Goal: Task Accomplishment & Management: Manage account settings

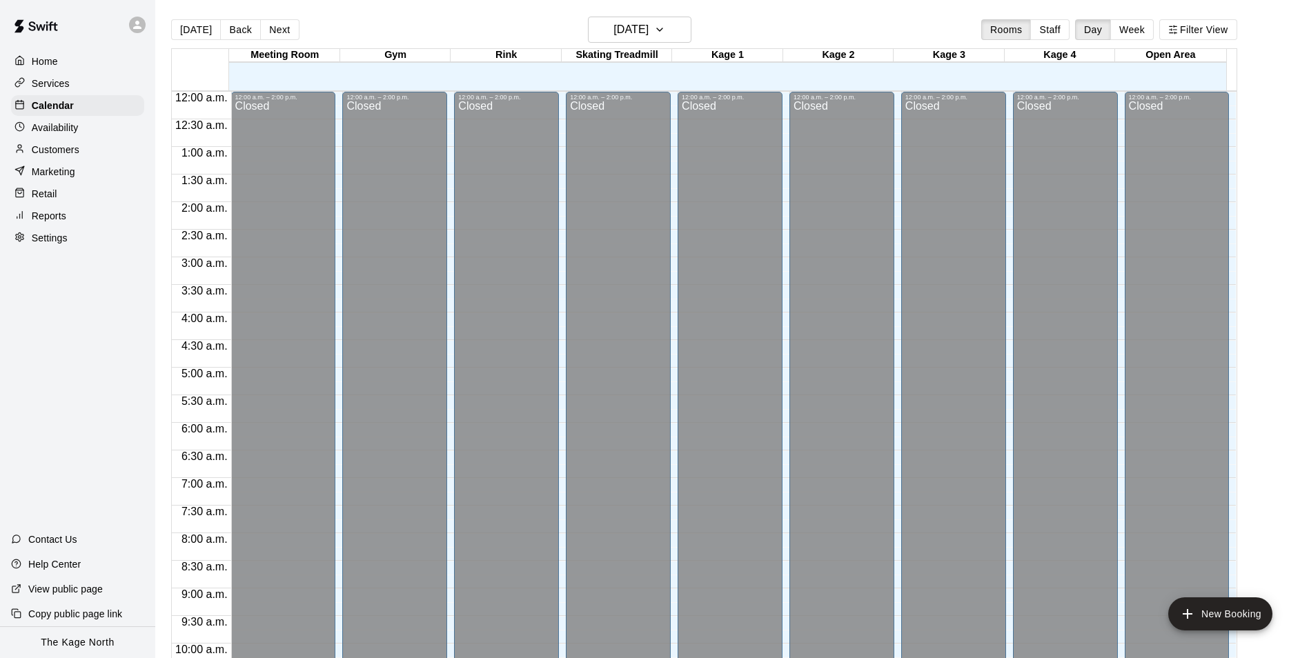
scroll to position [744, 0]
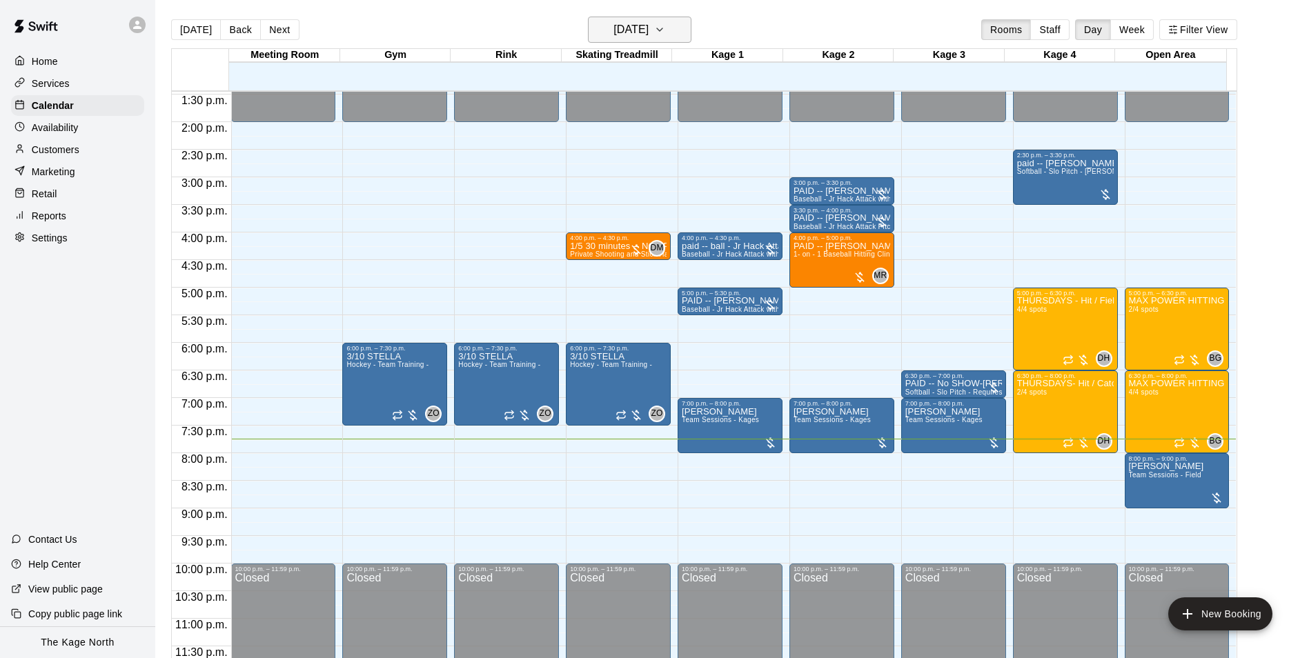
click at [638, 32] on h6 "Thursday Oct 09" at bounding box center [630, 29] width 35 height 19
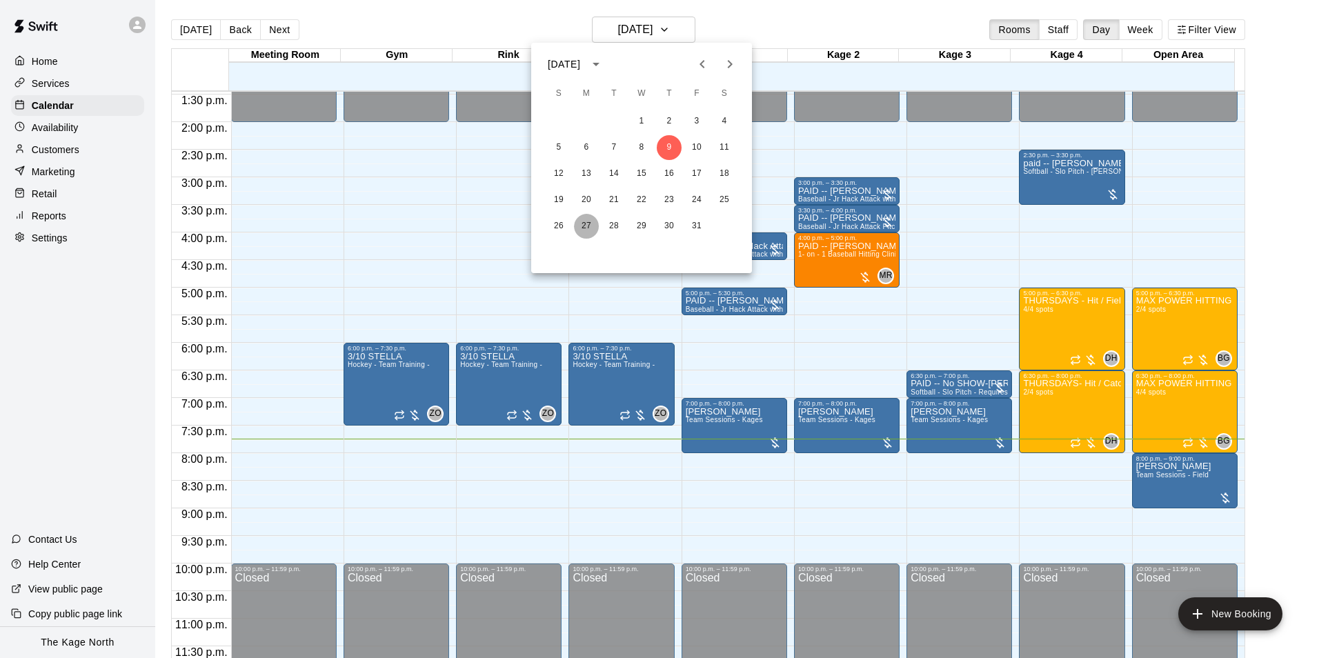
click at [589, 224] on button "27" at bounding box center [586, 226] width 25 height 25
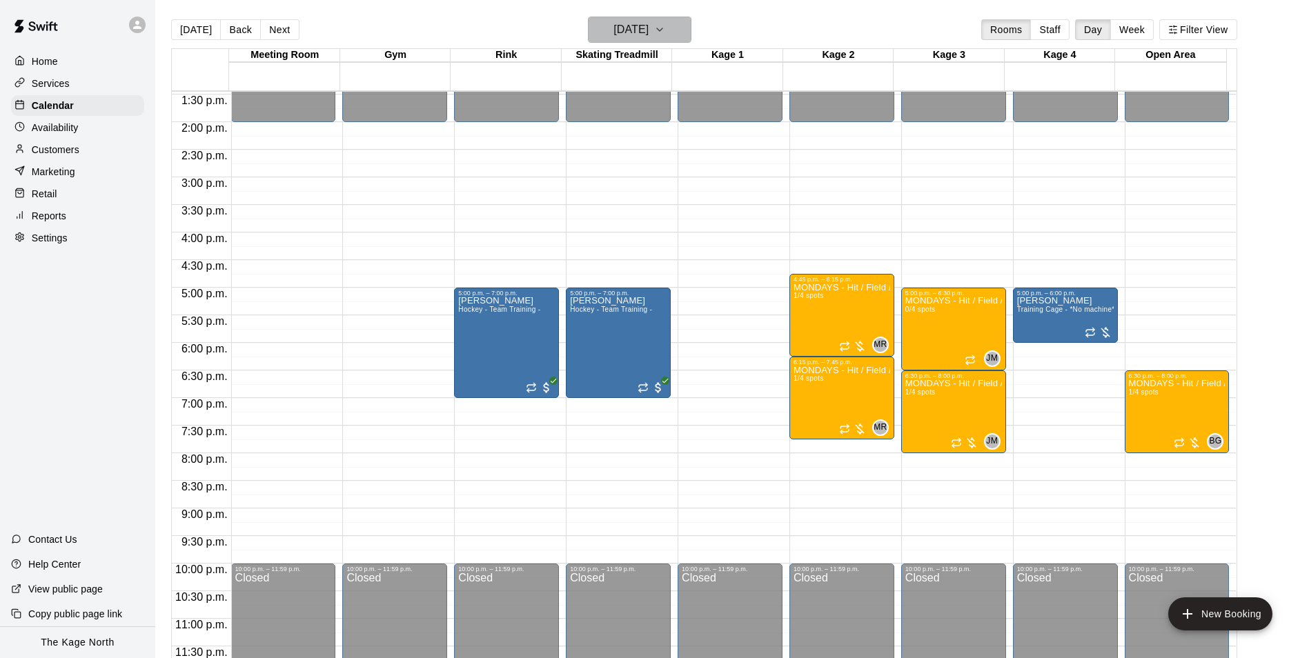
click at [647, 29] on h6 "Monday Oct 27" at bounding box center [630, 29] width 35 height 19
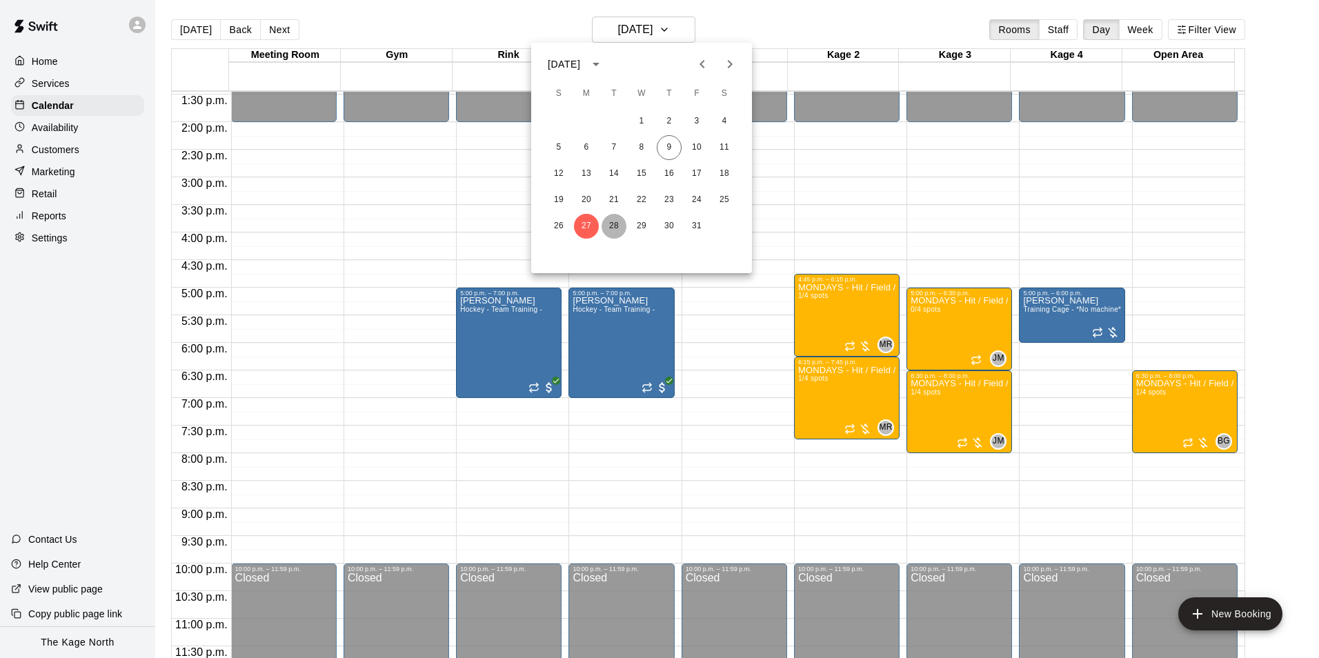
click at [612, 226] on button "28" at bounding box center [614, 226] width 25 height 25
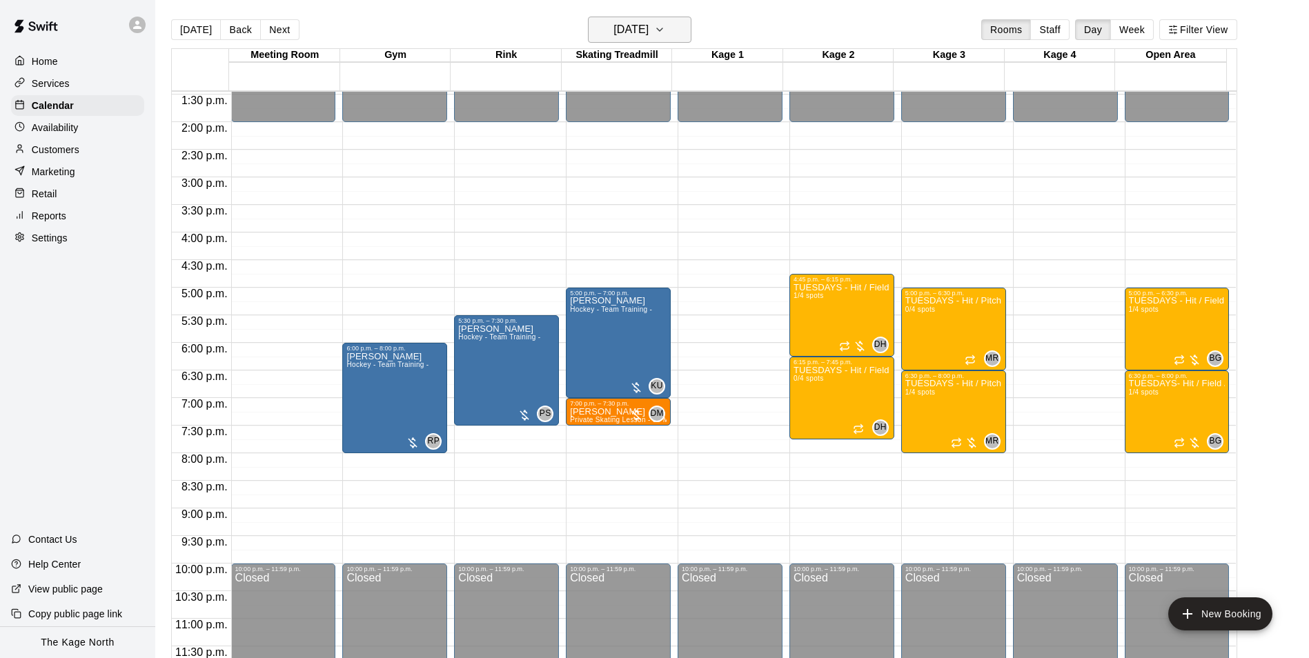
click at [636, 27] on h6 "Tuesday Oct 28" at bounding box center [630, 29] width 35 height 19
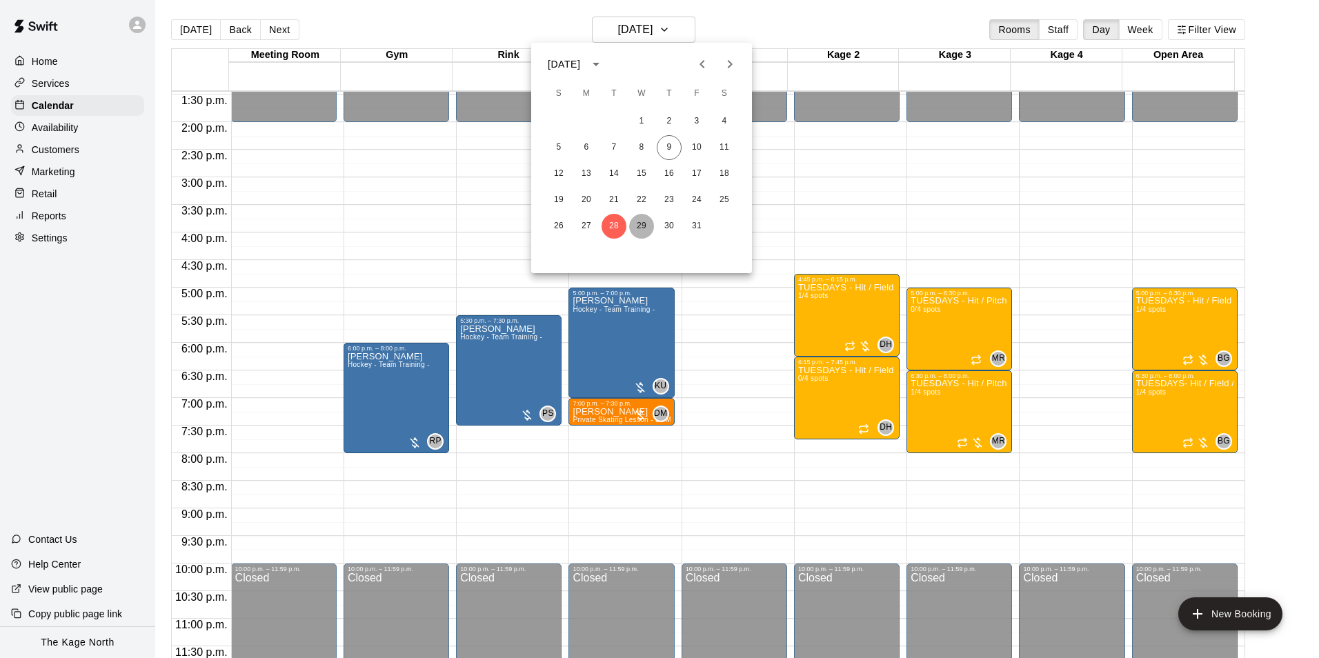
click at [641, 232] on button "29" at bounding box center [641, 226] width 25 height 25
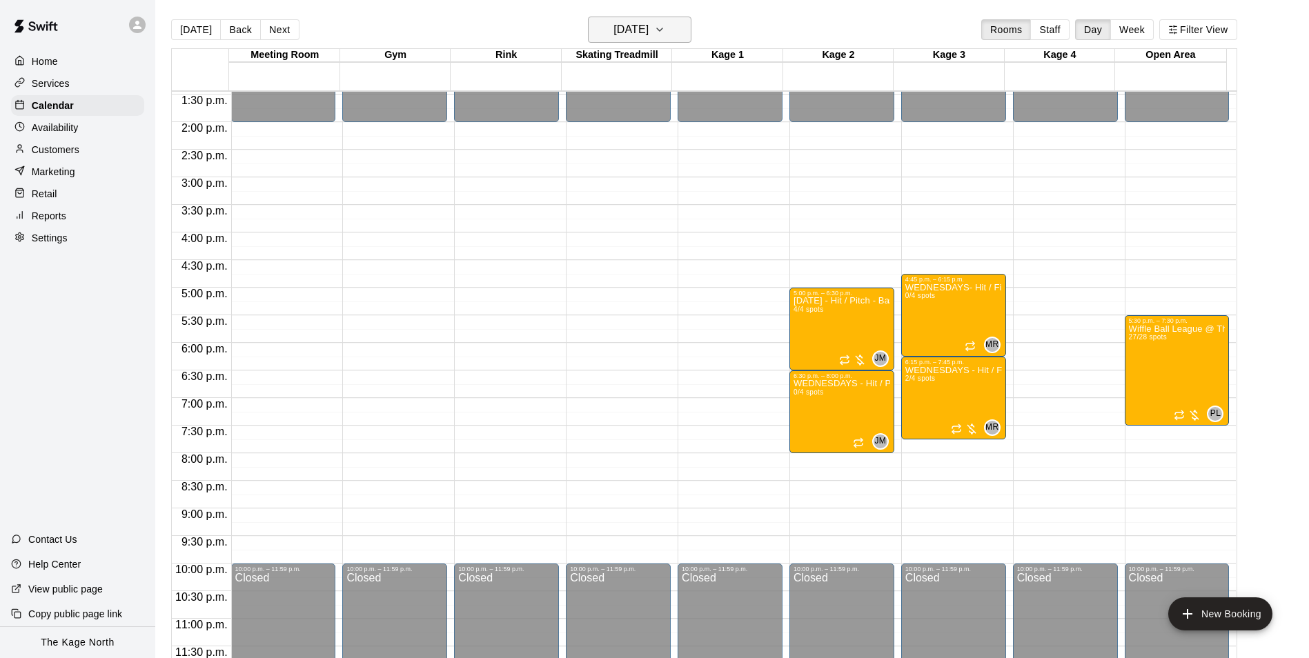
click at [633, 25] on h6 "Wednesday Oct 29" at bounding box center [630, 29] width 35 height 19
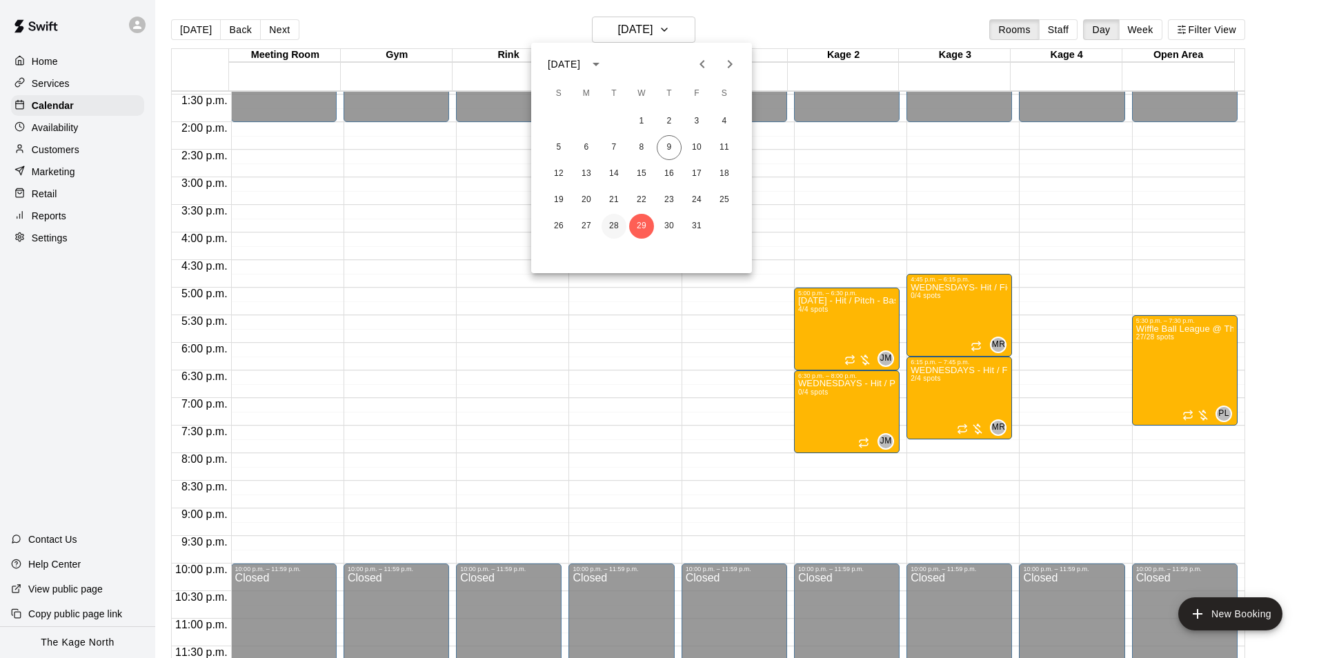
click at [604, 224] on button "28" at bounding box center [614, 226] width 25 height 25
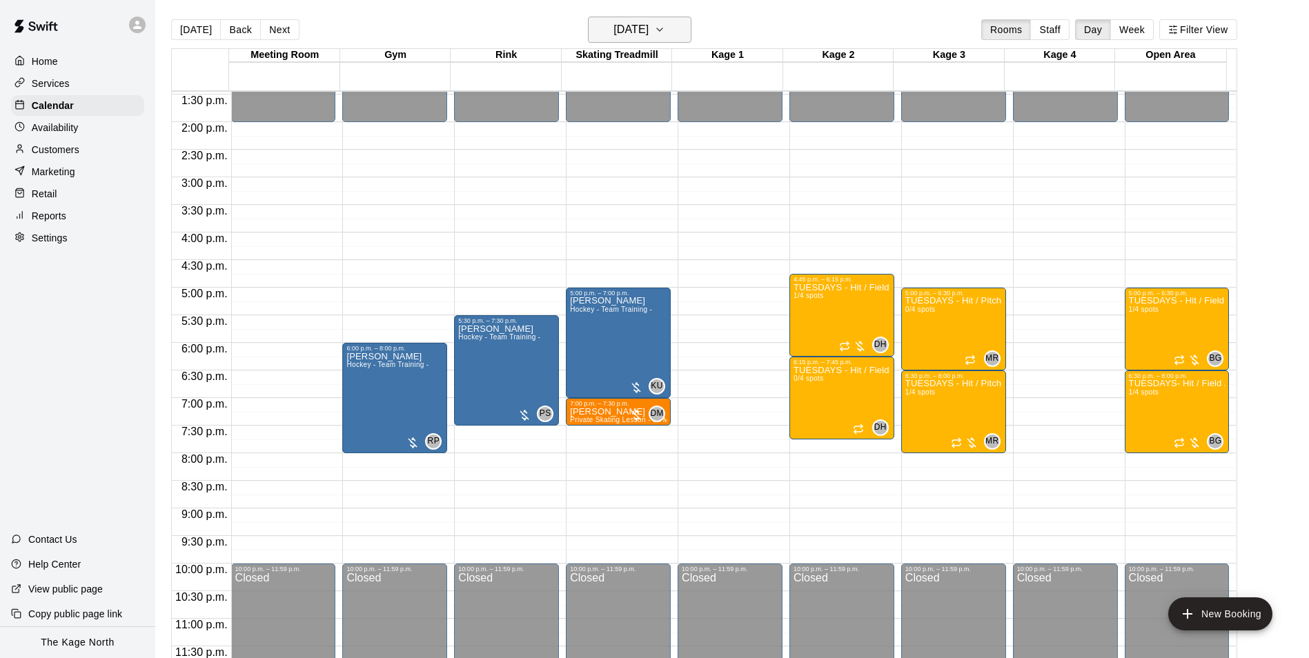
click at [629, 34] on h6 "Tuesday Oct 28" at bounding box center [630, 29] width 35 height 19
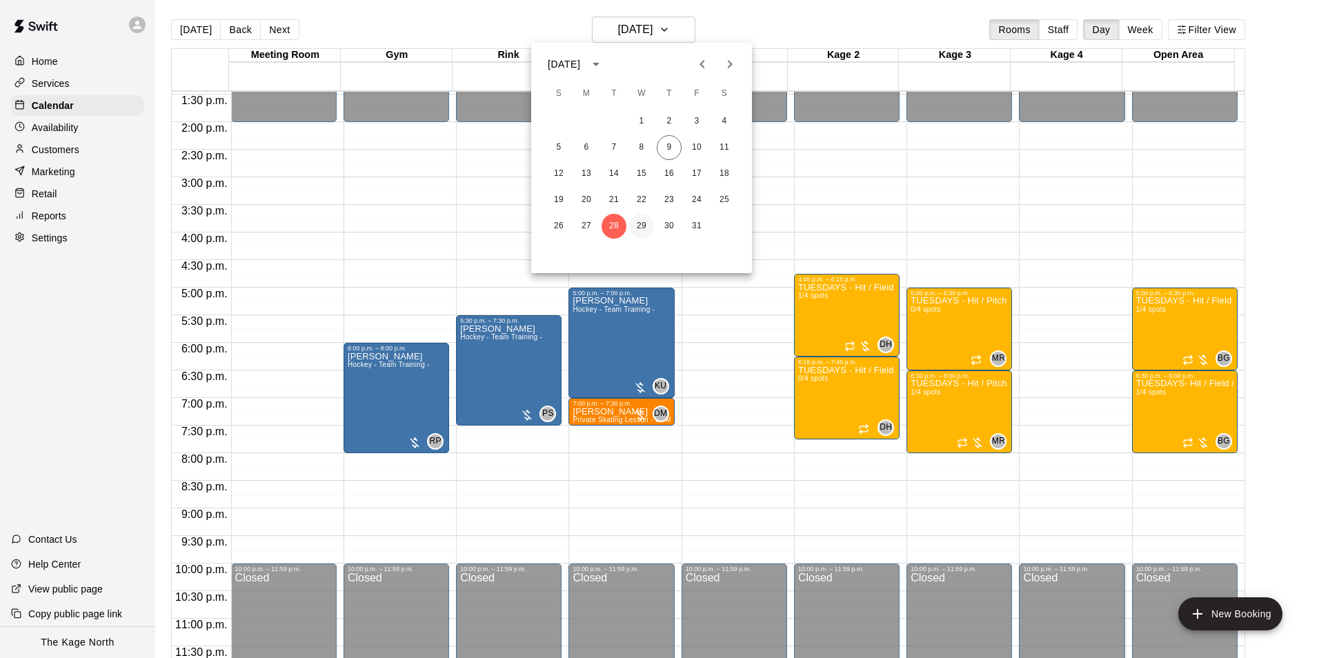
click at [642, 227] on button "29" at bounding box center [641, 226] width 25 height 25
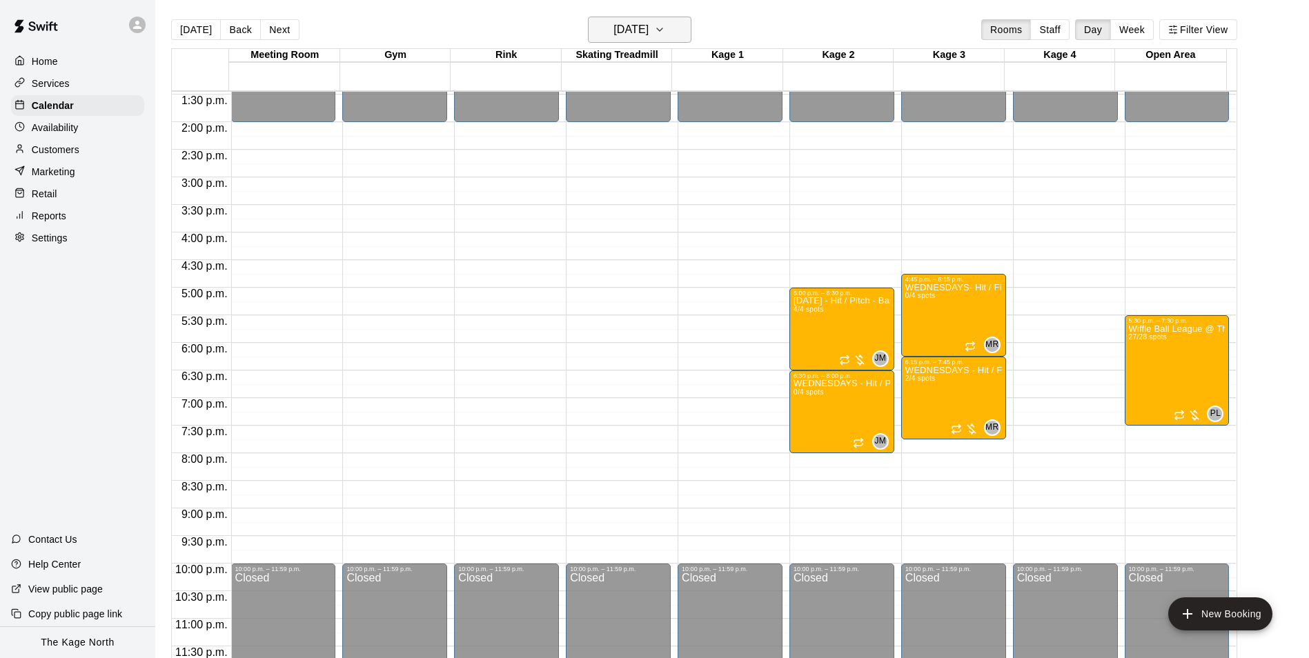
click at [649, 36] on h6 "Wednesday Oct 29" at bounding box center [630, 29] width 35 height 19
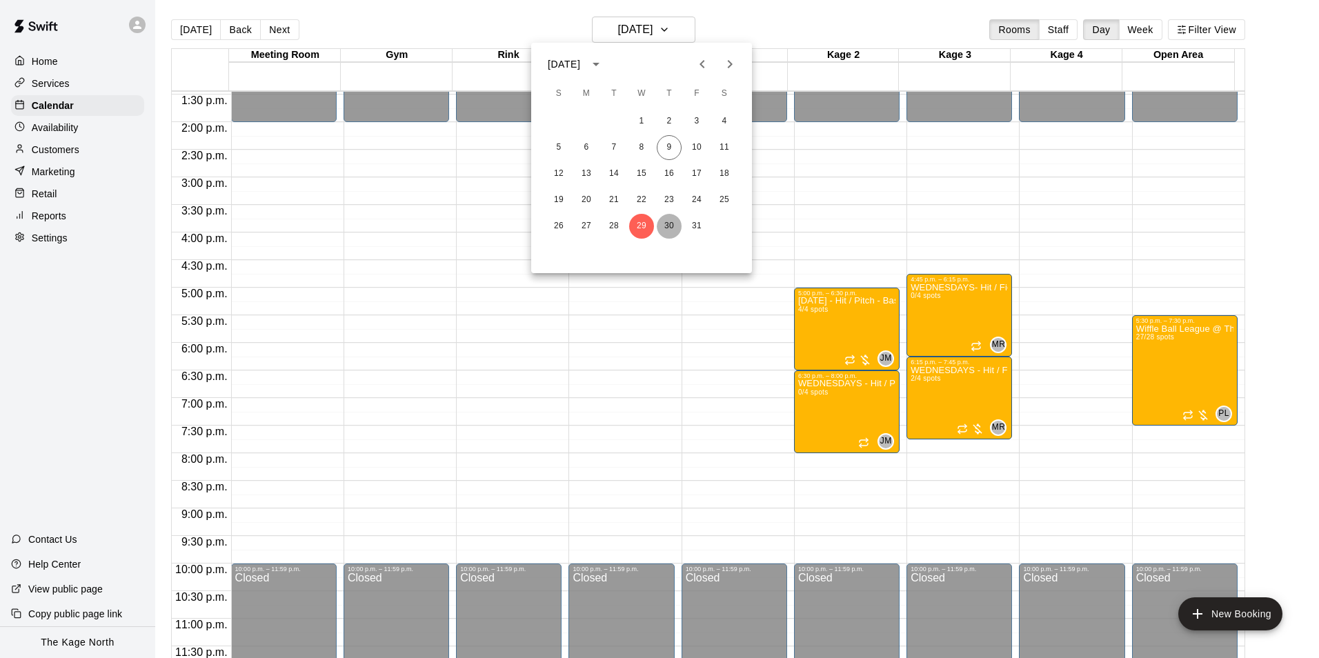
click at [670, 221] on button "30" at bounding box center [669, 226] width 25 height 25
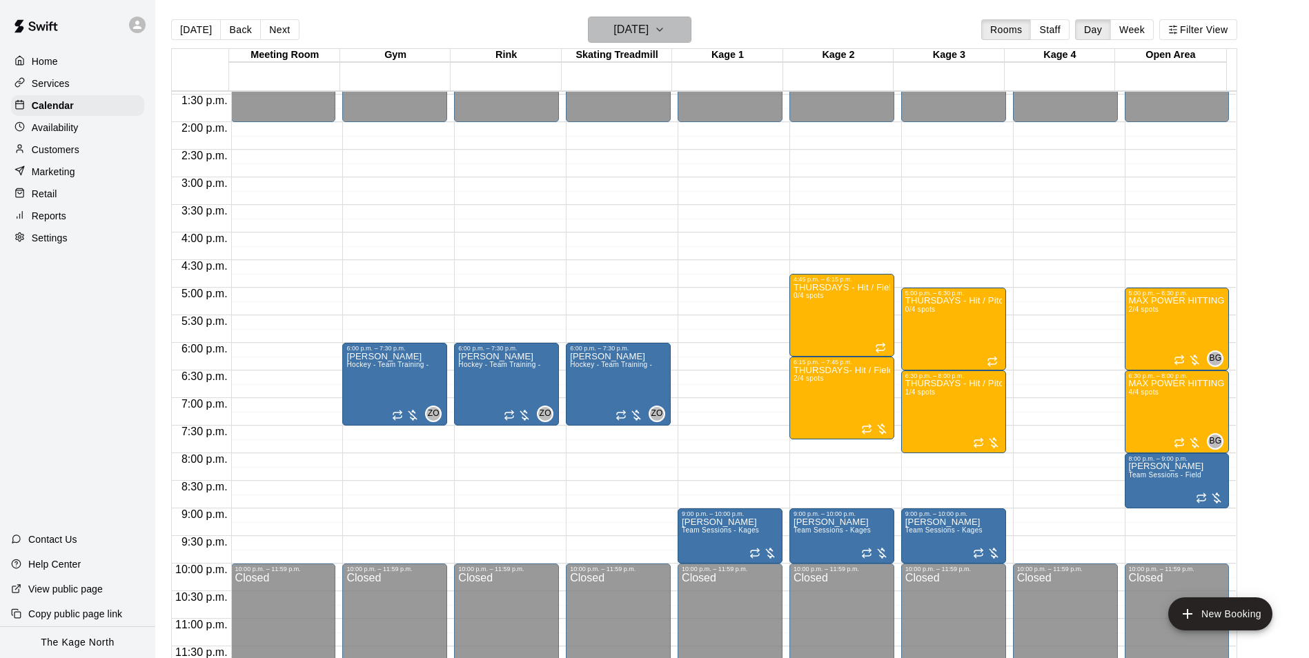
click at [649, 21] on h6 "Thursday Oct 30" at bounding box center [630, 29] width 35 height 19
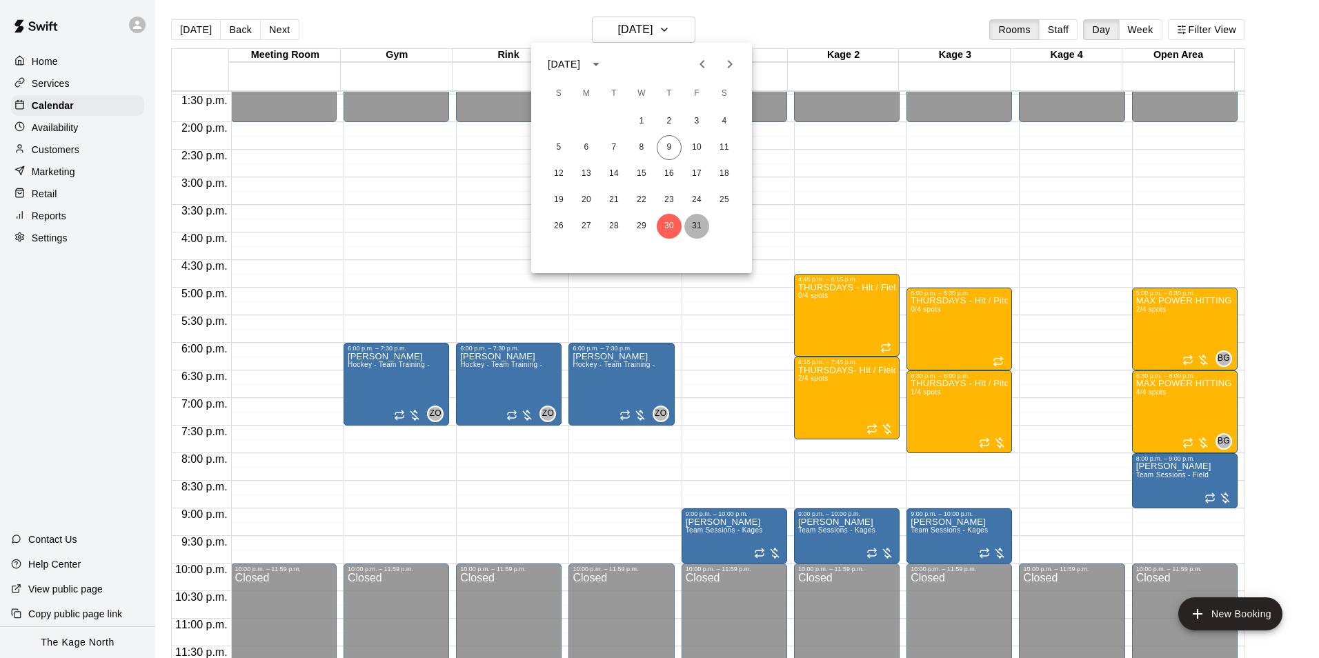
click at [693, 237] on button "31" at bounding box center [697, 226] width 25 height 25
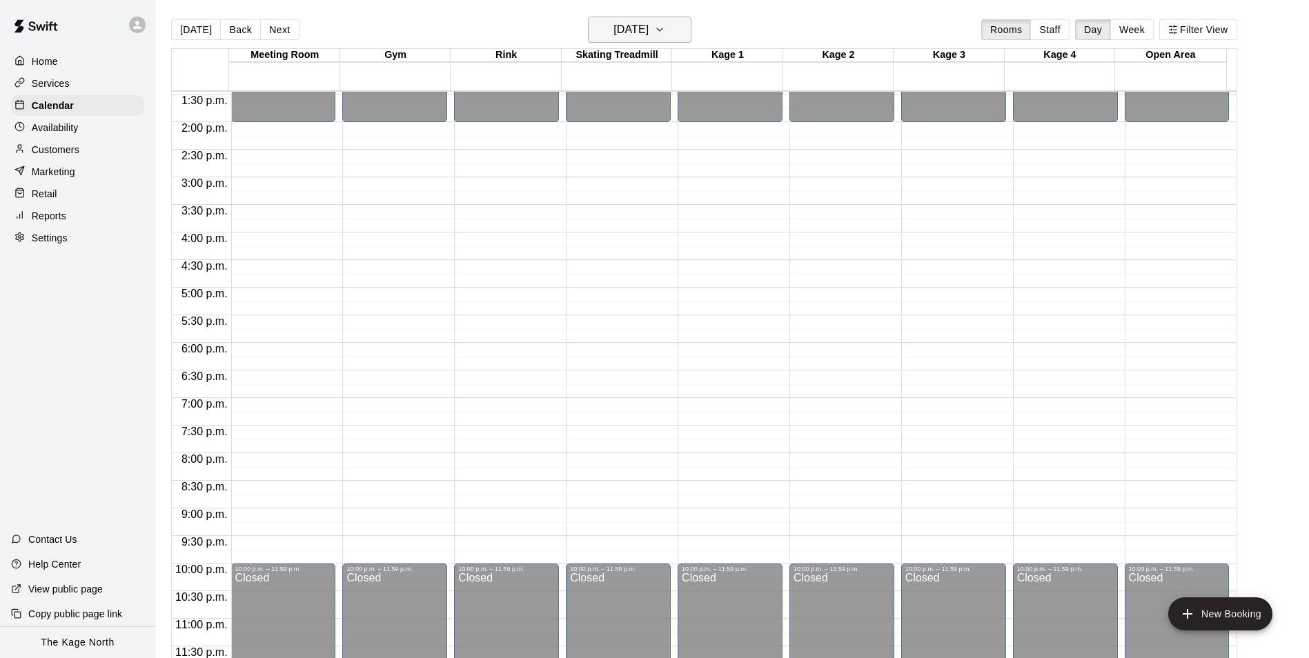
click at [668, 28] on button "Friday Oct 31" at bounding box center [640, 30] width 104 height 26
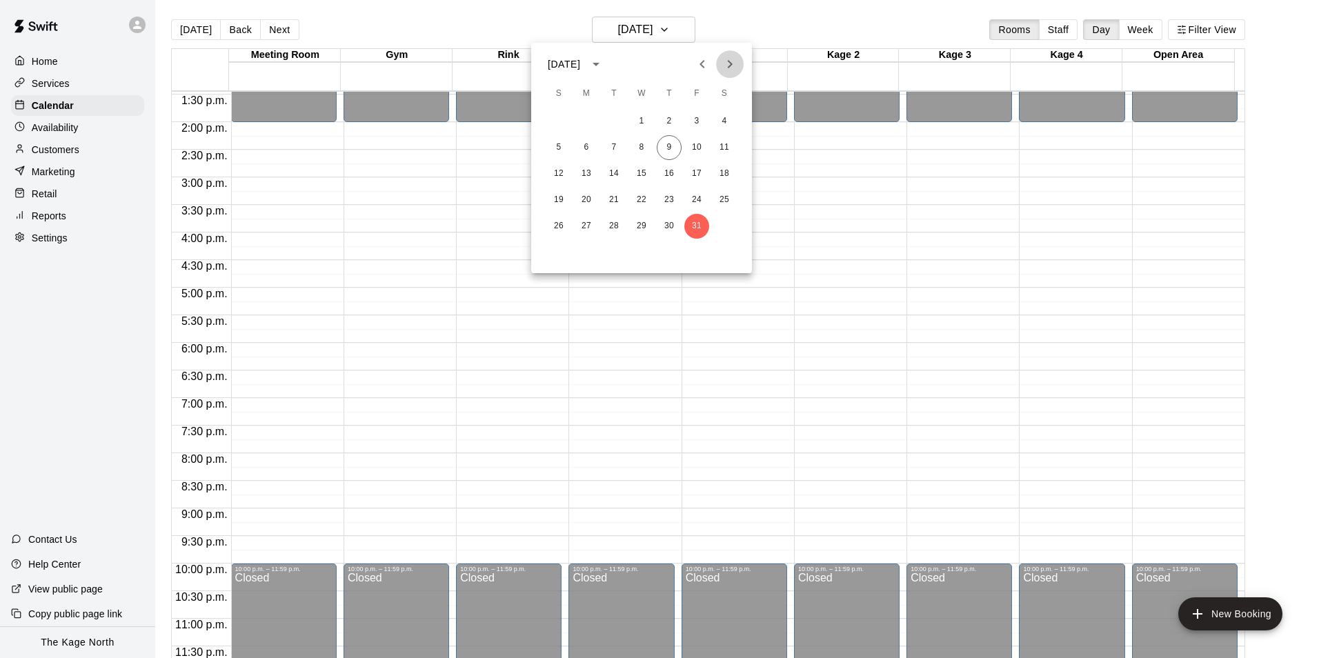
click at [727, 68] on icon "Next month" at bounding box center [730, 64] width 17 height 17
click at [692, 149] on button "7" at bounding box center [697, 147] width 25 height 25
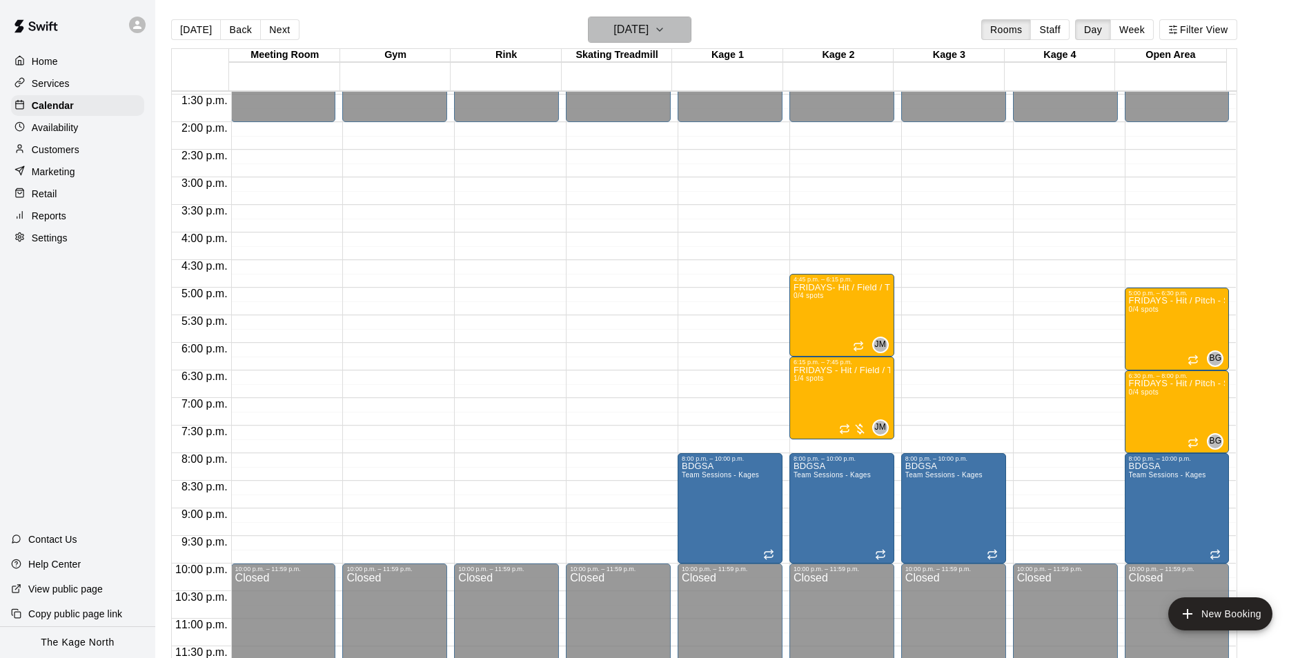
click at [665, 33] on icon "button" at bounding box center [659, 29] width 11 height 17
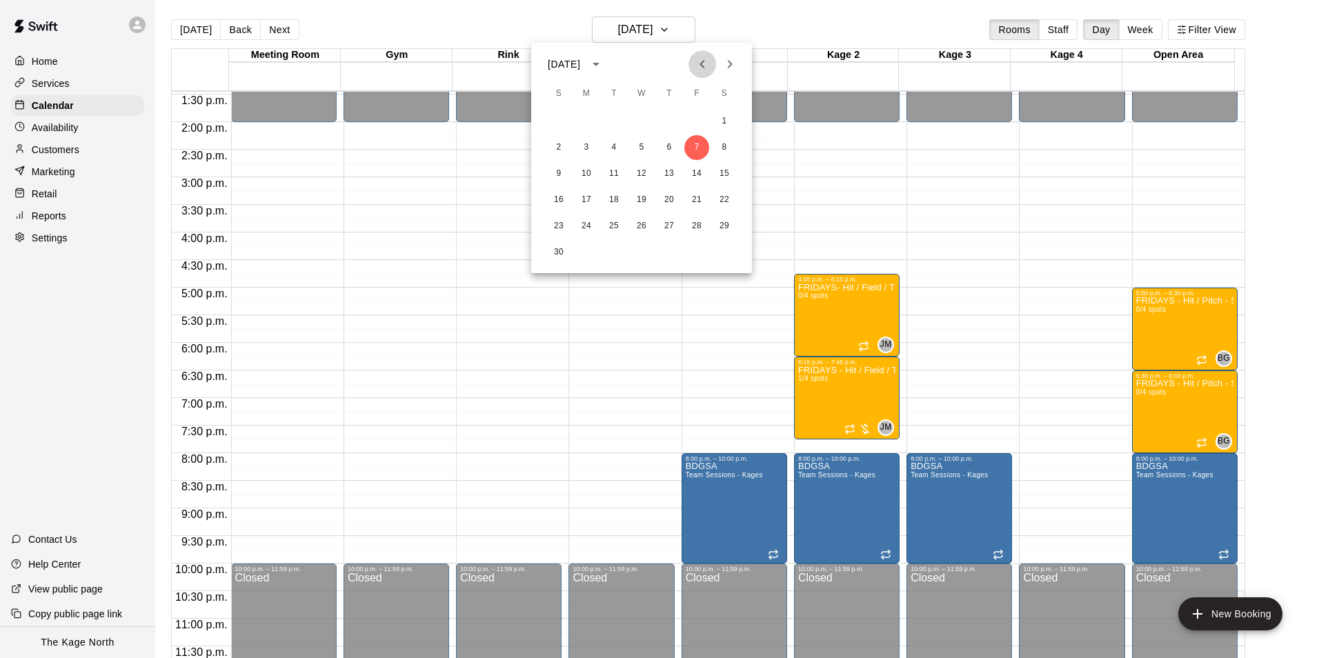
click at [705, 70] on icon "Previous month" at bounding box center [702, 64] width 17 height 17
click at [664, 228] on button "30" at bounding box center [669, 226] width 25 height 25
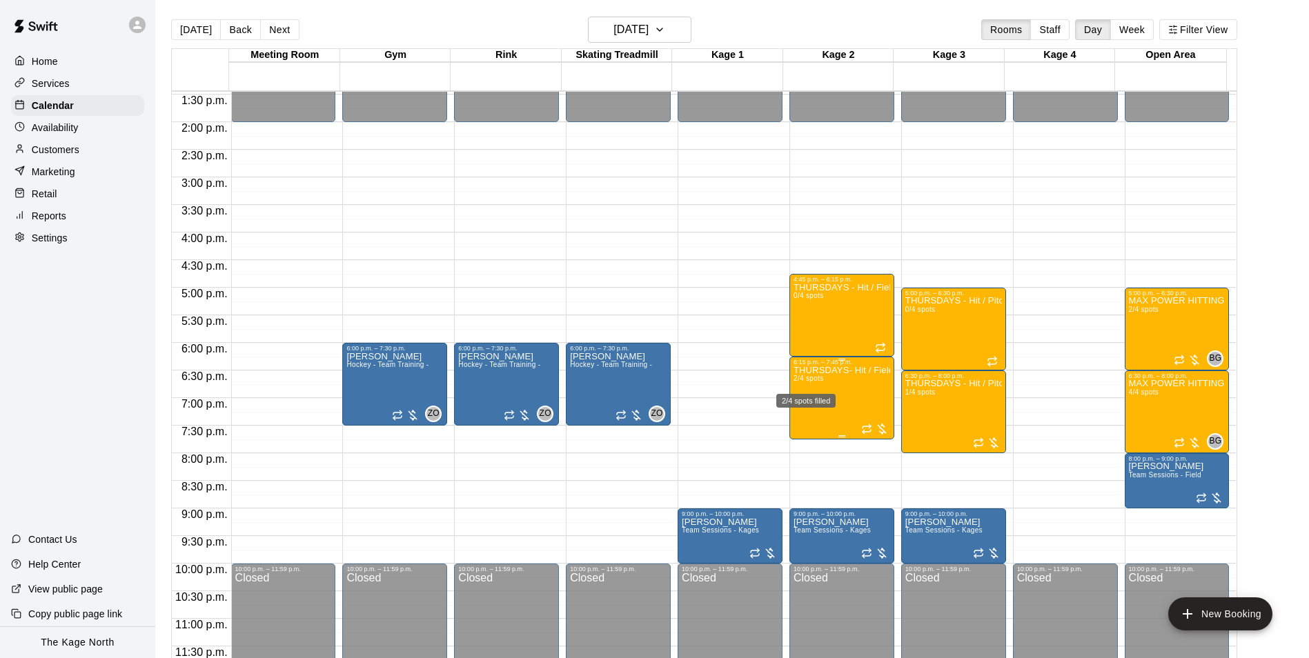
click at [802, 380] on span "2/4 spots" at bounding box center [809, 379] width 30 height 8
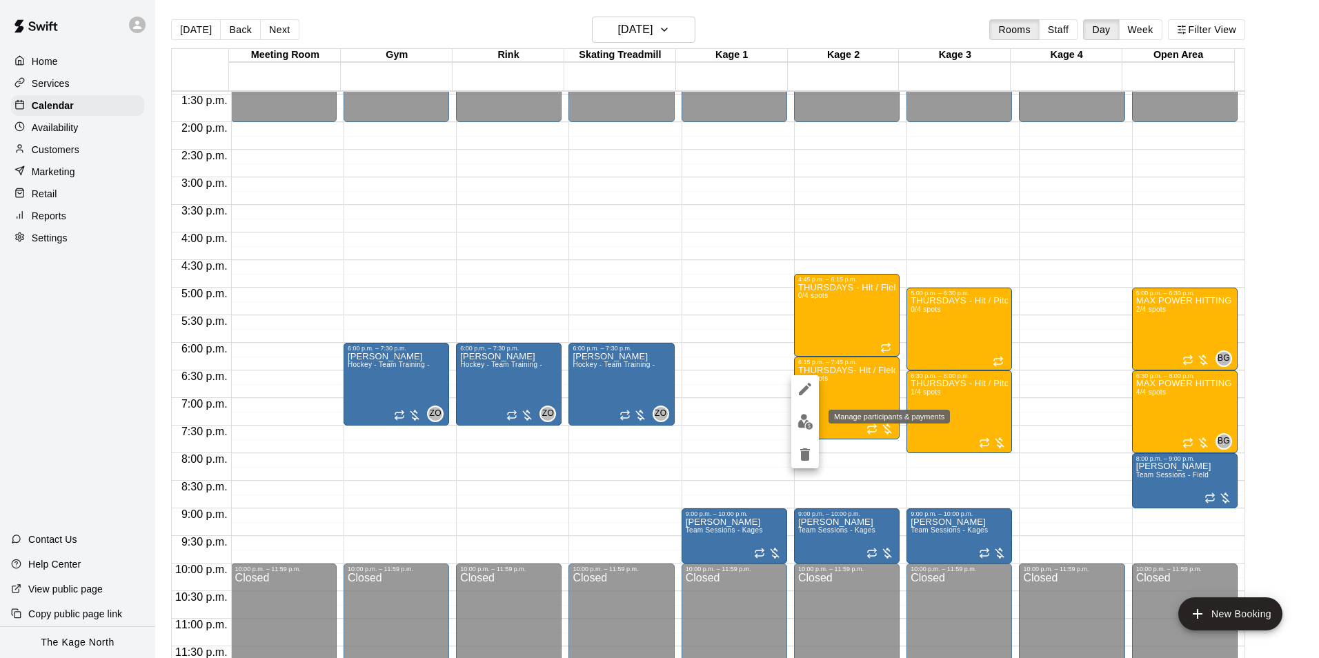
click at [805, 420] on img "edit" at bounding box center [806, 422] width 16 height 16
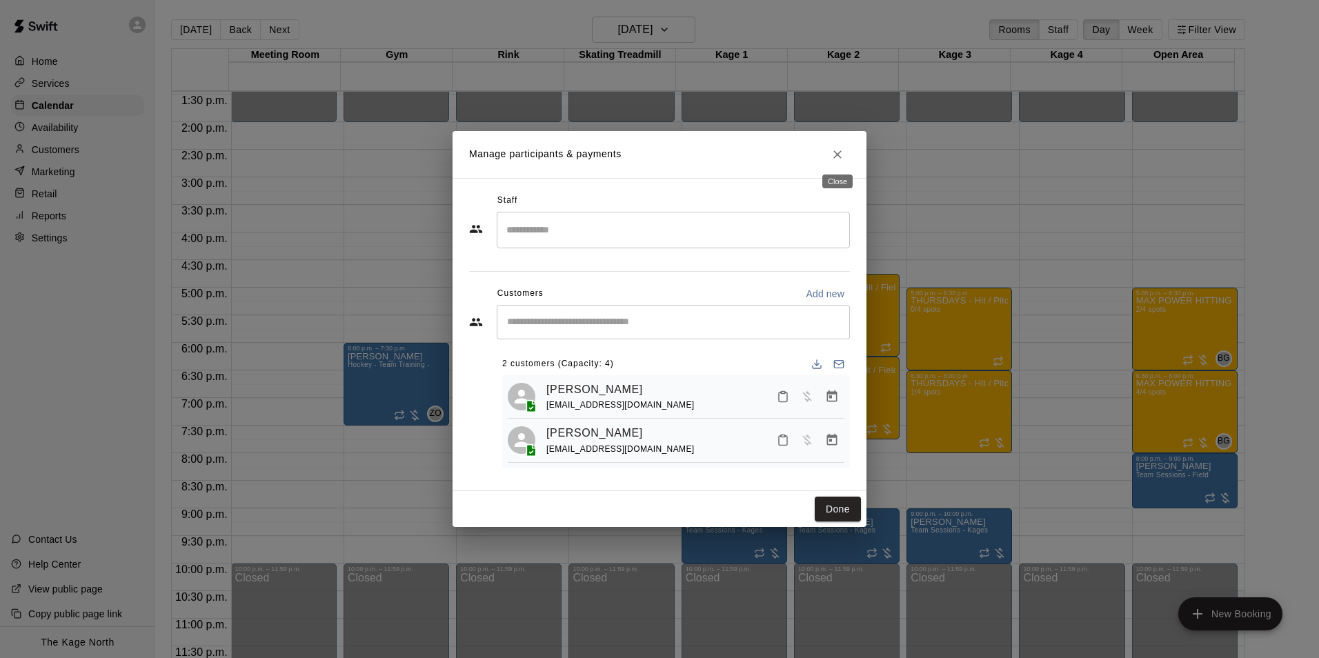
click at [840, 144] on button "Close" at bounding box center [837, 154] width 25 height 25
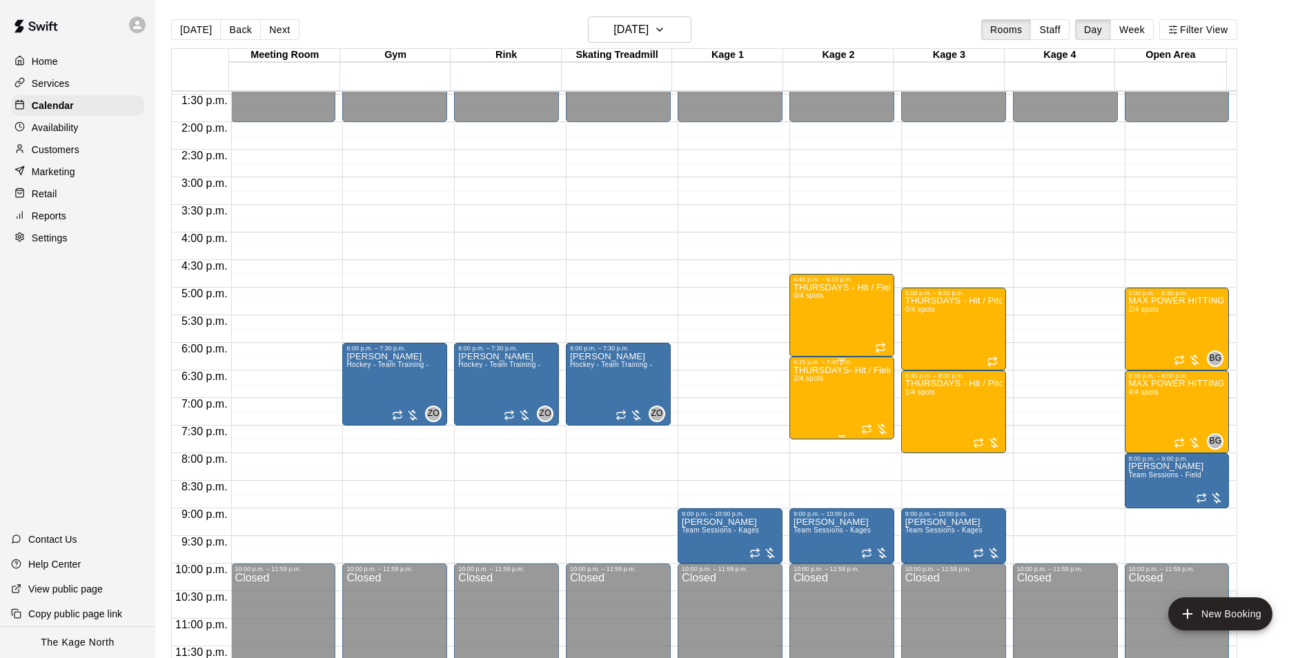
click at [839, 371] on p "THURSDAYS- Hit / Field / Throw - Baseball Program - 10U-12U" at bounding box center [842, 371] width 97 height 0
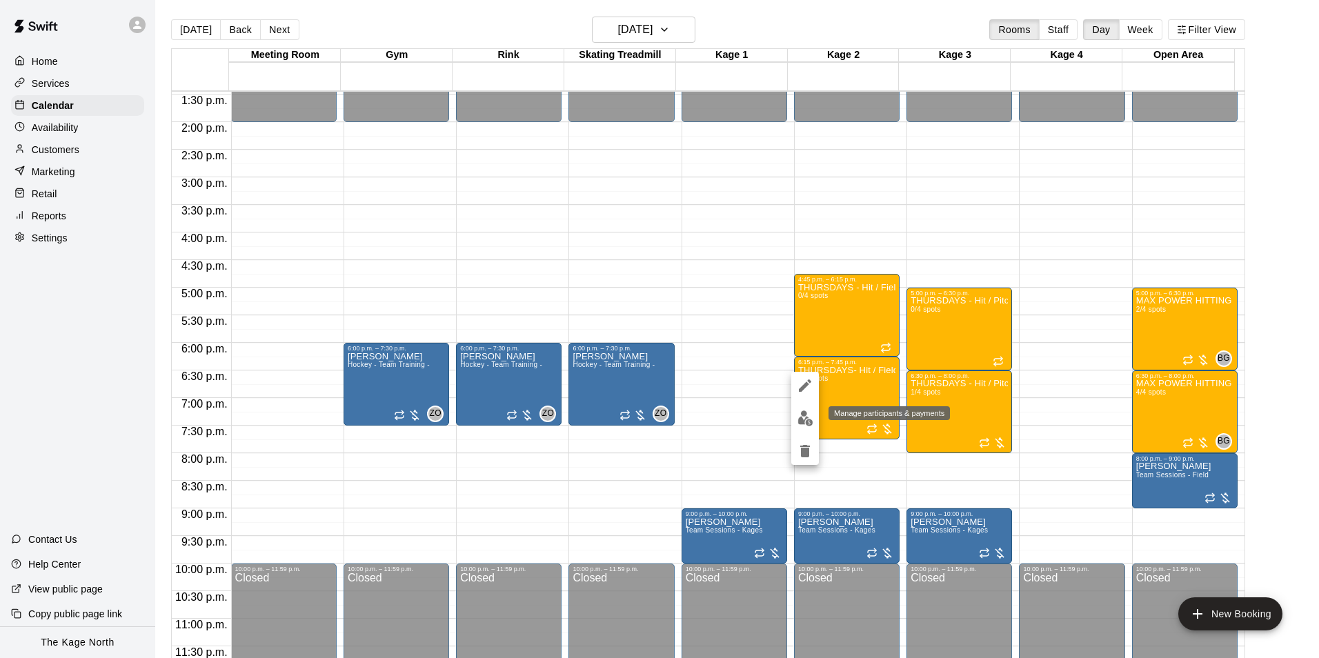
click at [800, 421] on img "edit" at bounding box center [806, 419] width 16 height 16
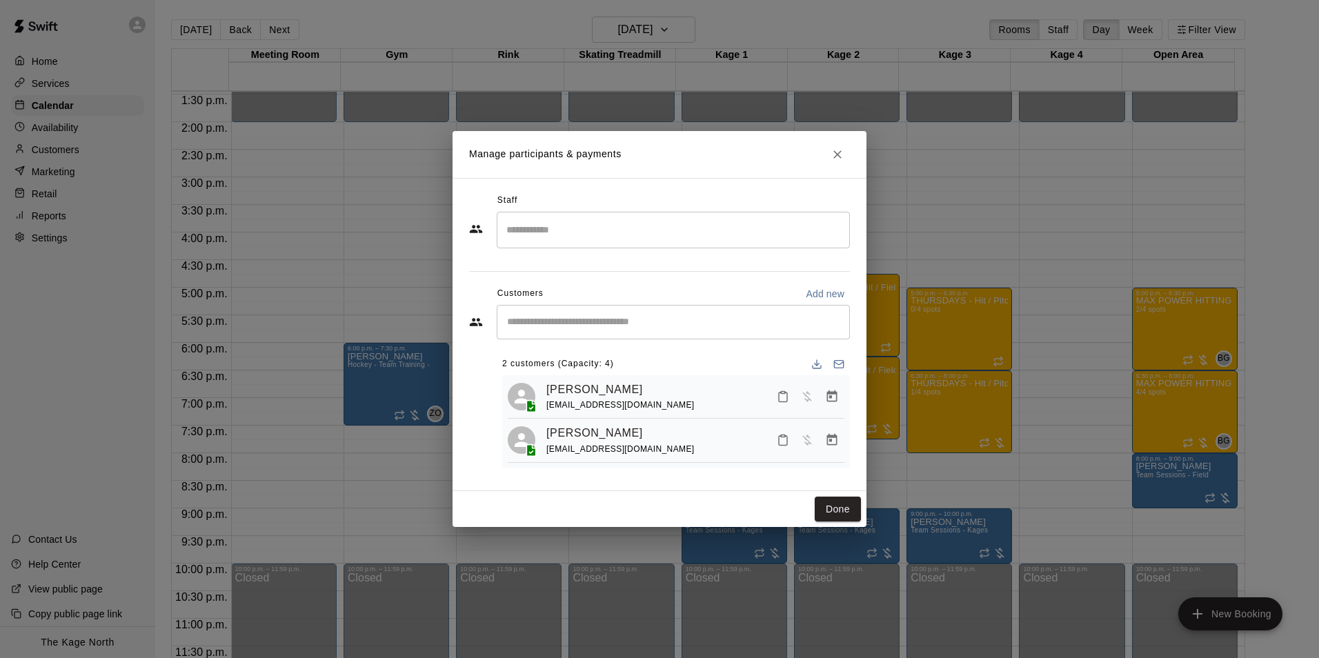
drag, startPoint x: 636, startPoint y: 391, endPoint x: 544, endPoint y: 385, distance: 92.0
click at [544, 385] on div "Lincoln Dobson adamdobson169@gmail.com" at bounding box center [676, 397] width 337 height 32
copy link "Lincoln Dobson"
drag, startPoint x: 633, startPoint y: 433, endPoint x: 543, endPoint y: 431, distance: 90.4
click at [543, 431] on div "Sadie Dobson adamdobson169@gmail.com" at bounding box center [676, 440] width 337 height 32
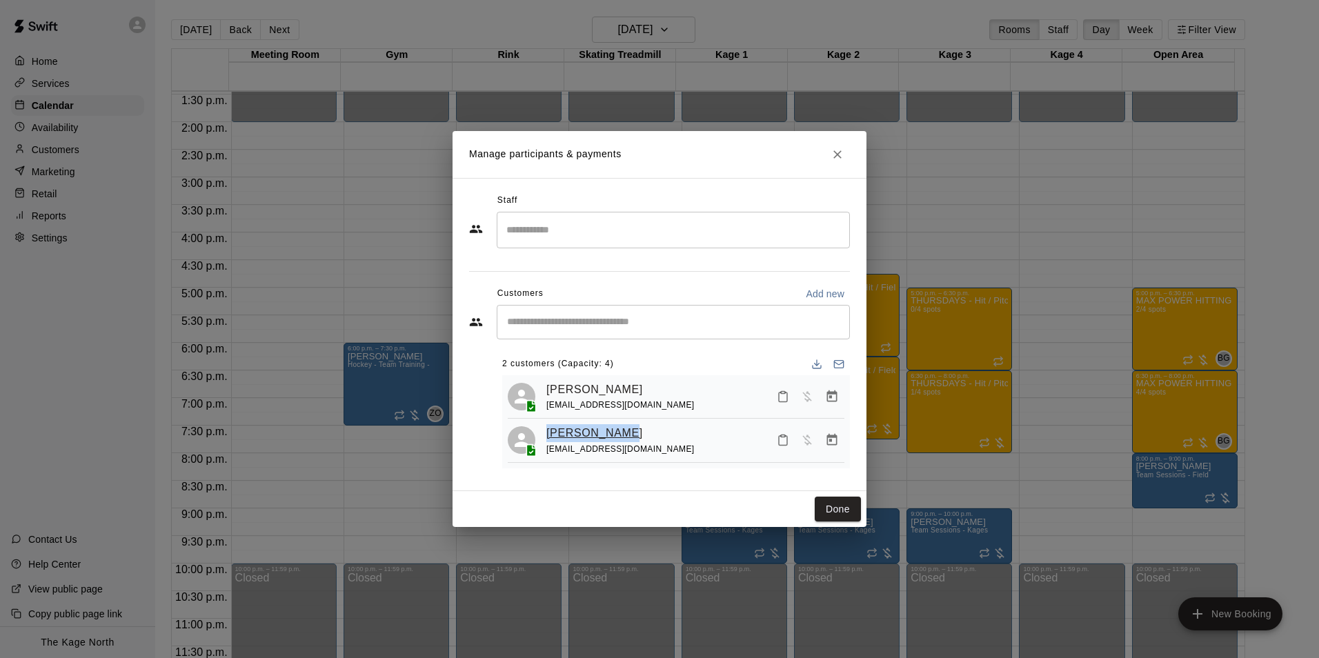
copy link "Sadie Dobson"
click at [839, 157] on icon "Close" at bounding box center [838, 155] width 14 height 14
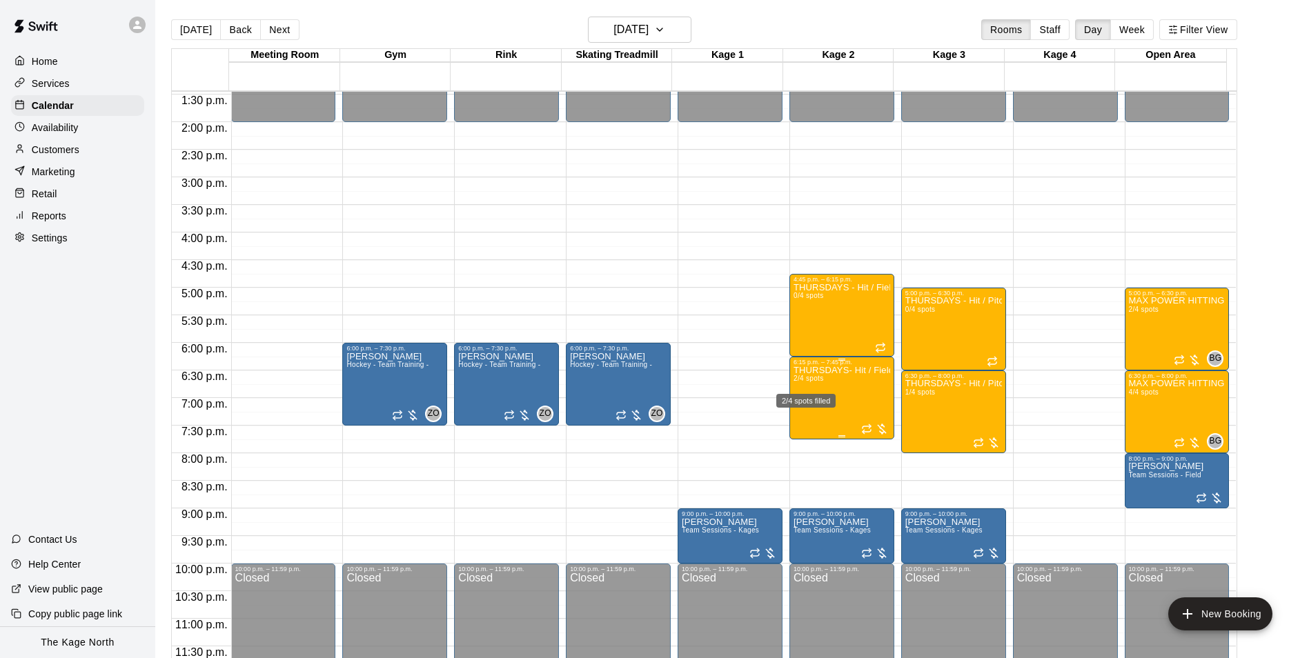
click at [808, 379] on span "2/4 spots" at bounding box center [809, 379] width 30 height 8
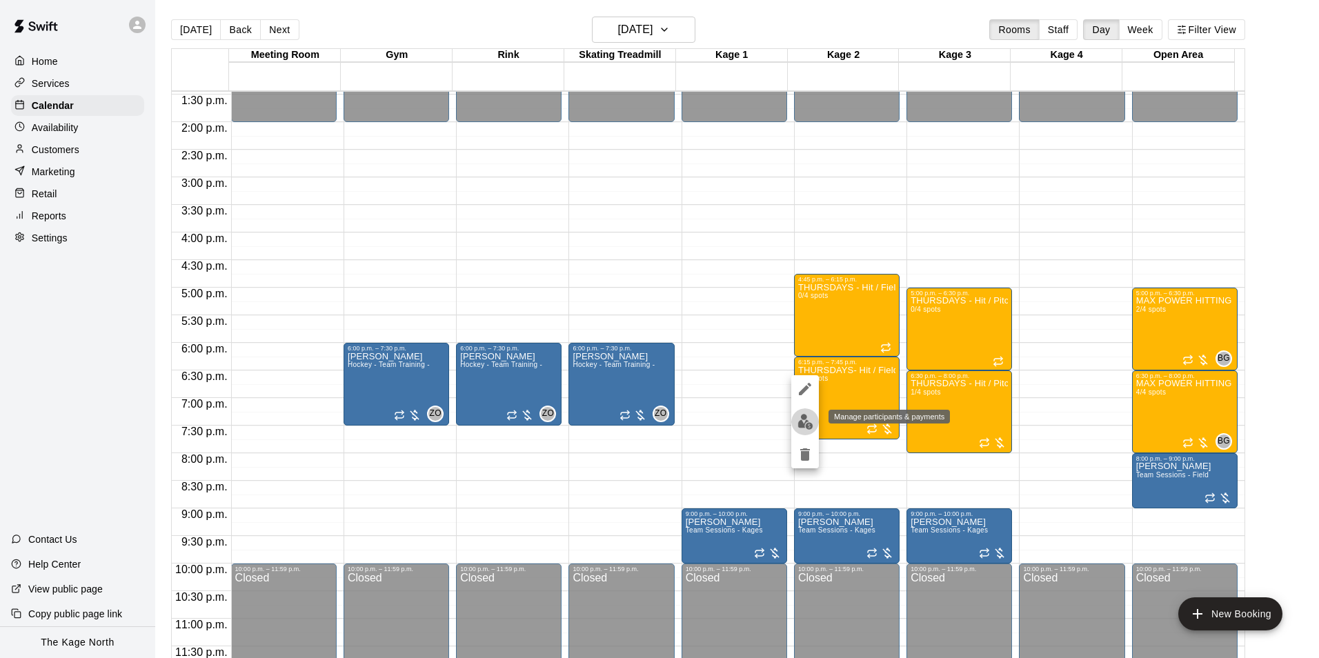
click at [803, 424] on img "edit" at bounding box center [806, 422] width 16 height 16
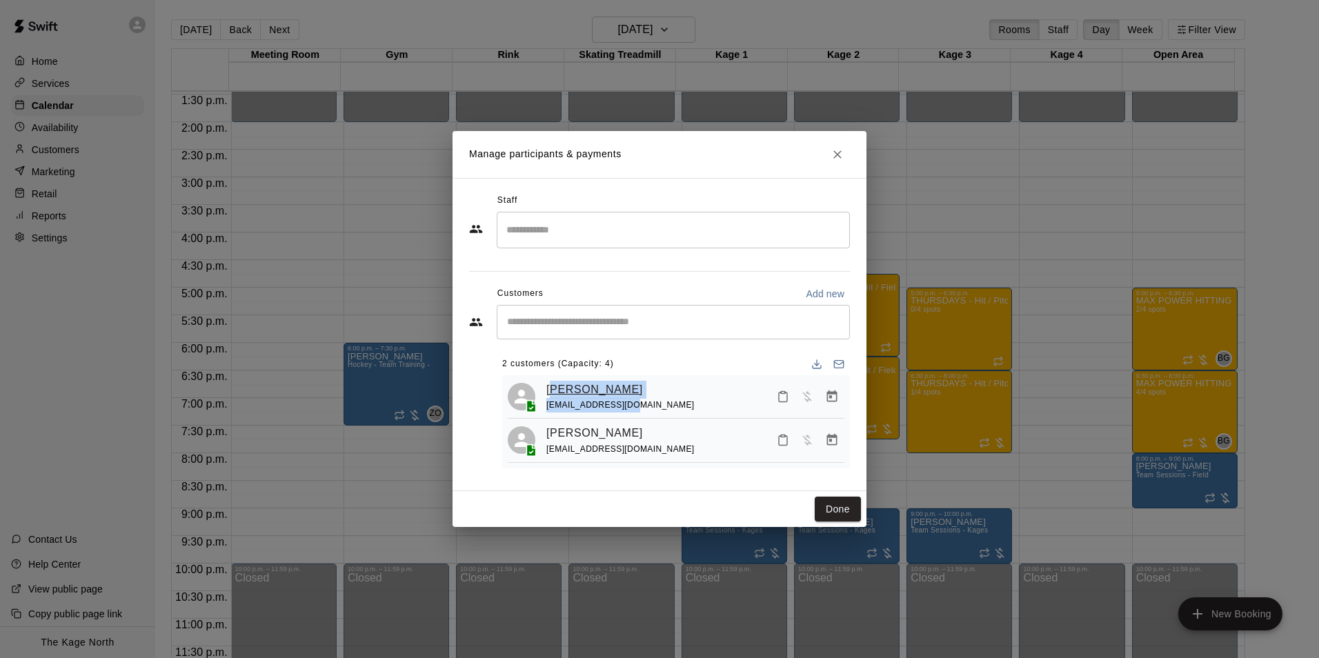
drag, startPoint x: 624, startPoint y: 396, endPoint x: 554, endPoint y: 388, distance: 70.1
click at [554, 388] on div "Lincoln Dobson adamdobson169@gmail.com" at bounding box center [620, 397] width 148 height 32
drag, startPoint x: 554, startPoint y: 388, endPoint x: 669, endPoint y: 374, distance: 116.1
click at [665, 381] on div "Lincoln Dobson adamdobson169@gmail.com" at bounding box center [695, 397] width 298 height 32
drag, startPoint x: 673, startPoint y: 404, endPoint x: 548, endPoint y: 406, distance: 124.9
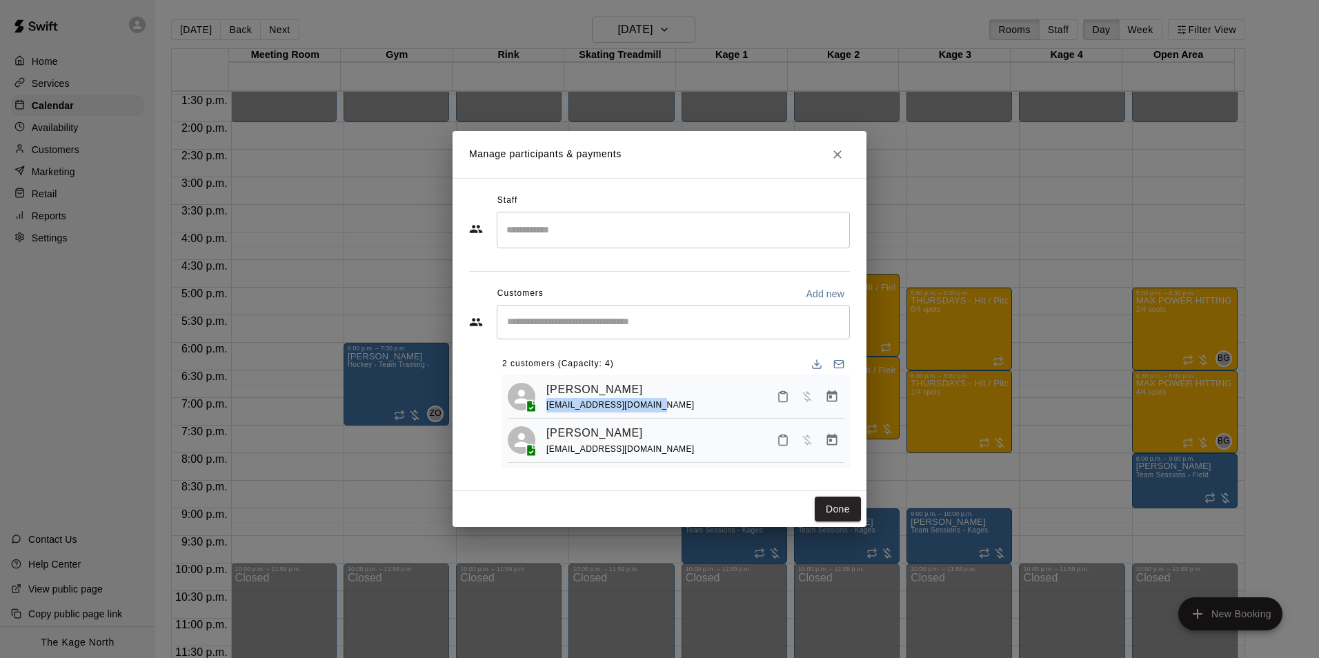
click at [548, 406] on div "Lincoln Dobson adamdobson169@gmail.com" at bounding box center [695, 397] width 298 height 32
copy span "adamdobson169@gmail.com"
click at [839, 151] on icon "Close" at bounding box center [838, 154] width 8 height 8
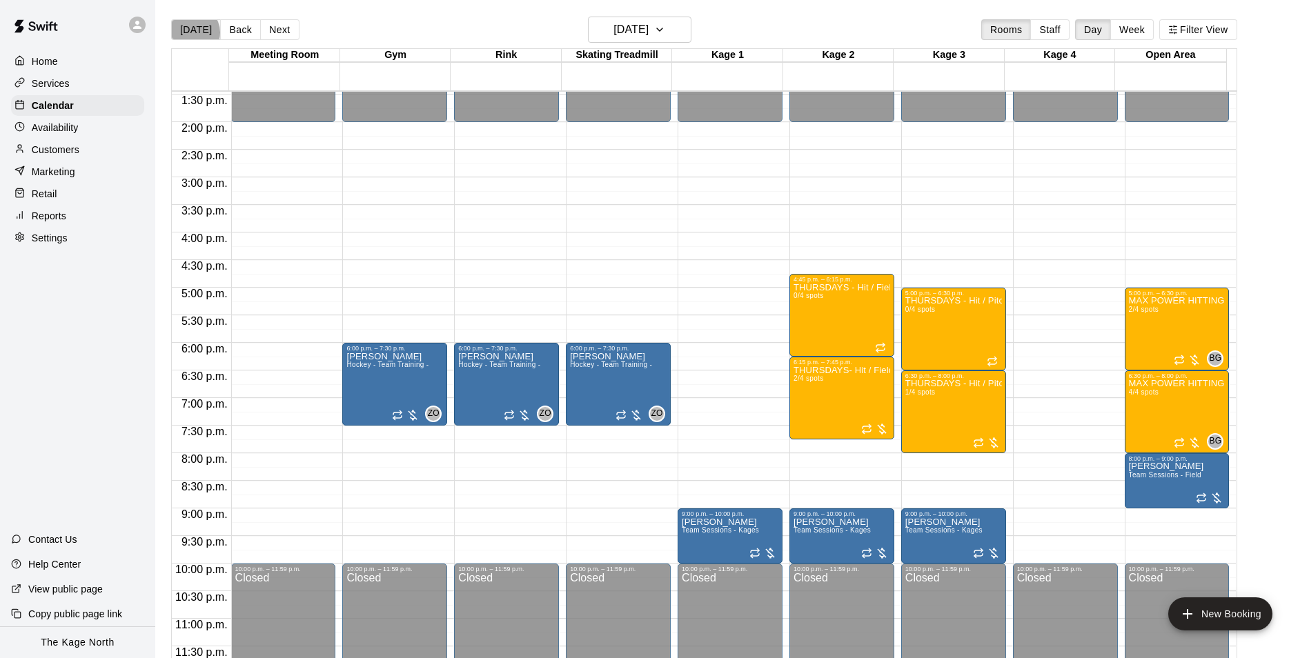
click at [193, 32] on button "Today" at bounding box center [196, 29] width 50 height 21
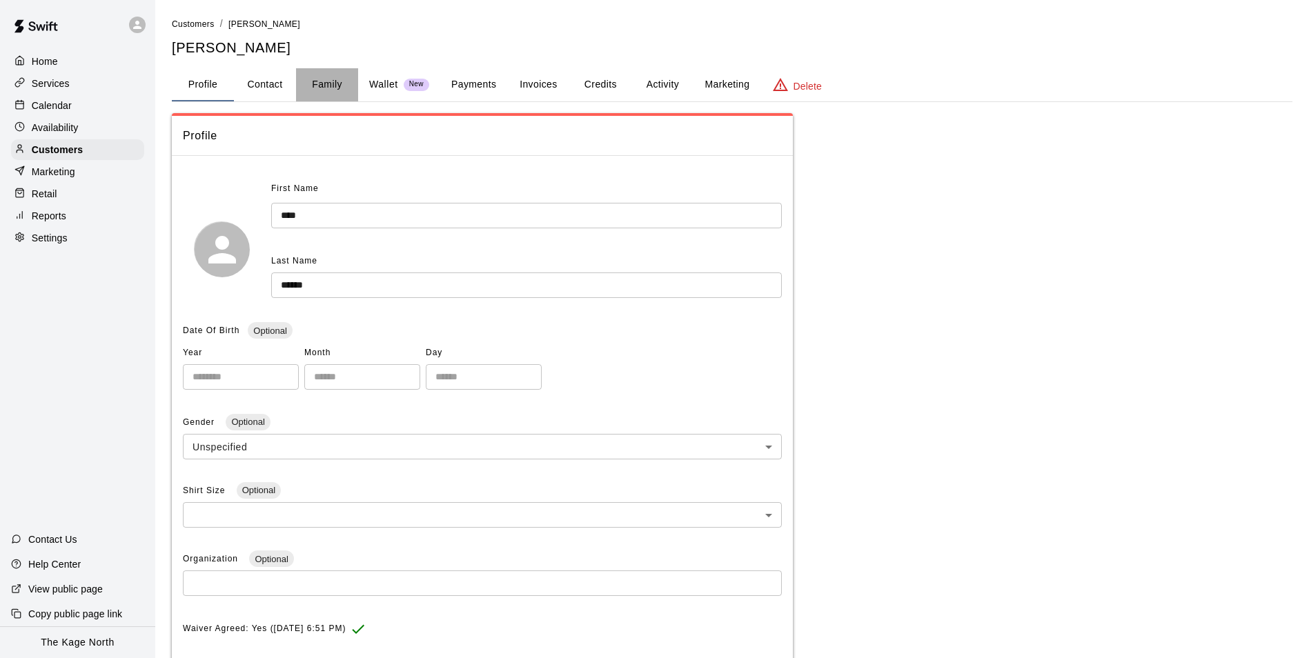
click at [328, 83] on button "Family" at bounding box center [327, 84] width 62 height 33
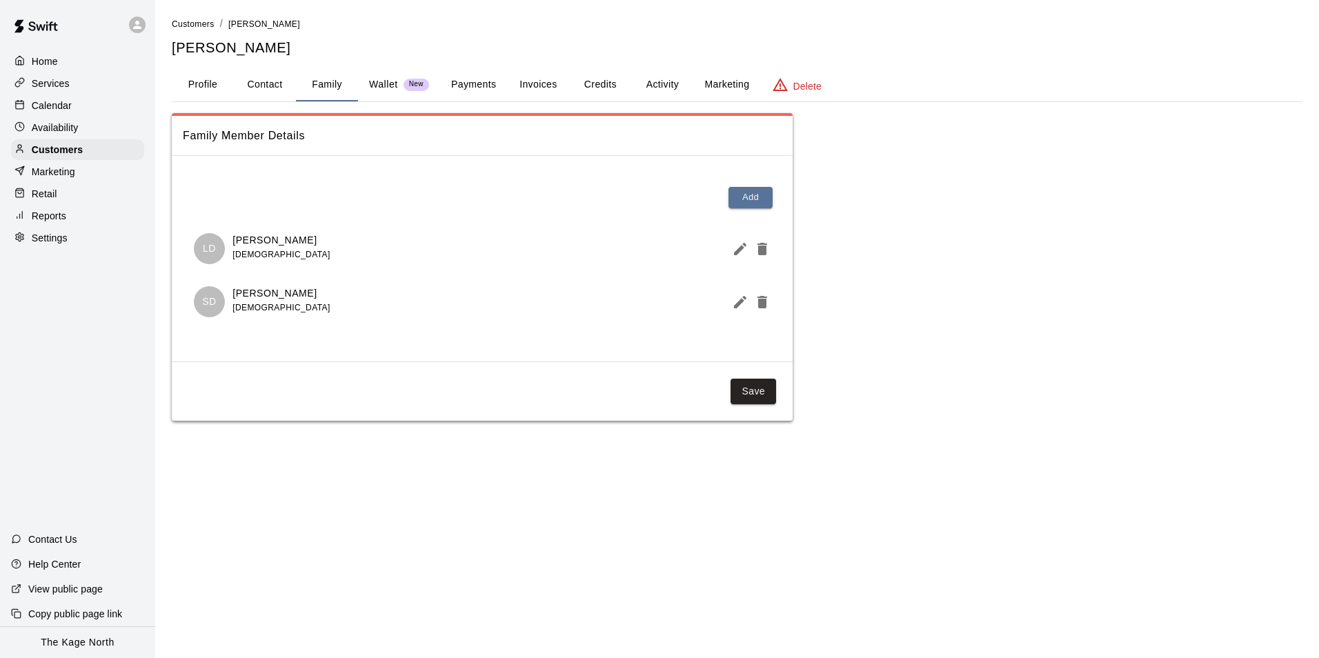
click at [733, 250] on icon "Edit Member" at bounding box center [740, 249] width 17 height 17
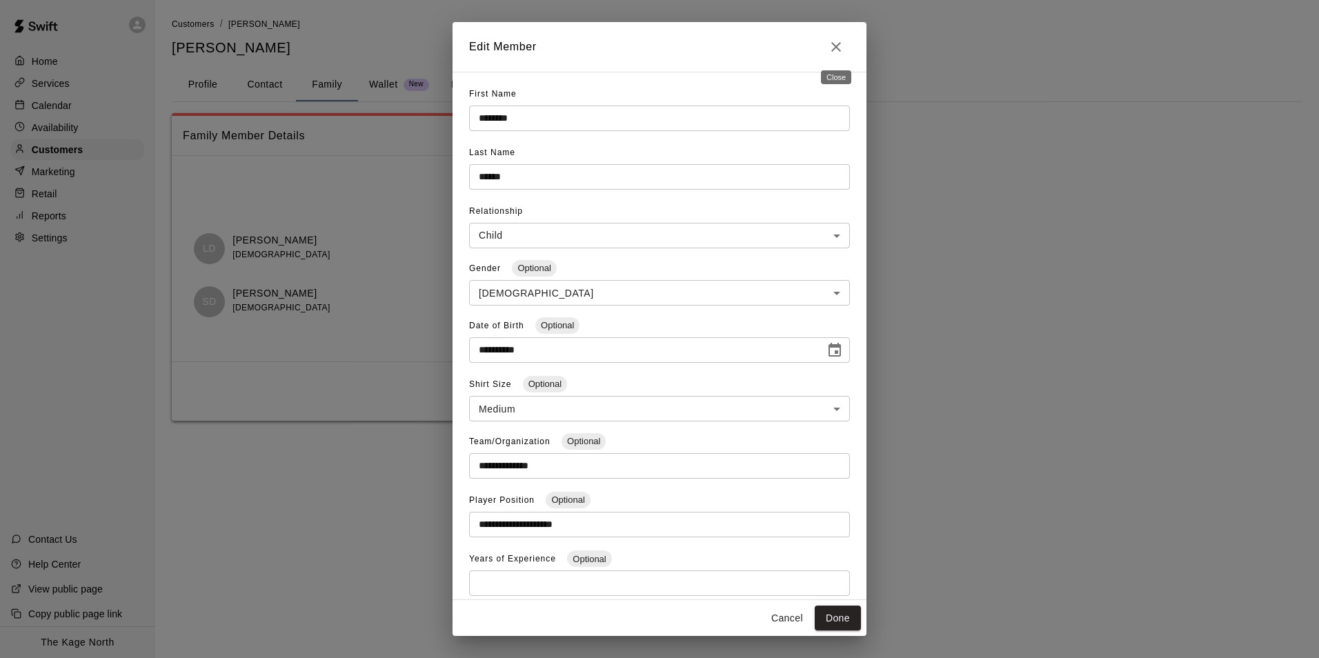
drag, startPoint x: 836, startPoint y: 46, endPoint x: 854, endPoint y: 48, distance: 18.2
click at [836, 46] on icon "Close" at bounding box center [836, 47] width 17 height 17
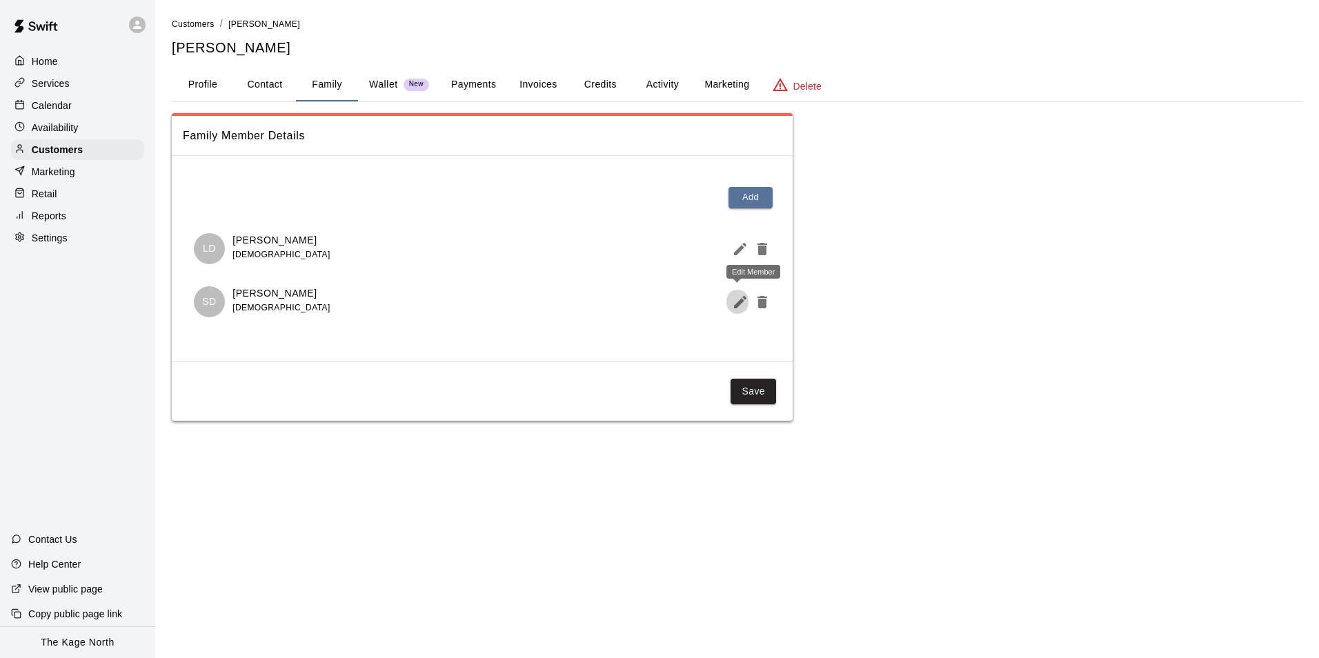
click at [745, 304] on icon "Edit Member" at bounding box center [740, 302] width 17 height 17
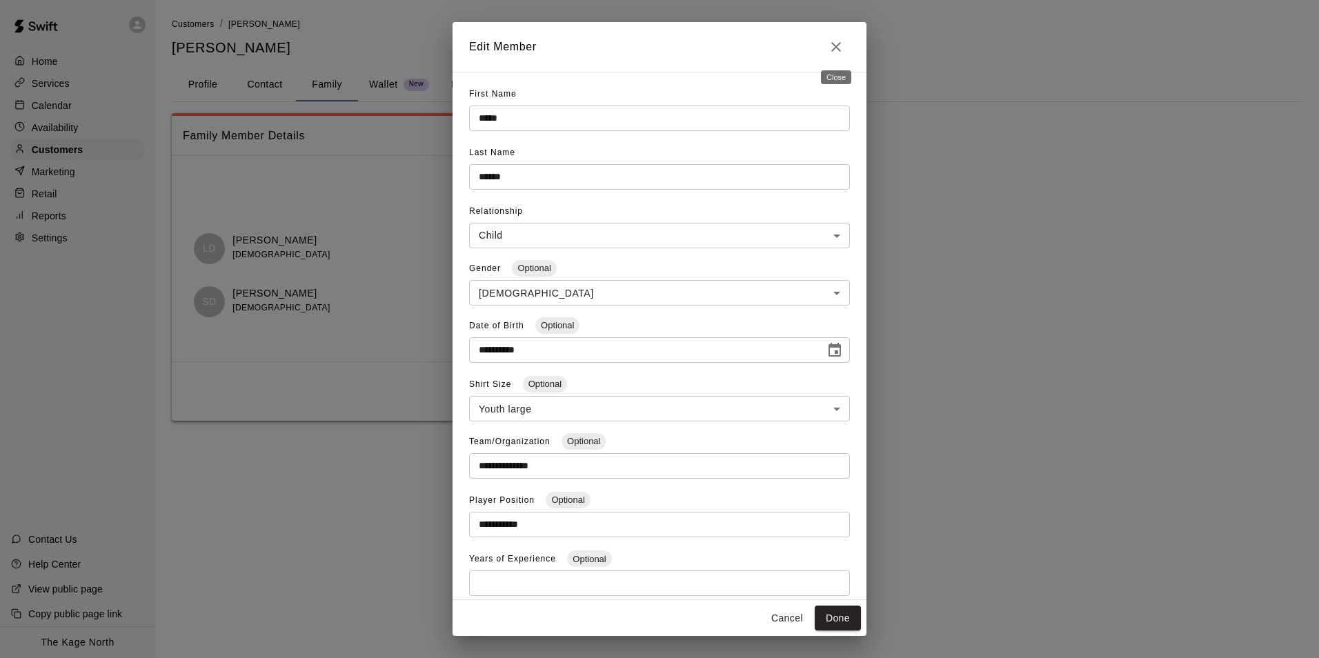
drag, startPoint x: 834, startPoint y: 47, endPoint x: 842, endPoint y: 57, distance: 12.3
click at [834, 47] on icon "Close" at bounding box center [836, 47] width 17 height 17
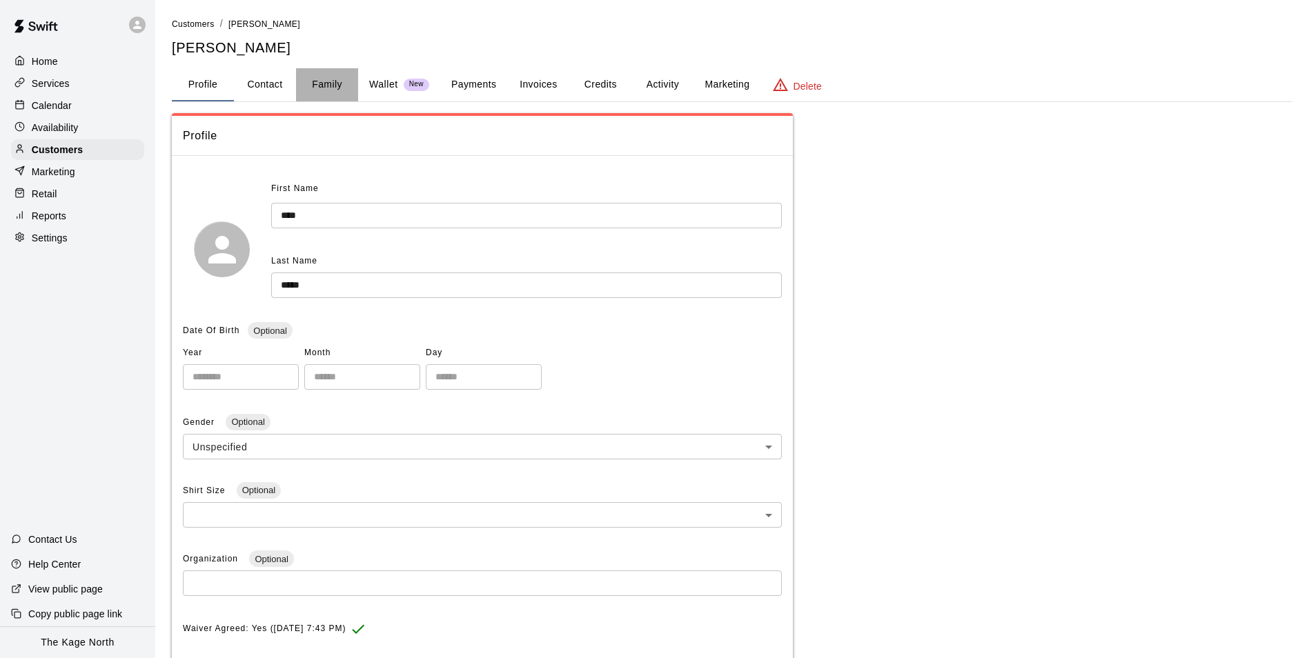
click at [322, 86] on button "Family" at bounding box center [327, 84] width 62 height 33
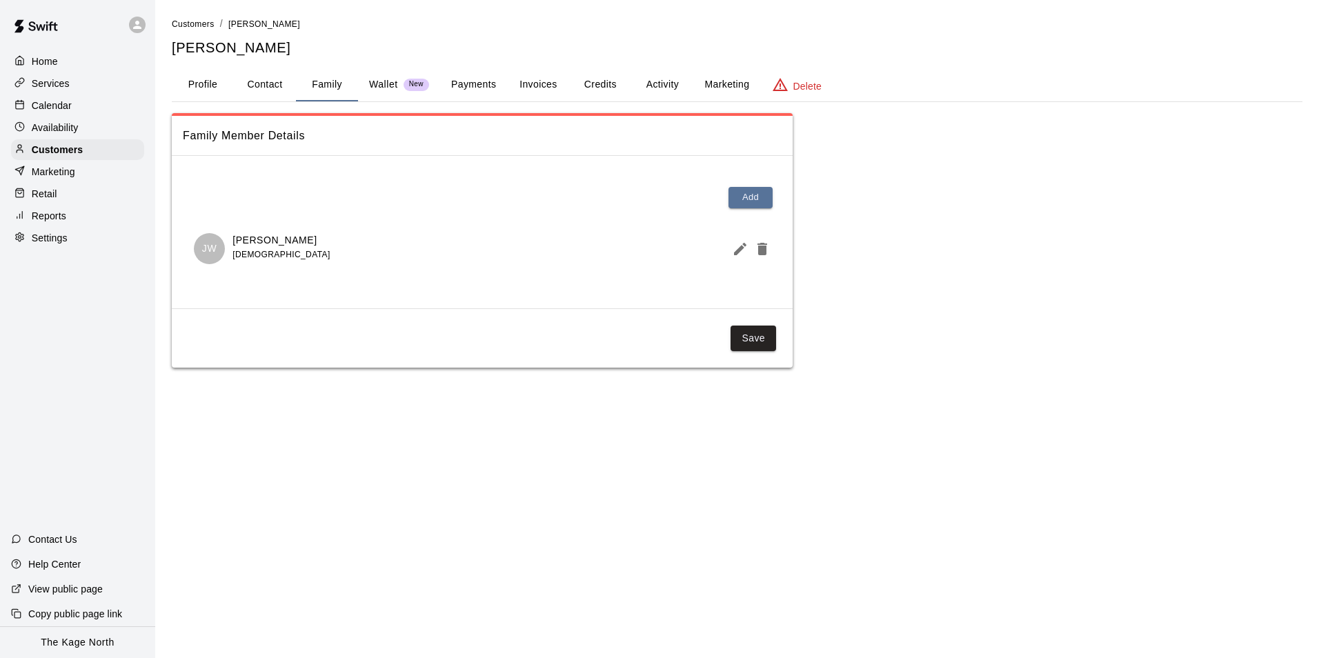
click at [732, 246] on icon "Edit Member" at bounding box center [740, 249] width 17 height 17
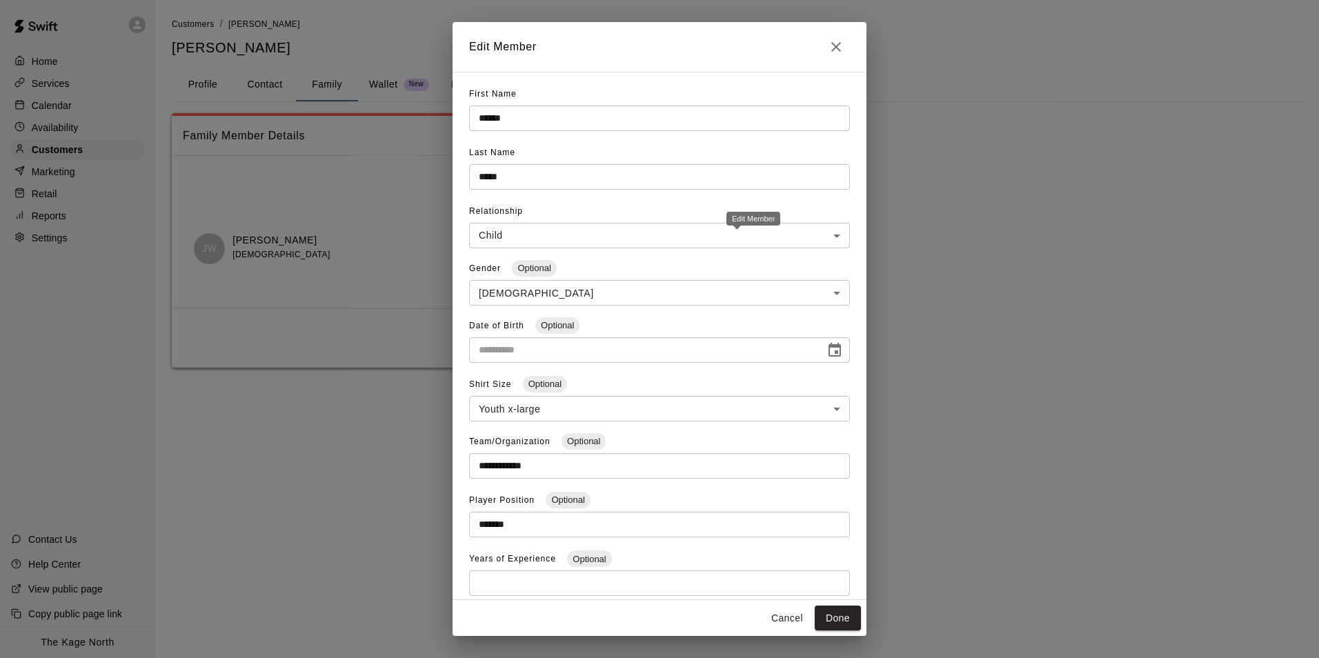
type input "**********"
click at [833, 50] on icon "Close" at bounding box center [836, 47] width 10 height 10
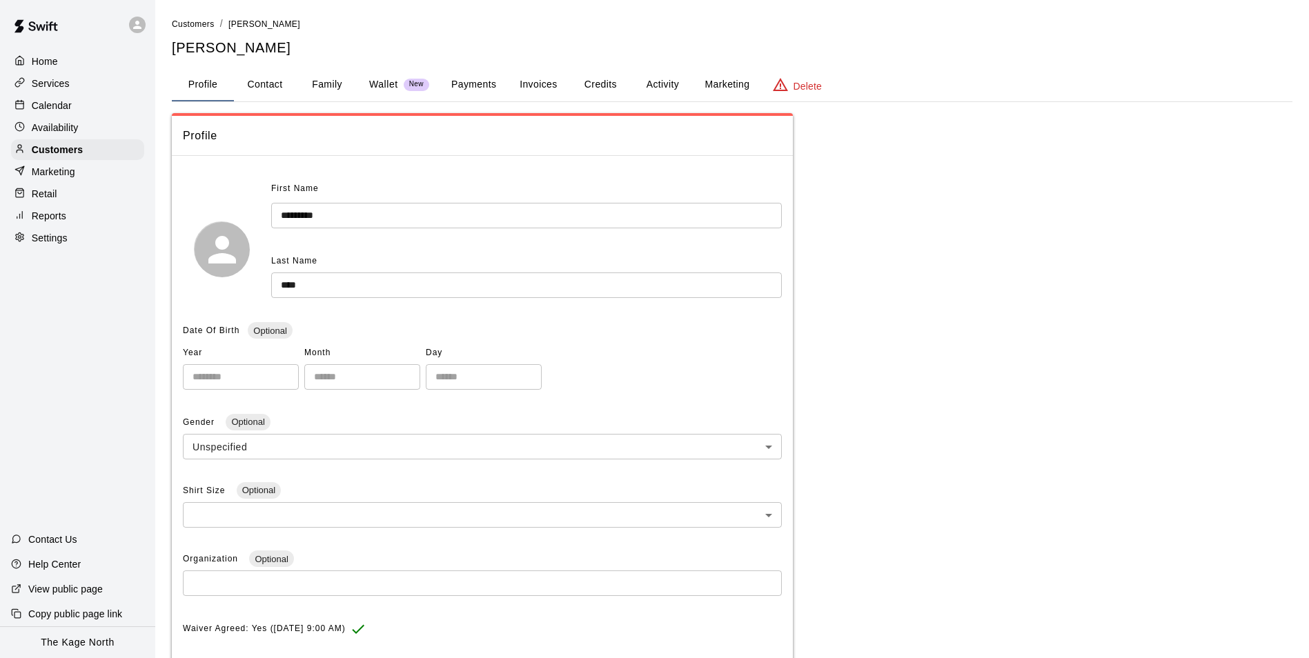
click at [328, 86] on button "Family" at bounding box center [327, 84] width 62 height 33
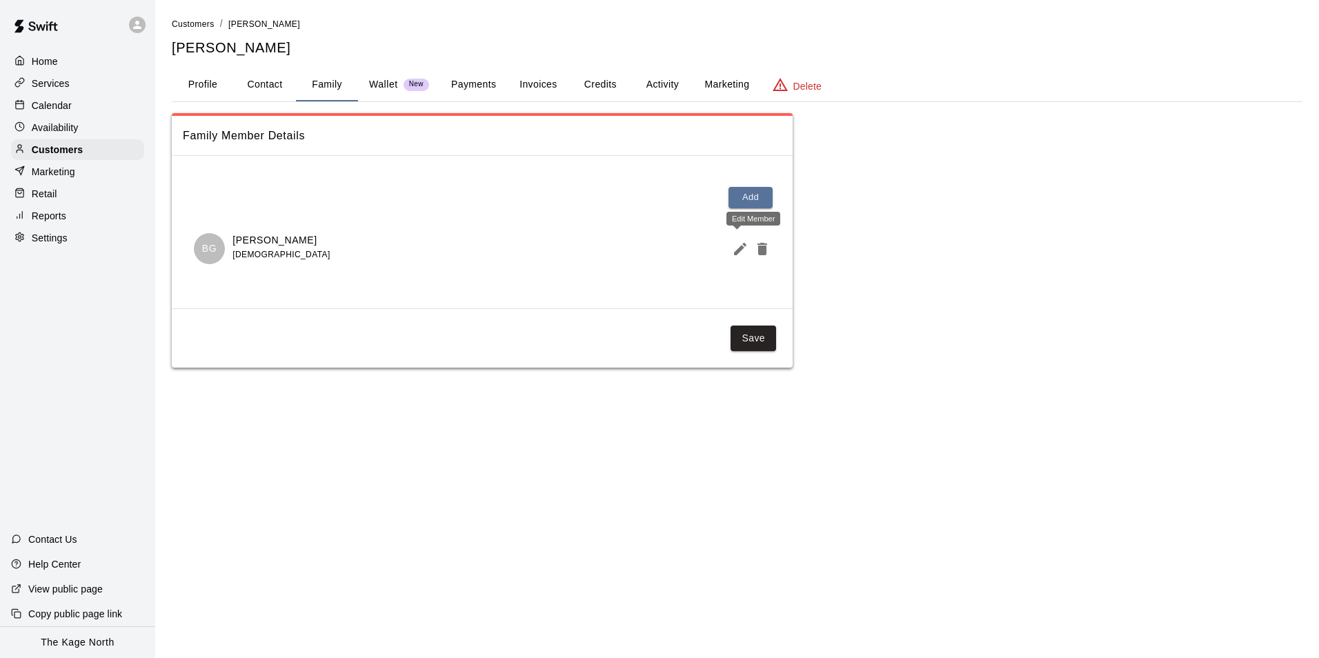
click at [736, 253] on icon "Edit Member" at bounding box center [740, 249] width 12 height 12
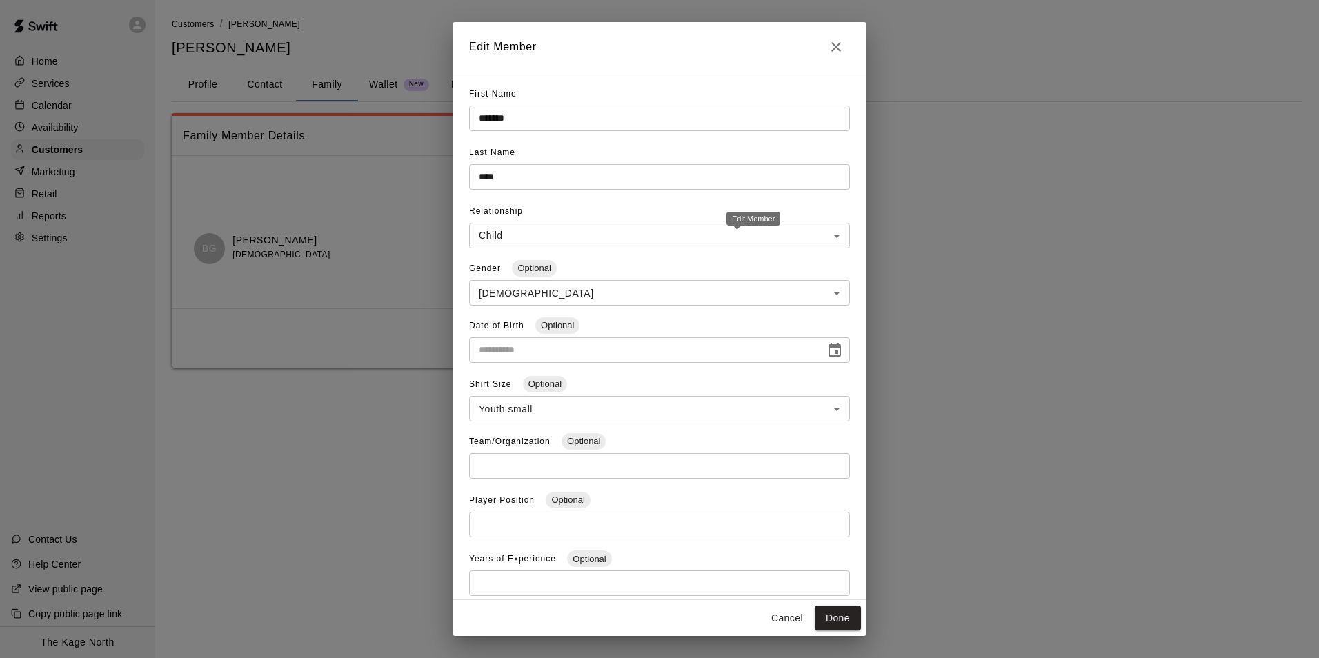
type input "**********"
click at [834, 617] on button "Done" at bounding box center [838, 619] width 46 height 26
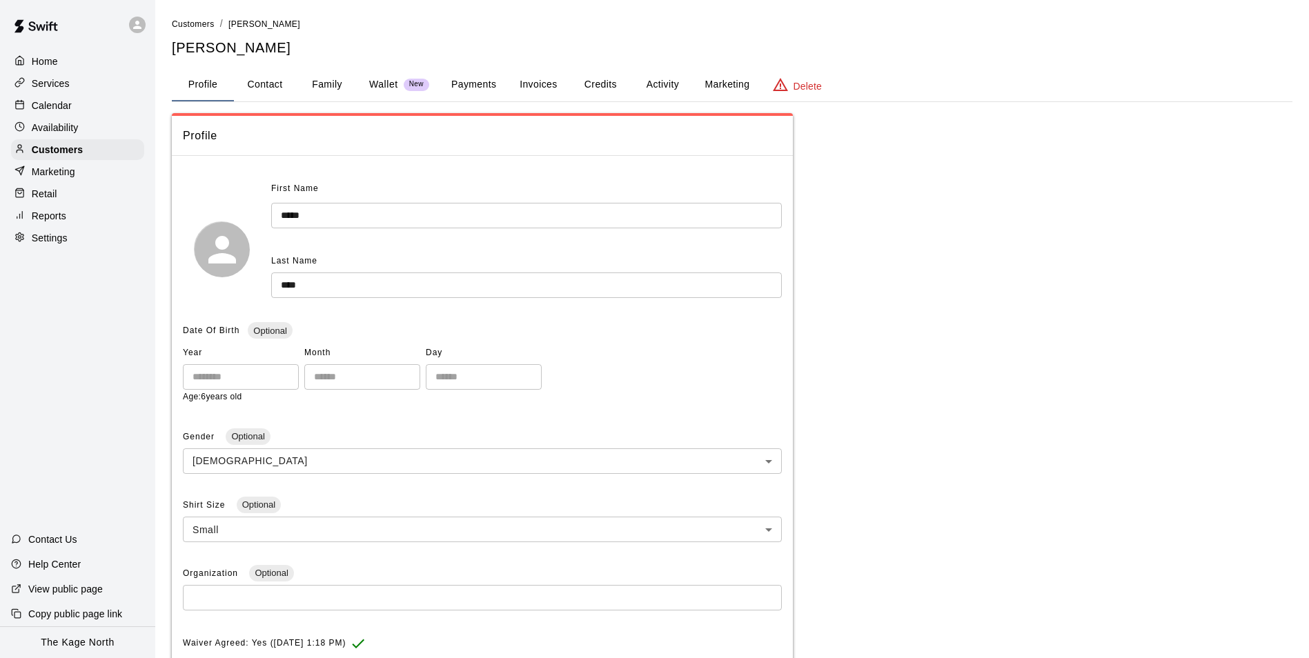
click at [326, 81] on button "Family" at bounding box center [327, 84] width 62 height 33
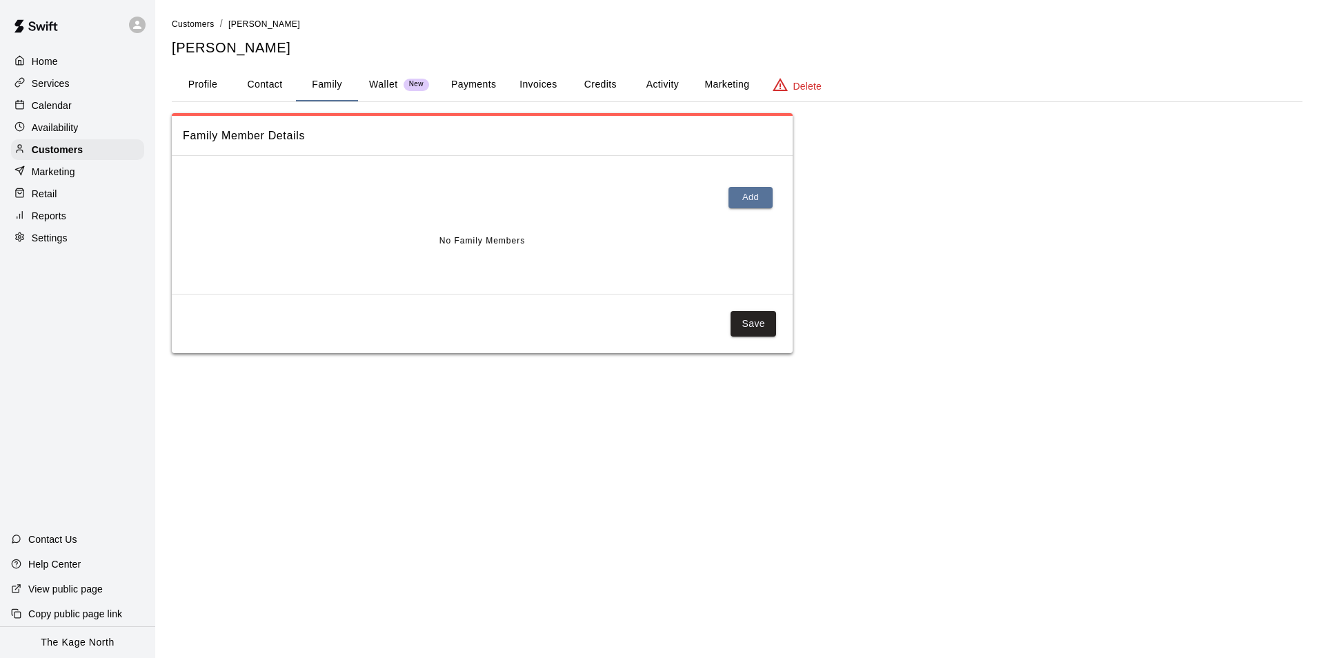
click at [204, 79] on button "Profile" at bounding box center [203, 84] width 62 height 33
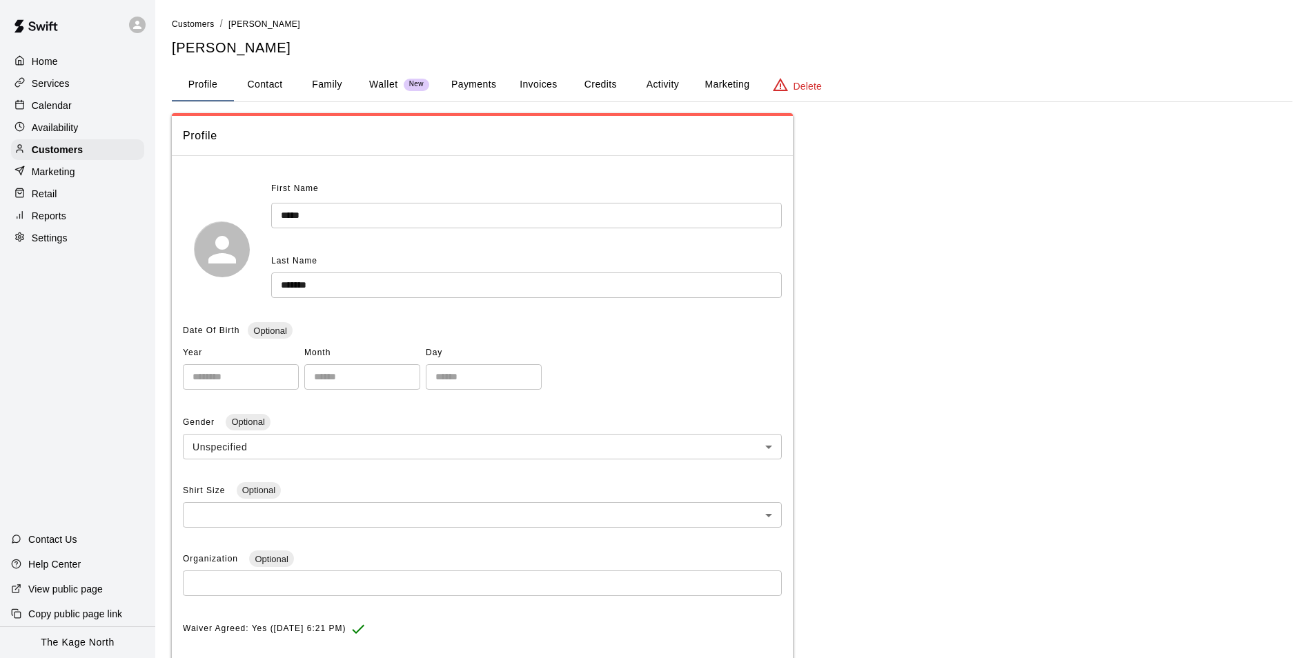
click at [327, 90] on button "Family" at bounding box center [327, 84] width 62 height 33
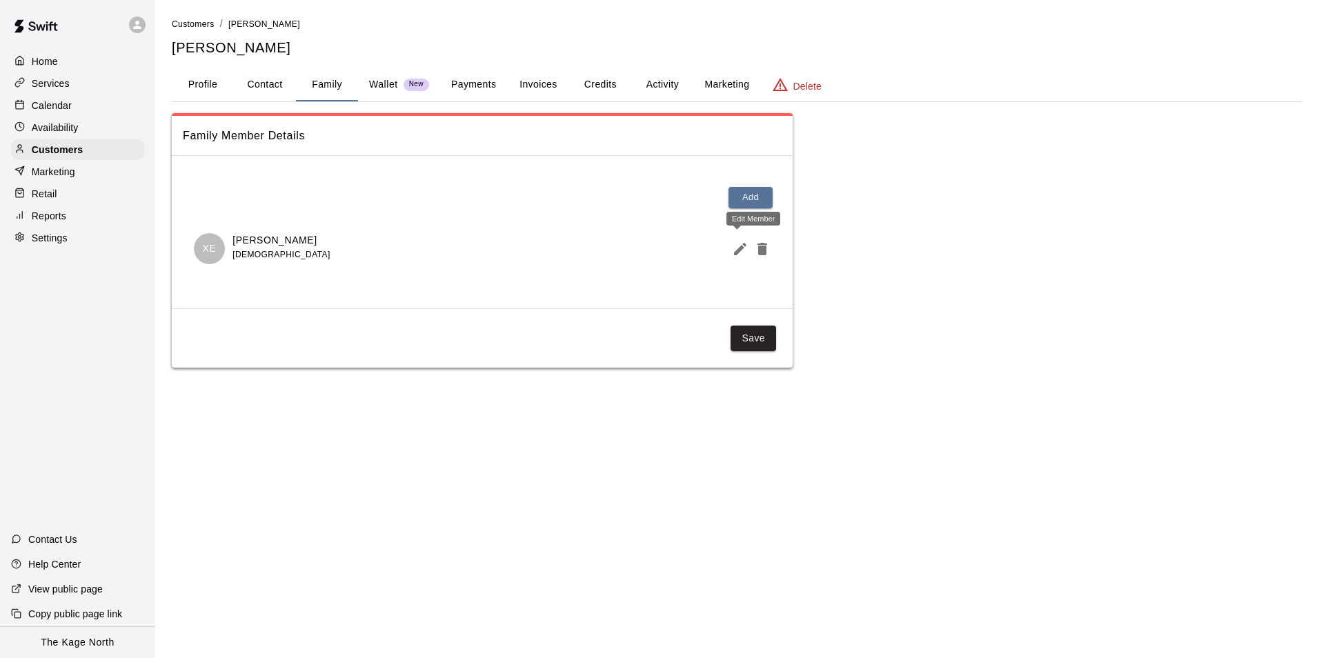
click at [741, 248] on icon "Edit Member" at bounding box center [740, 249] width 12 height 12
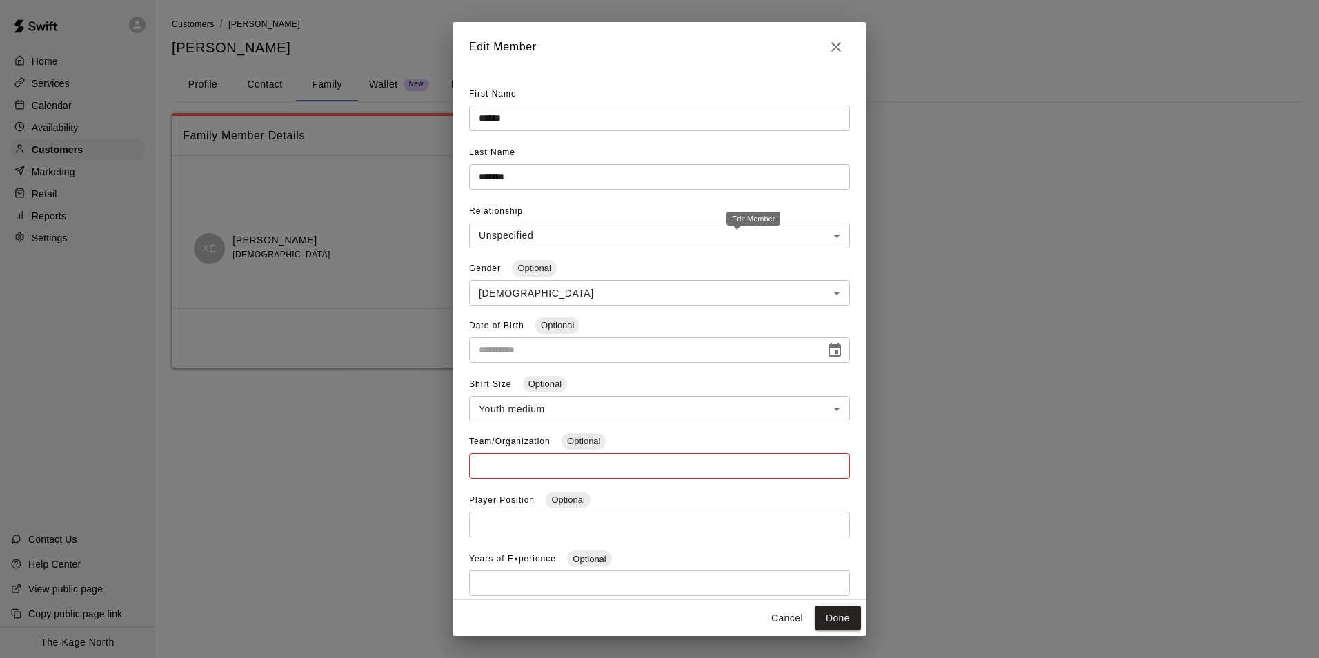
type input "**********"
drag, startPoint x: 833, startPoint y: 46, endPoint x: 843, endPoint y: 55, distance: 13.2
click at [833, 46] on icon "Close" at bounding box center [836, 47] width 17 height 17
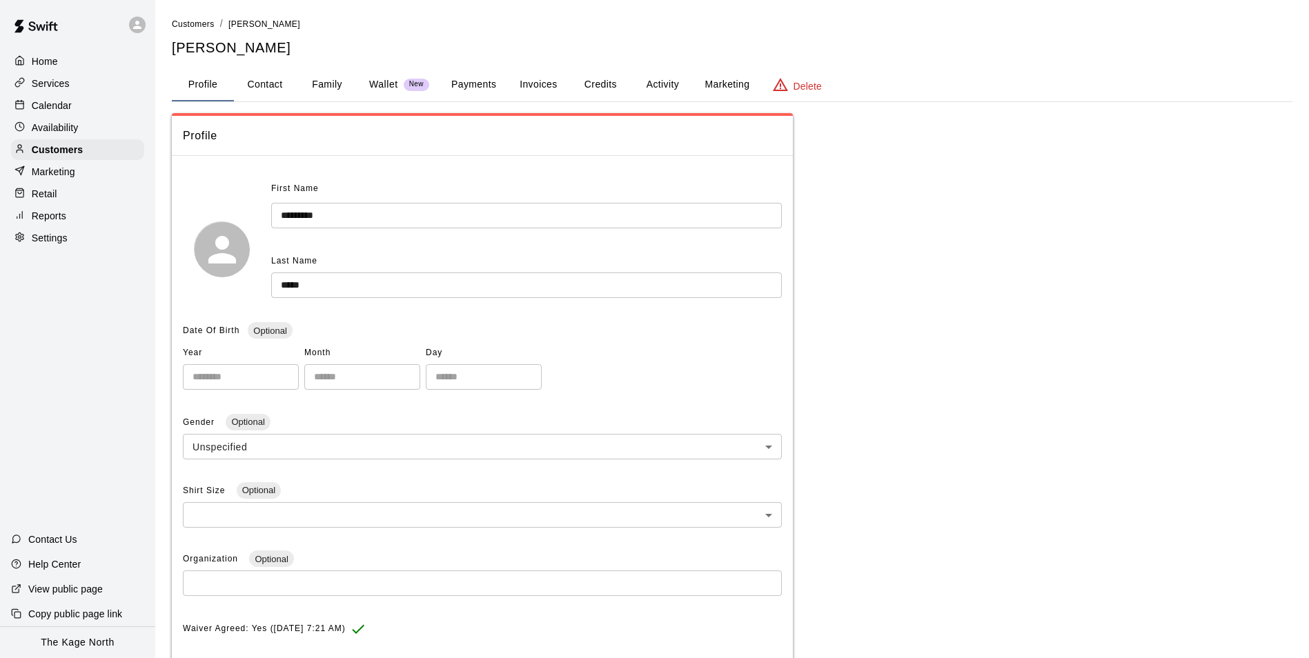
click at [311, 83] on button "Family" at bounding box center [327, 84] width 62 height 33
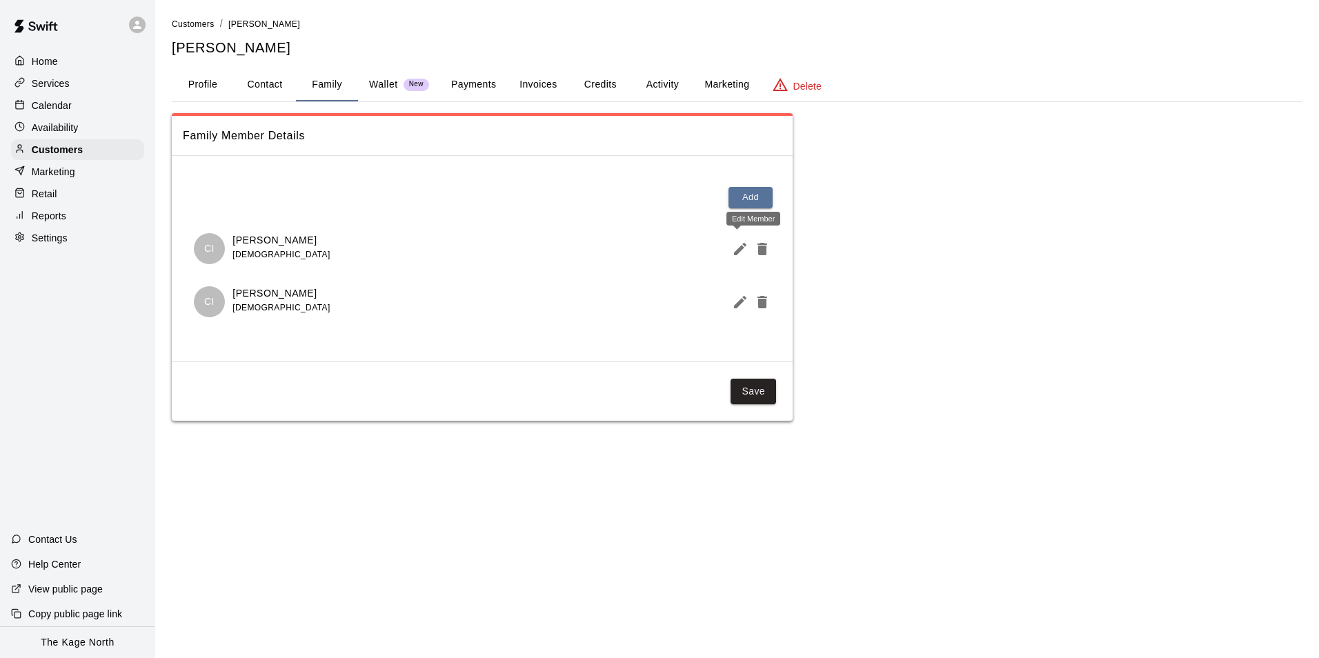
click at [739, 253] on icon "Edit Member" at bounding box center [740, 249] width 12 height 12
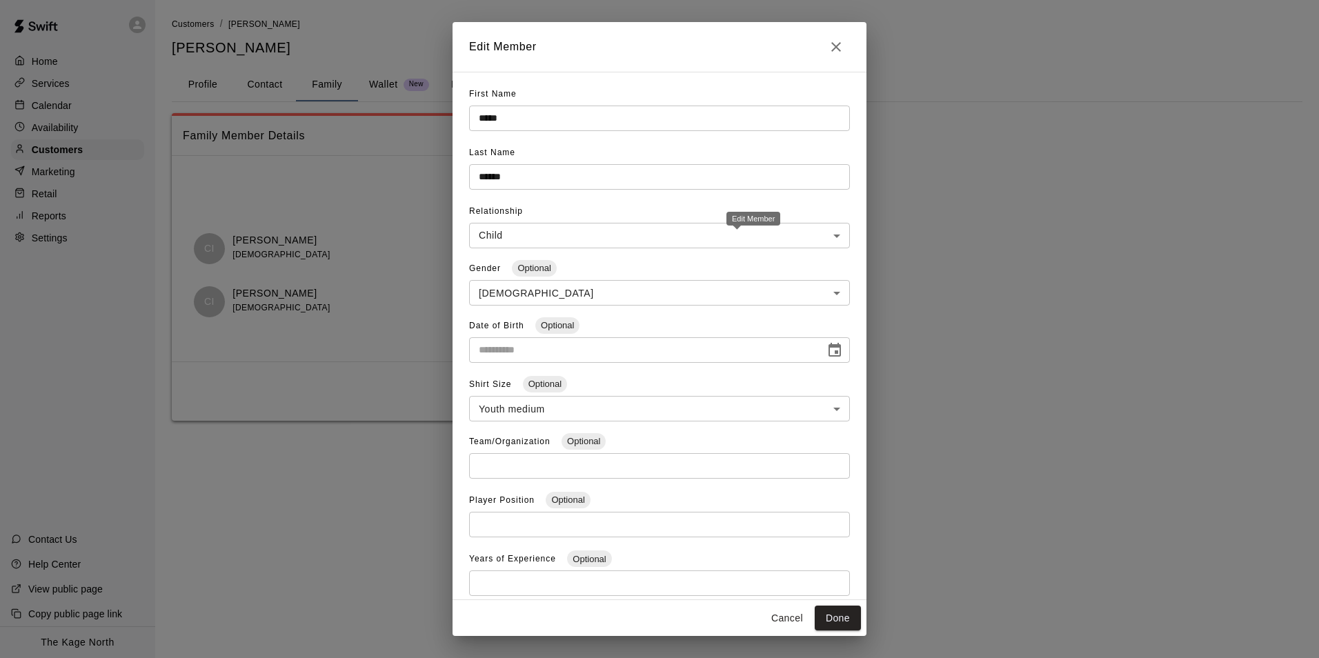
type input "**********"
click at [830, 606] on button "Done" at bounding box center [838, 619] width 46 height 26
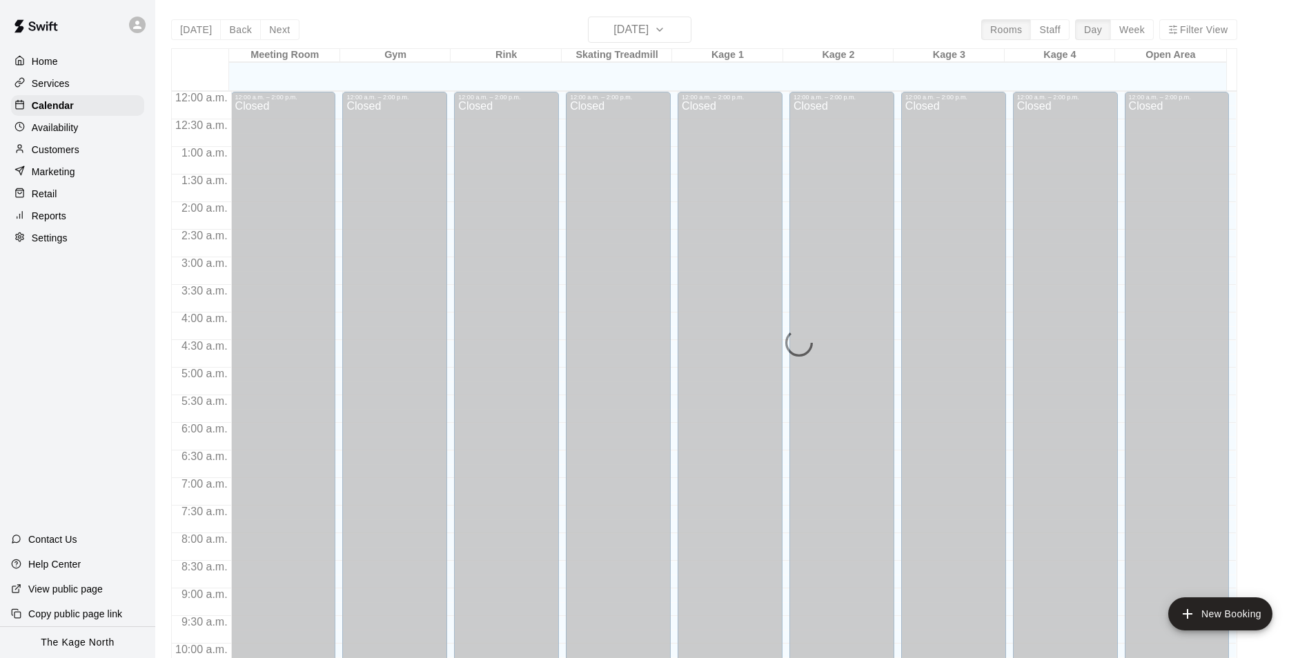
scroll to position [701, 0]
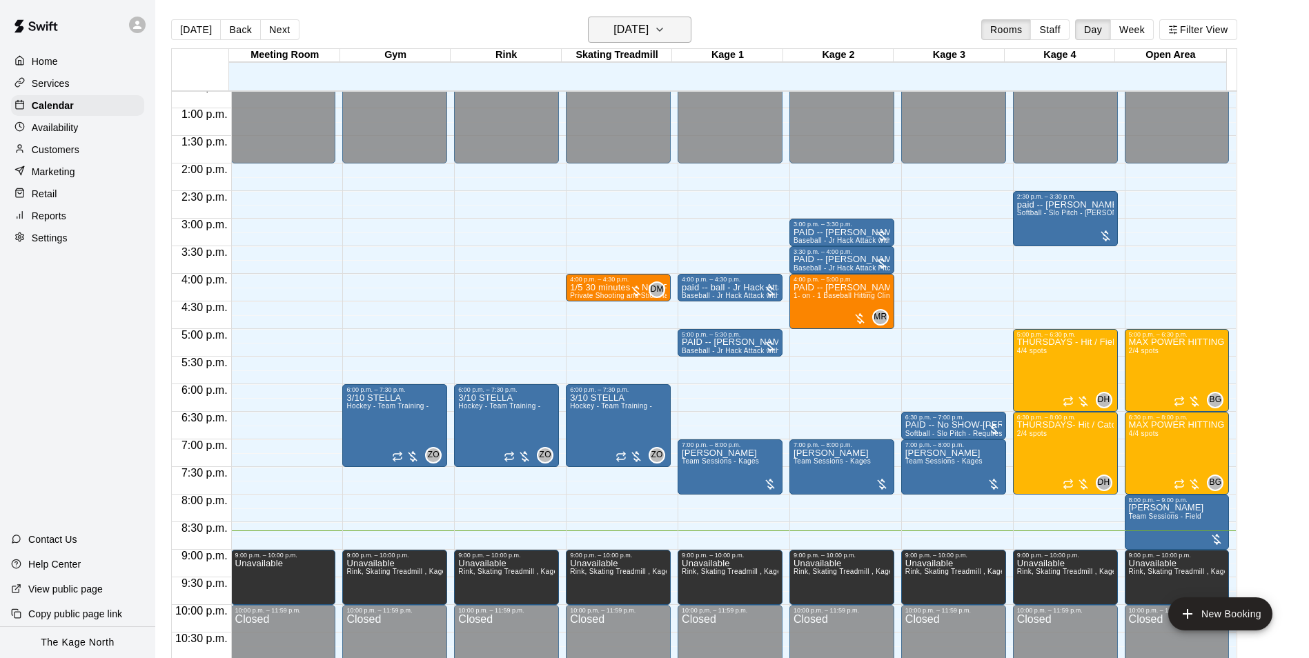
click at [649, 30] on h6 "[DATE]" at bounding box center [630, 29] width 35 height 19
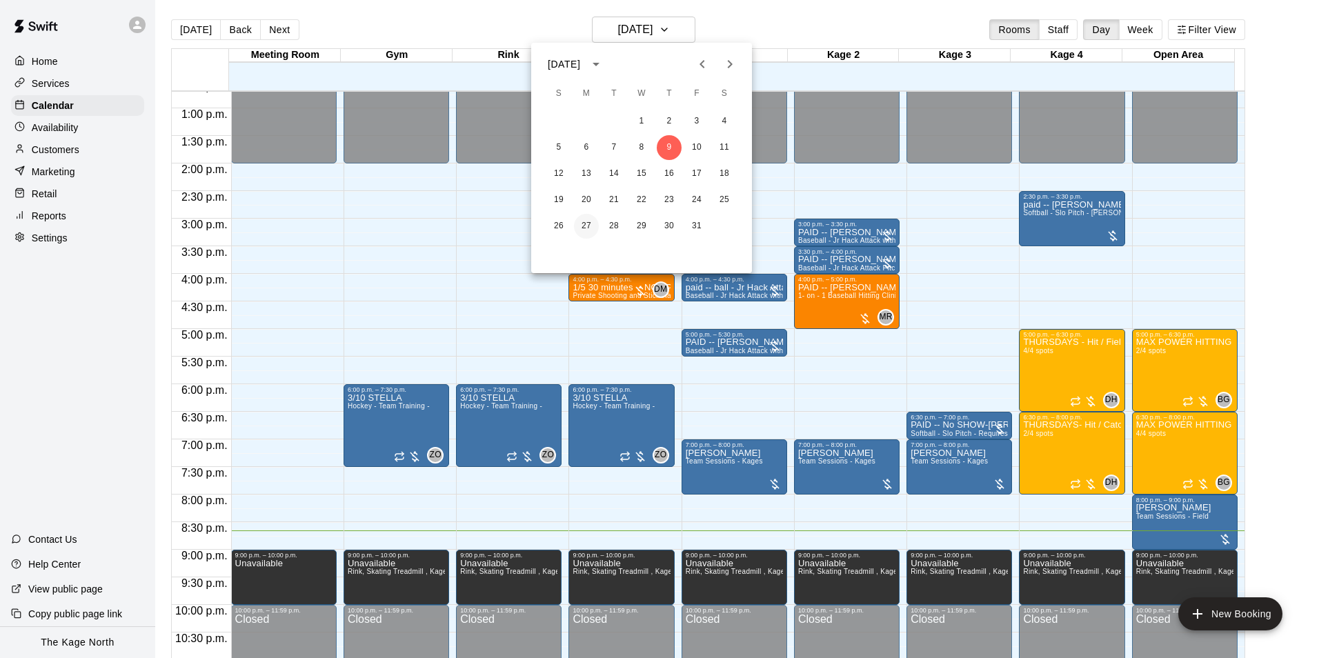
click at [588, 234] on button "27" at bounding box center [586, 226] width 25 height 25
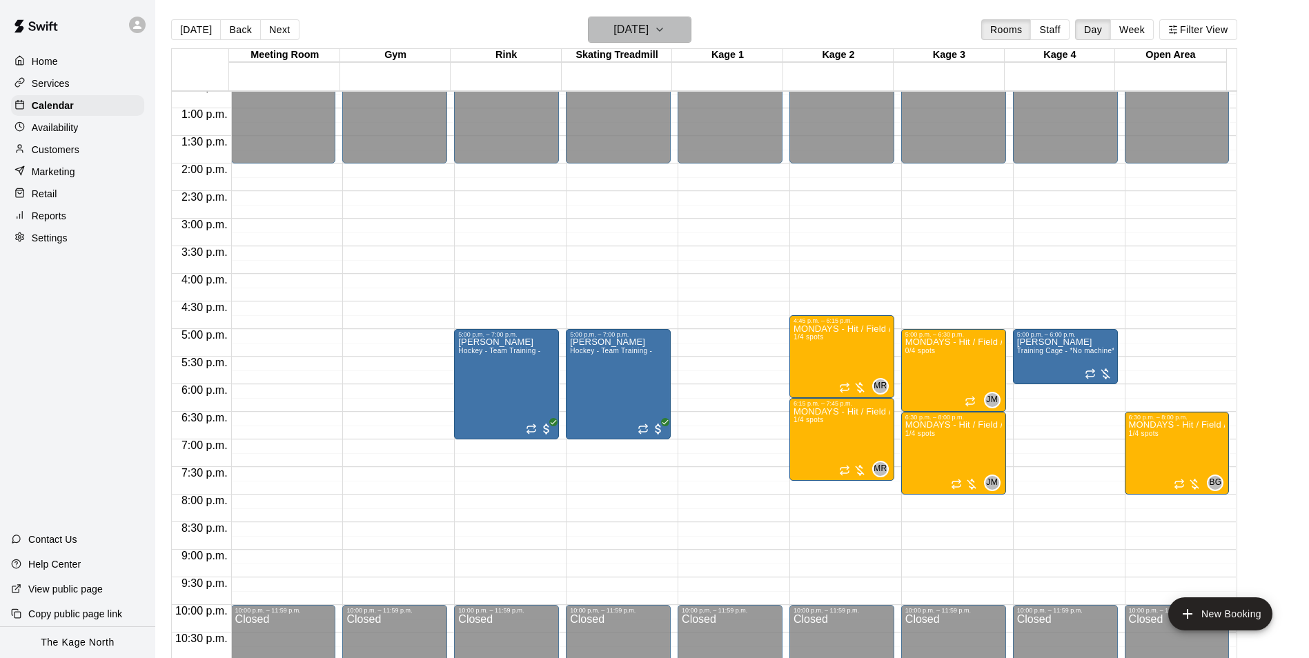
click at [634, 35] on h6 "[DATE]" at bounding box center [630, 29] width 35 height 19
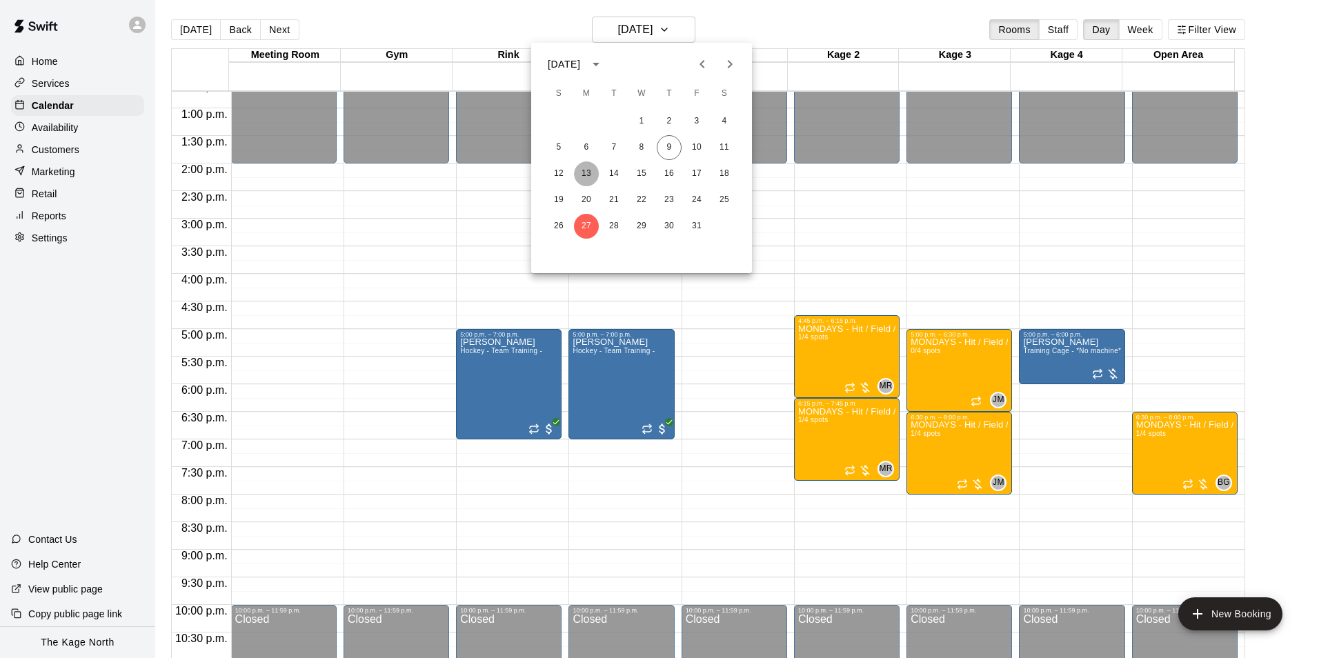
click at [587, 173] on button "13" at bounding box center [586, 173] width 25 height 25
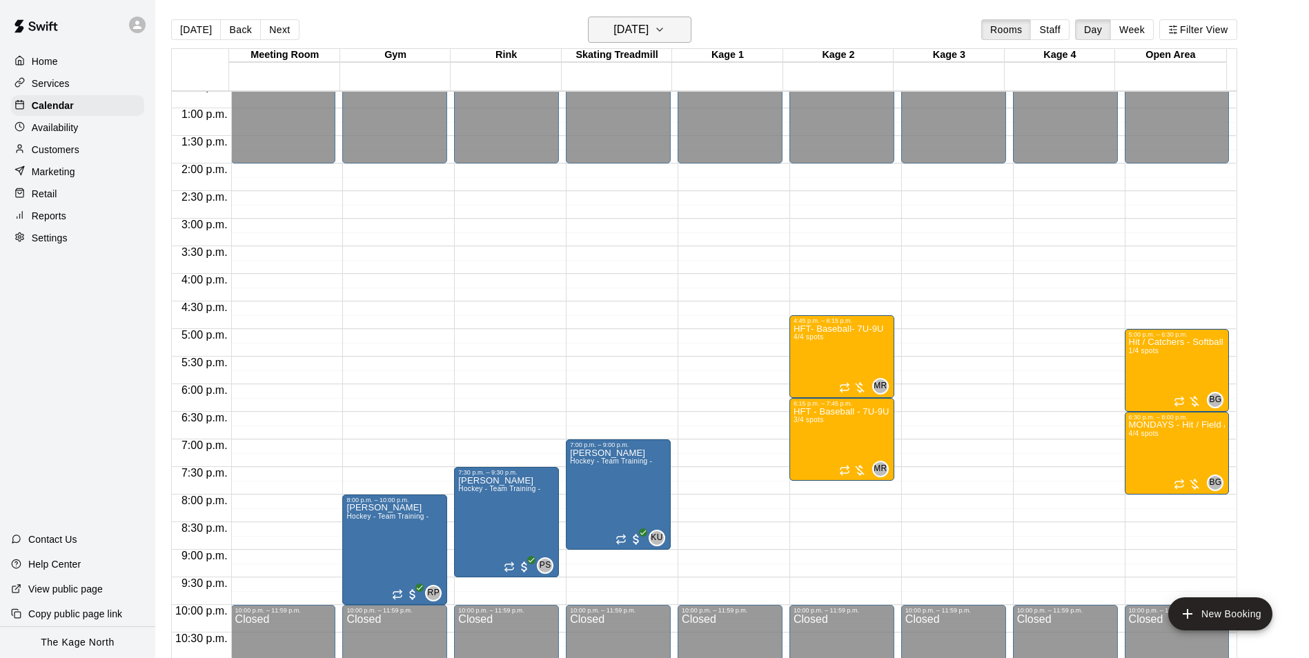
click at [649, 30] on h6 "[DATE]" at bounding box center [630, 29] width 35 height 19
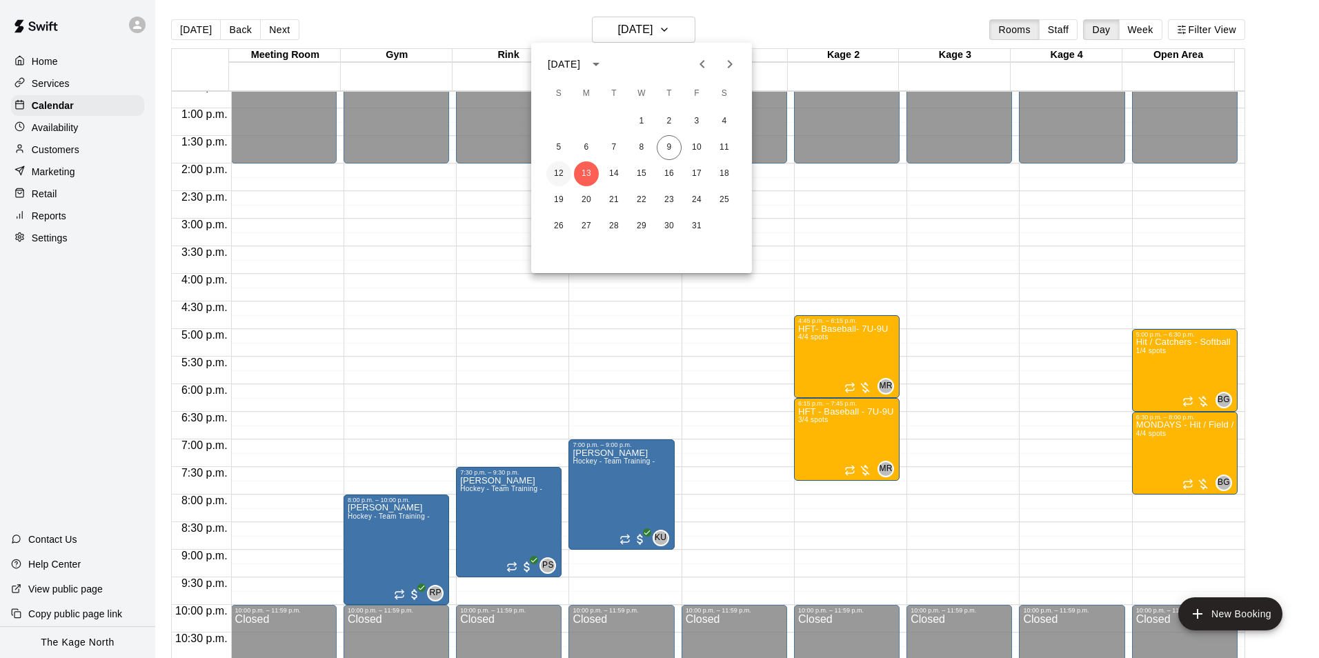
click at [562, 175] on button "12" at bounding box center [558, 173] width 25 height 25
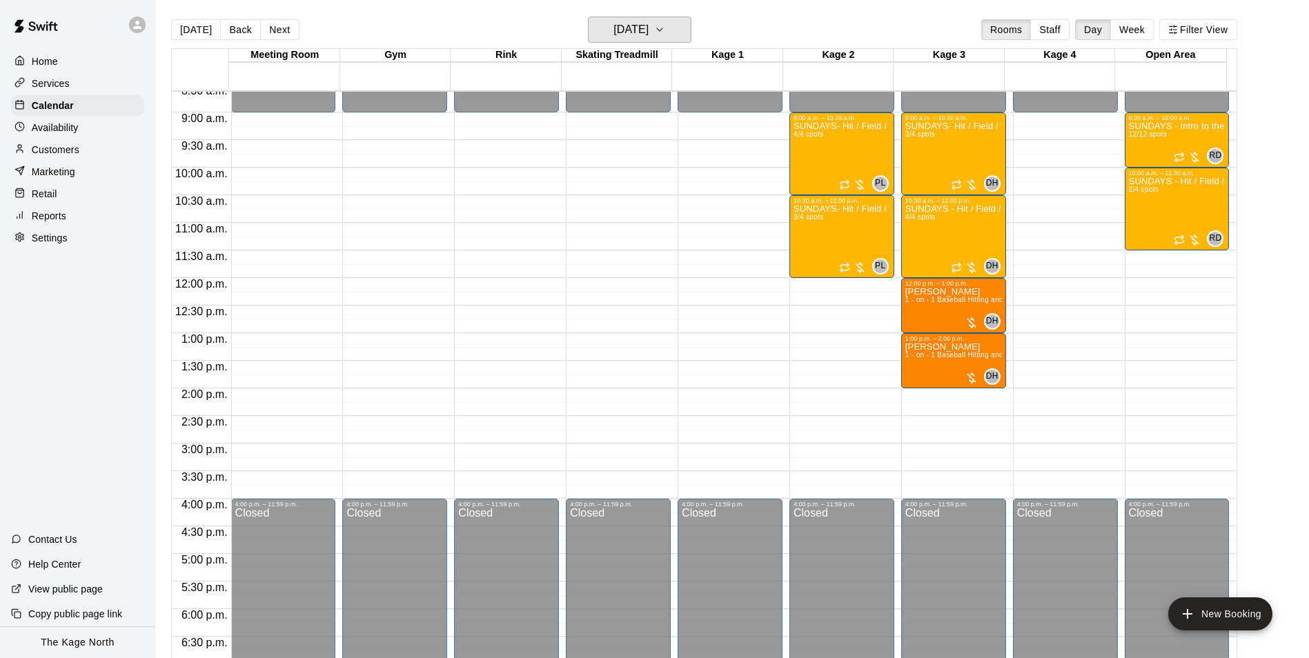
scroll to position [494, 0]
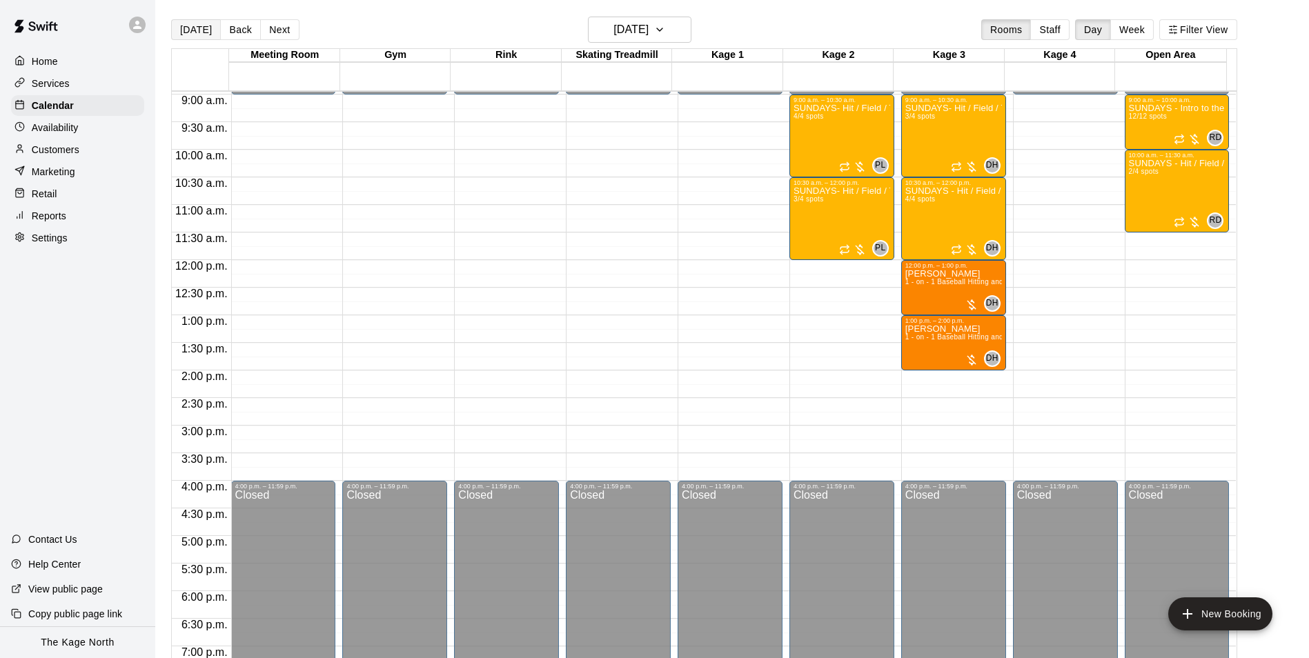
click at [186, 28] on button "Today" at bounding box center [196, 29] width 50 height 21
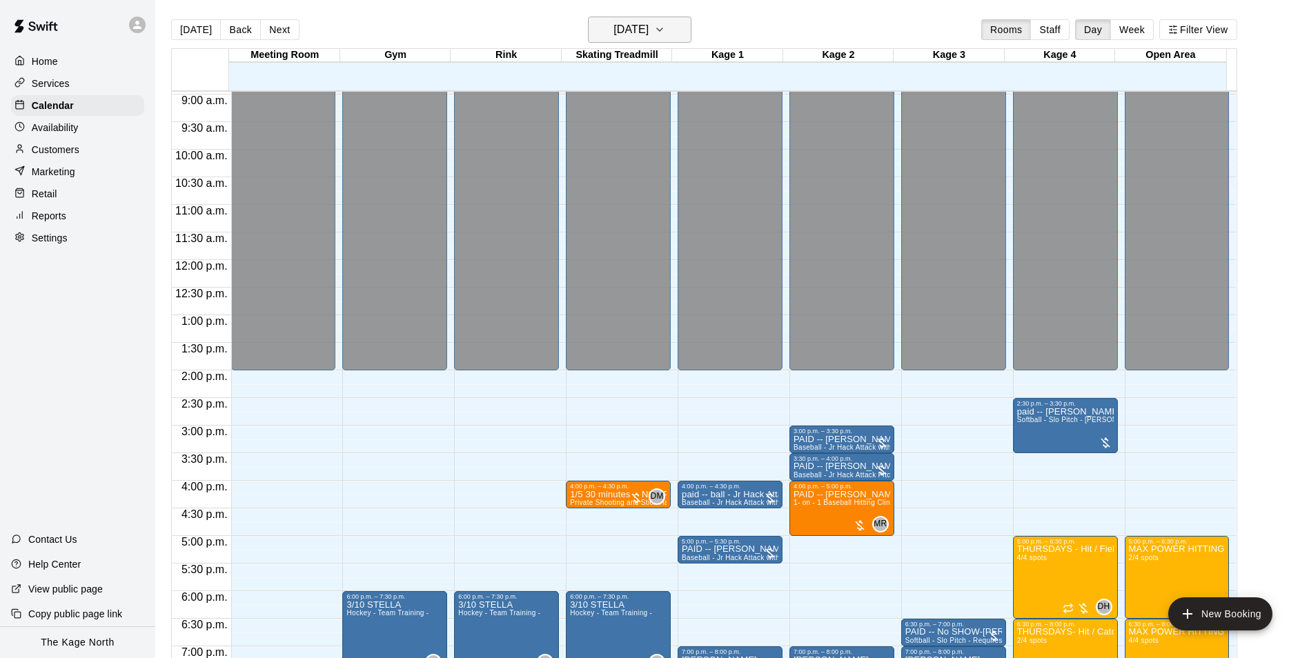
click at [616, 19] on button "Thursday Oct 09" at bounding box center [640, 30] width 104 height 26
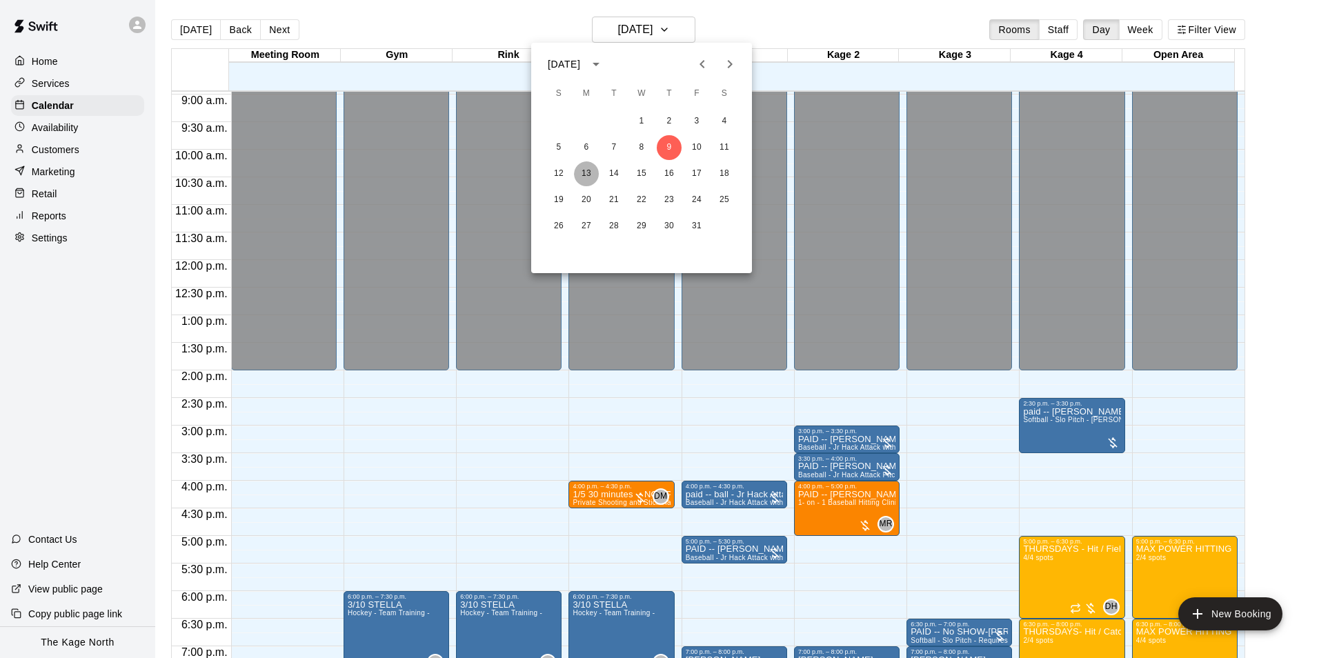
click at [589, 167] on button "13" at bounding box center [586, 173] width 25 height 25
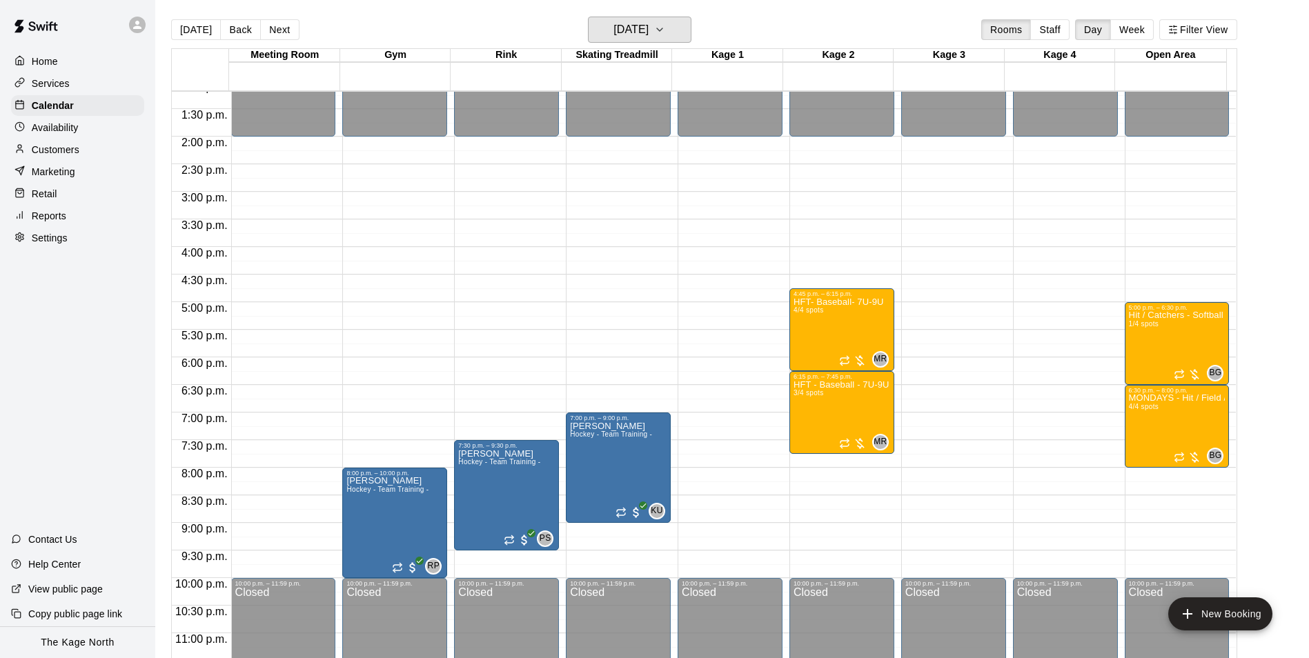
scroll to position [744, 0]
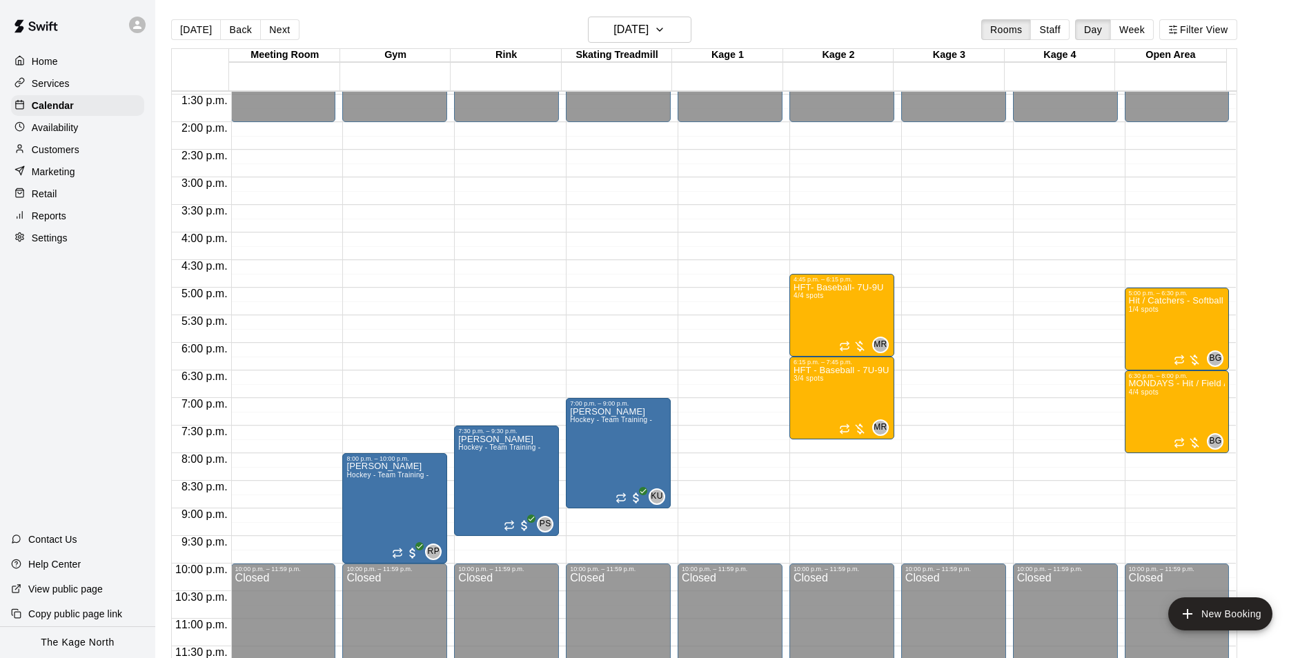
click at [188, 26] on button "Today" at bounding box center [196, 29] width 50 height 21
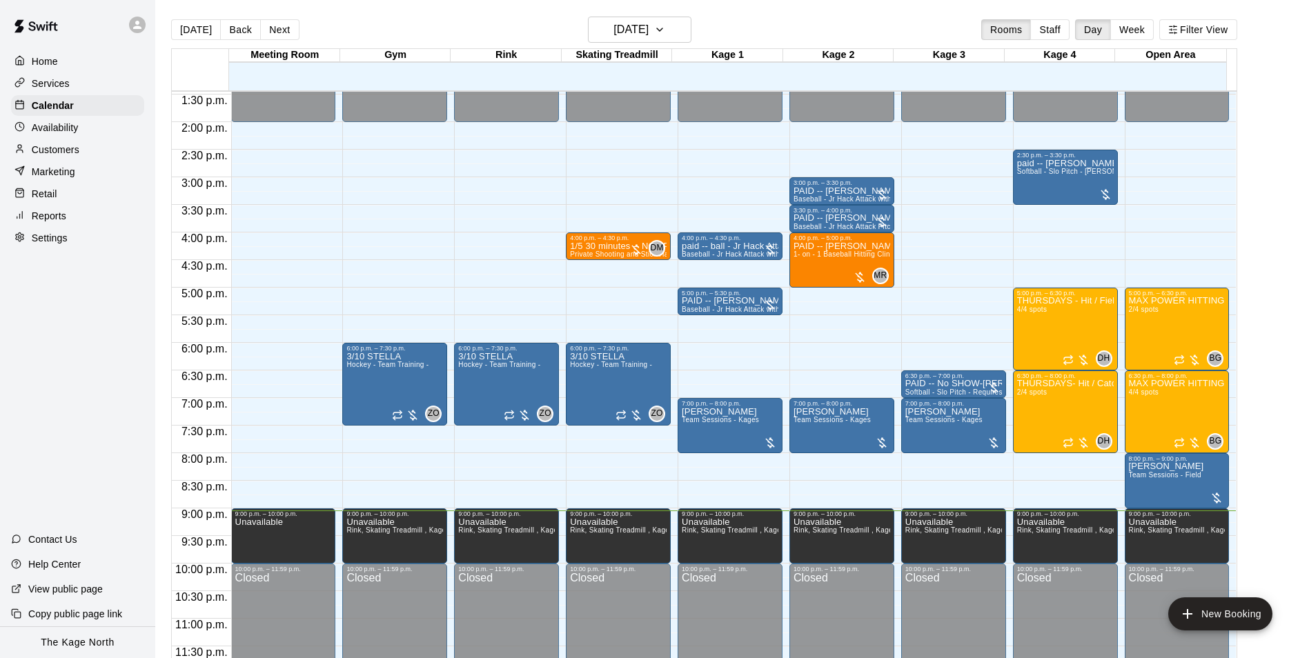
click at [70, 157] on p "Customers" at bounding box center [56, 150] width 48 height 14
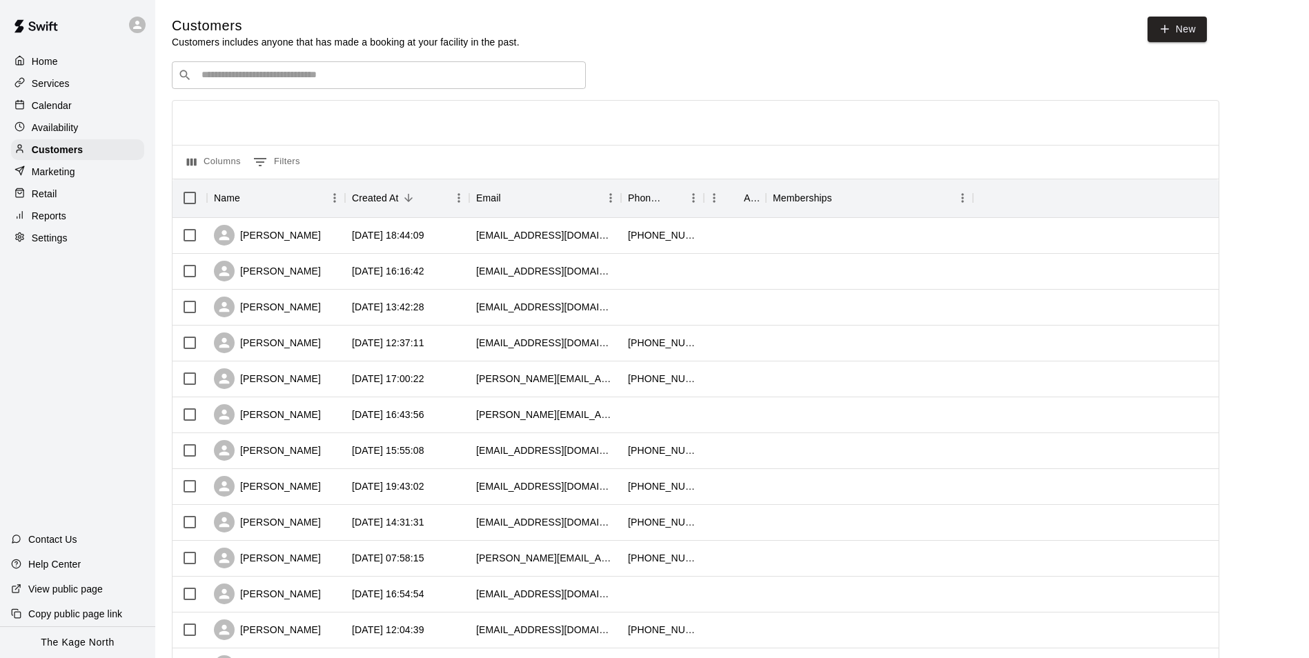
click at [414, 80] on input "Search customers by name or email" at bounding box center [388, 75] width 382 height 14
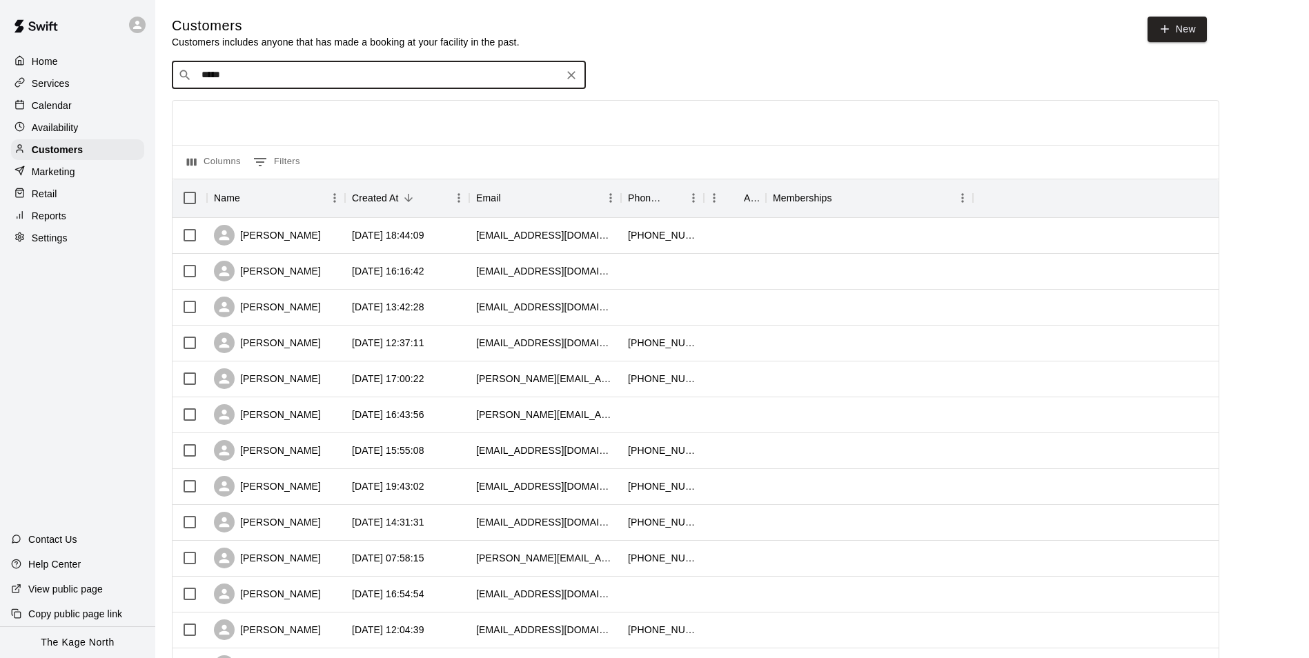
type input "*****"
drag, startPoint x: 234, startPoint y: 78, endPoint x: 188, endPoint y: 78, distance: 45.5
click at [188, 78] on div "​ ***** ​" at bounding box center [379, 75] width 414 height 28
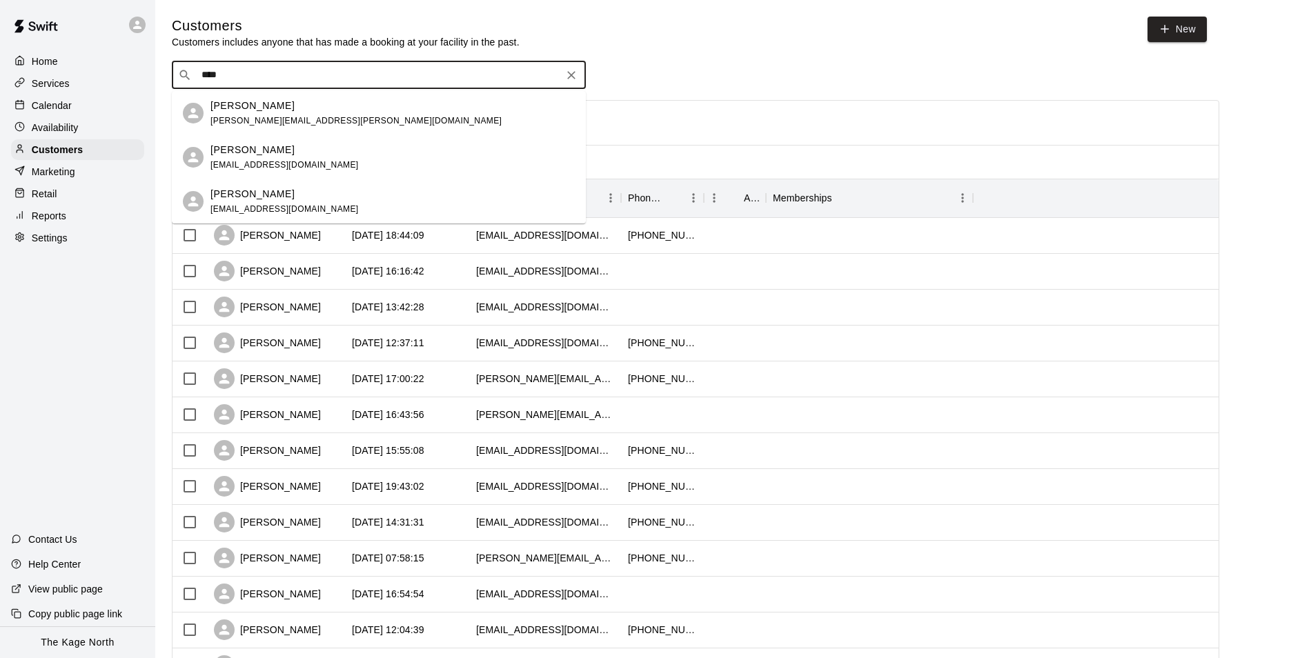
type input "*****"
click at [287, 205] on span "brad_r_haines@hotmail.com" at bounding box center [284, 209] width 148 height 10
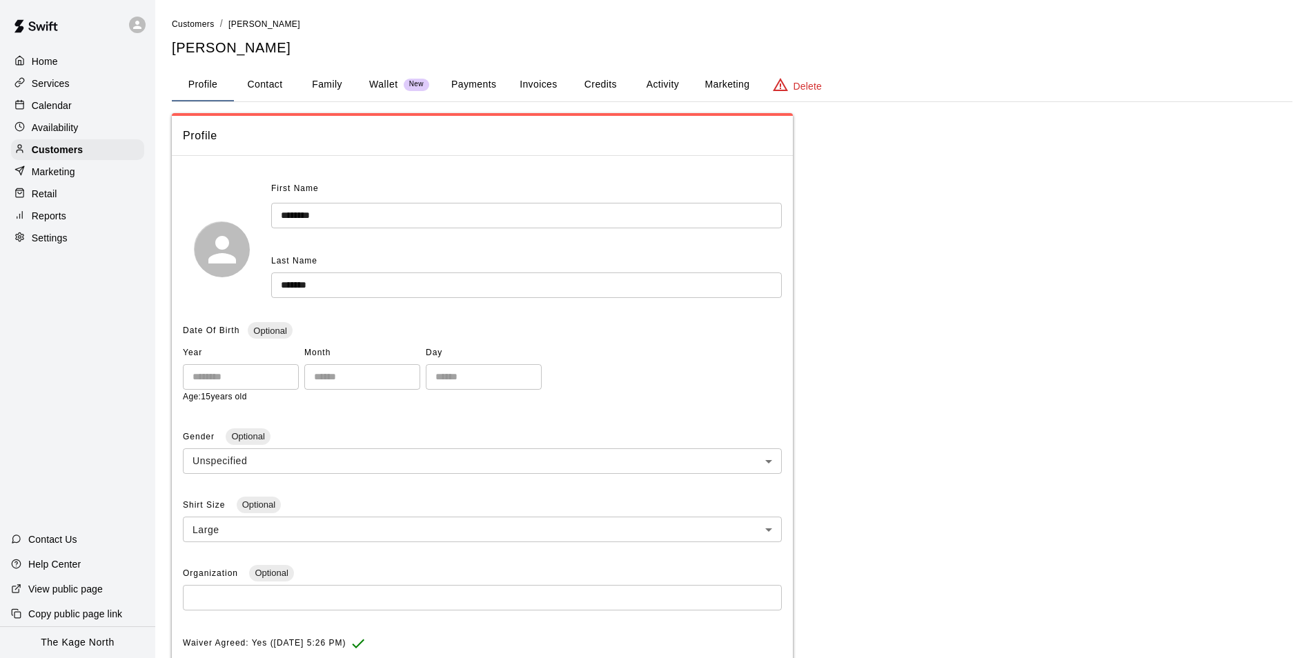
click at [654, 88] on button "Activity" at bounding box center [662, 84] width 62 height 33
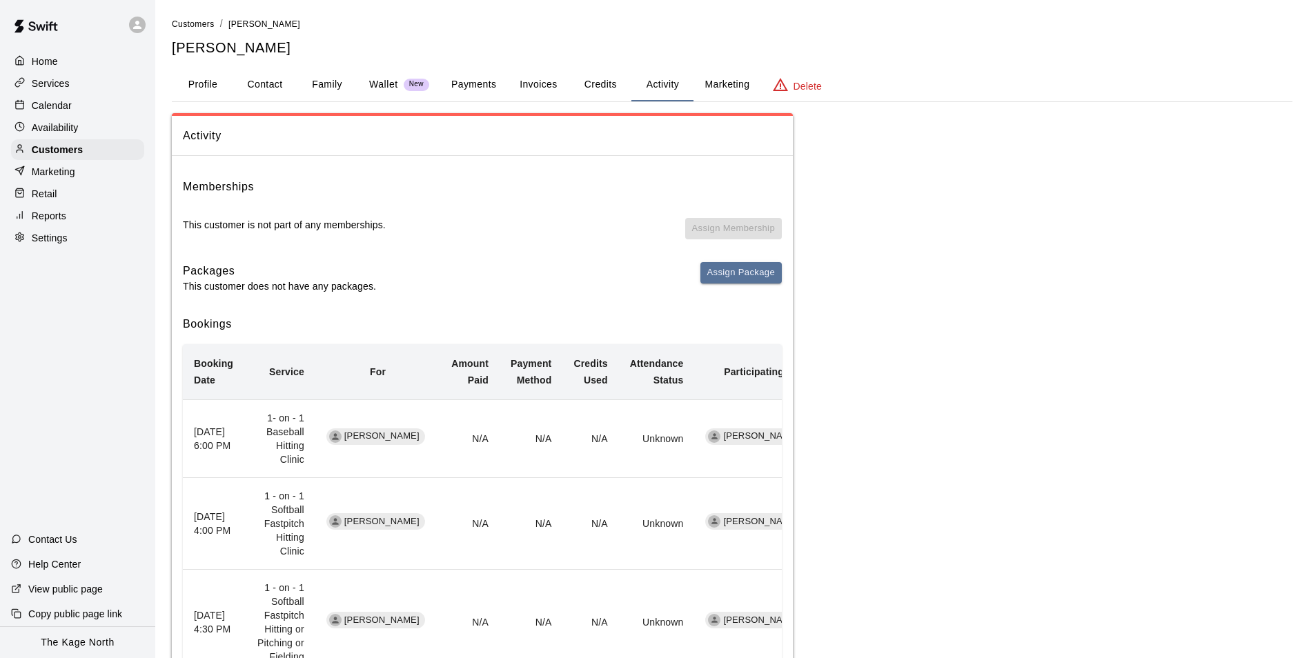
click at [68, 106] on p "Calendar" at bounding box center [52, 106] width 40 height 14
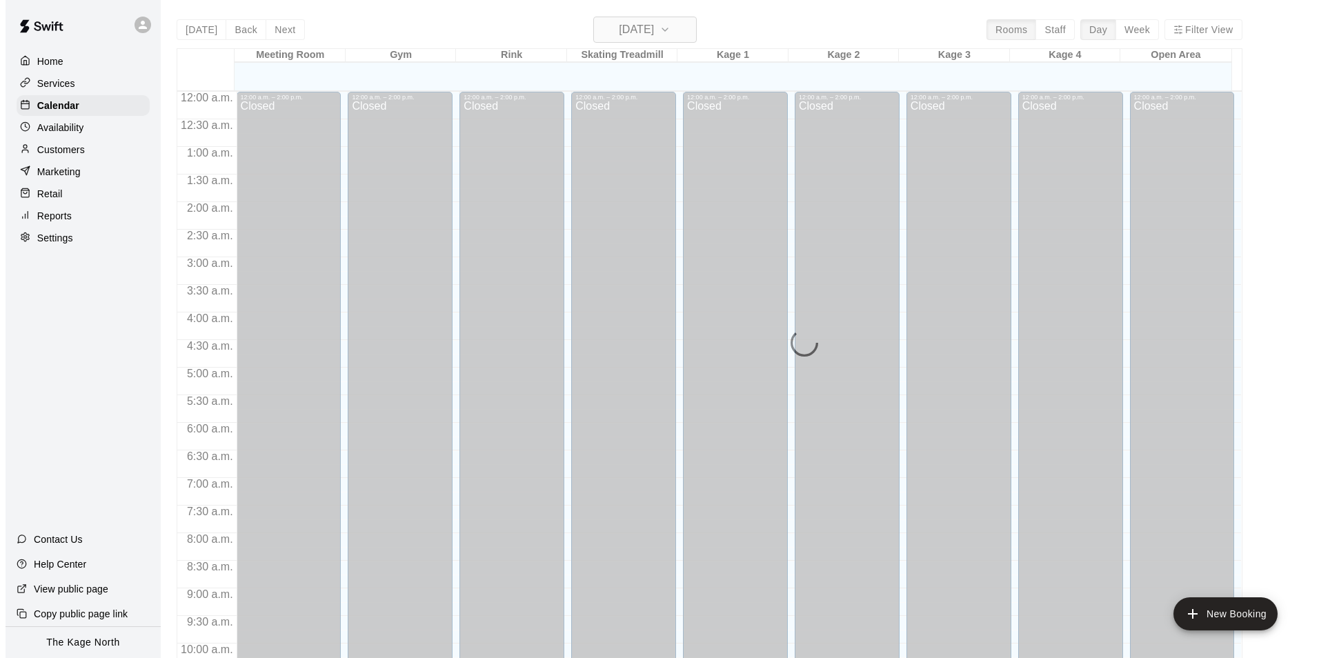
scroll to position [701, 0]
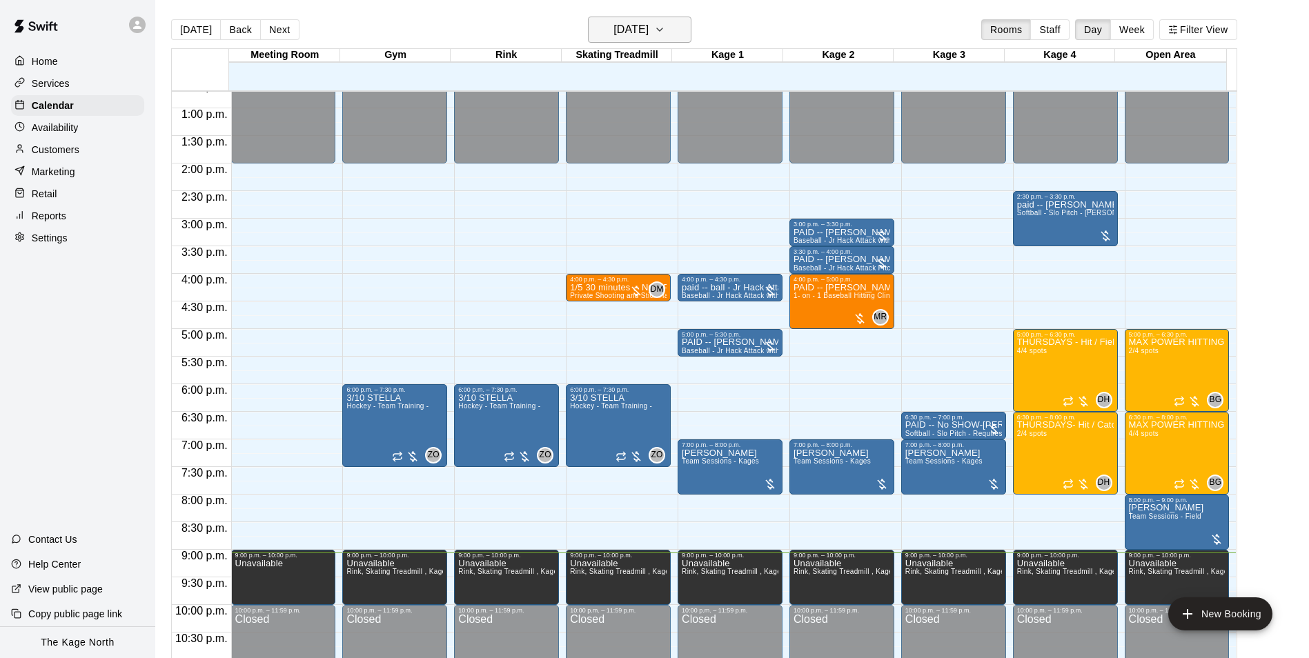
click at [675, 31] on button "Thursday Oct 09" at bounding box center [640, 30] width 104 height 26
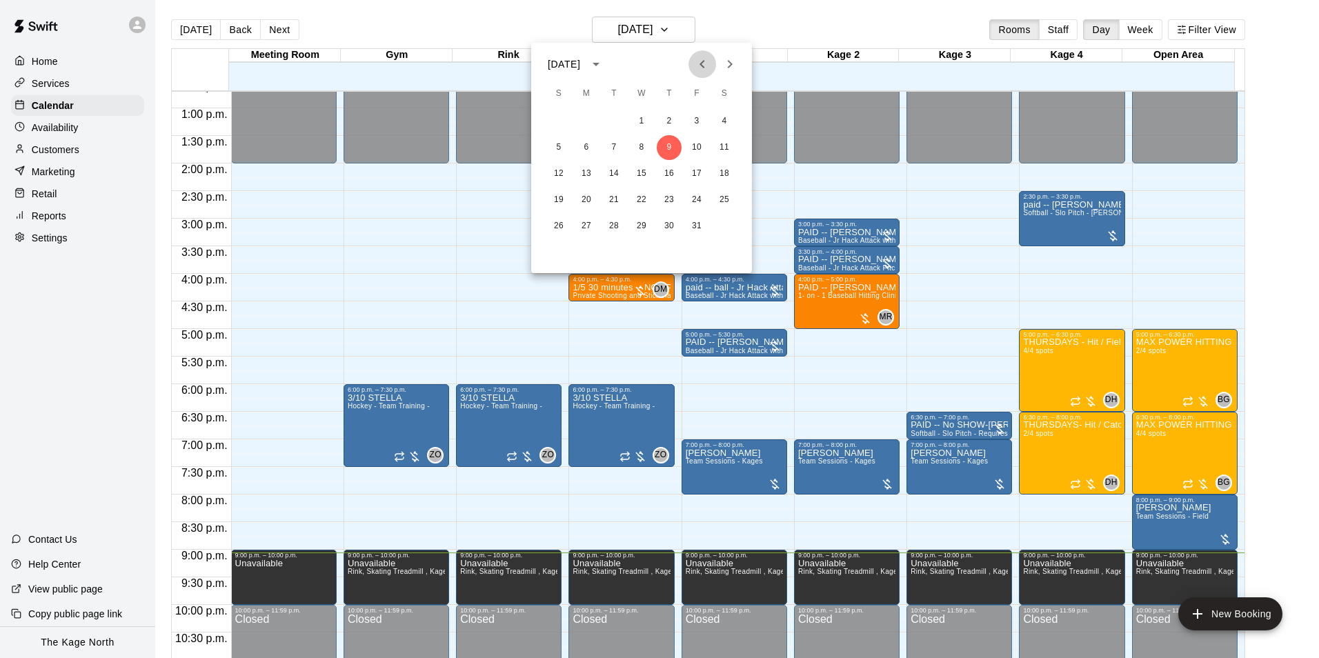
click at [701, 59] on icon "Previous month" at bounding box center [702, 64] width 17 height 17
click at [702, 224] on button "29" at bounding box center [697, 226] width 25 height 25
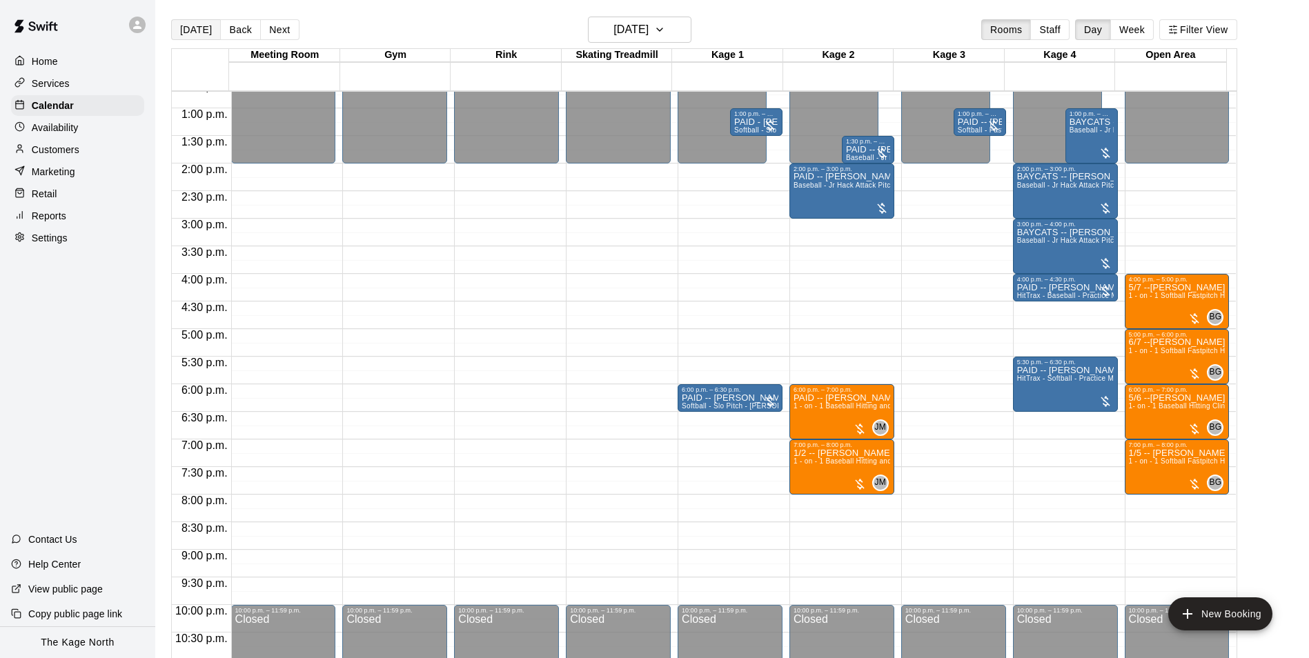
click at [190, 29] on button "Today" at bounding box center [196, 29] width 50 height 21
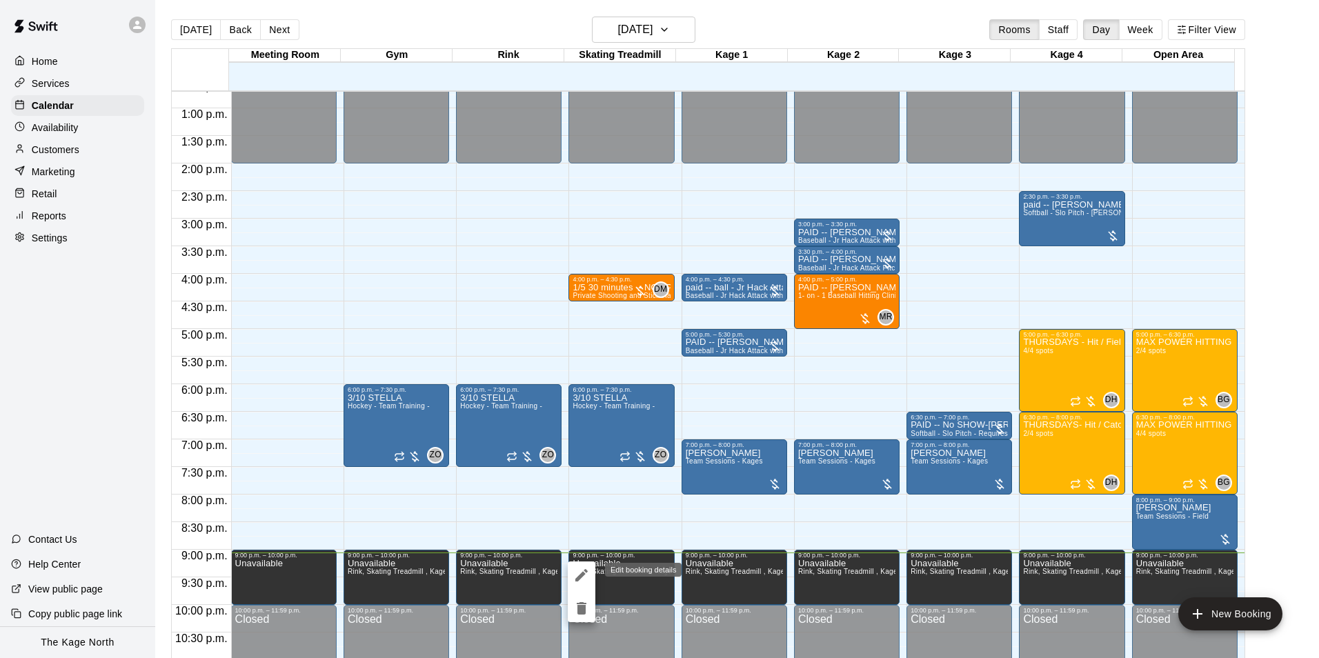
click at [584, 575] on icon "edit" at bounding box center [581, 575] width 17 height 17
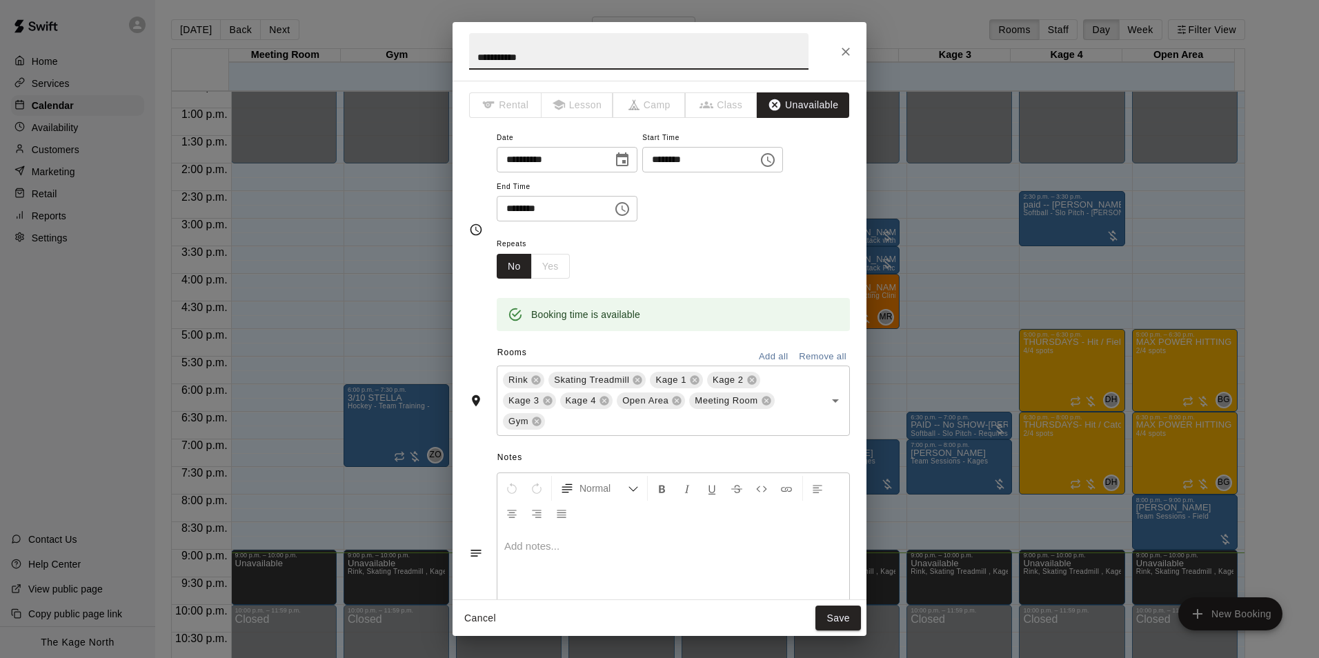
click at [776, 161] on icon "Choose time, selected time is 9:00 PM" at bounding box center [768, 160] width 17 height 17
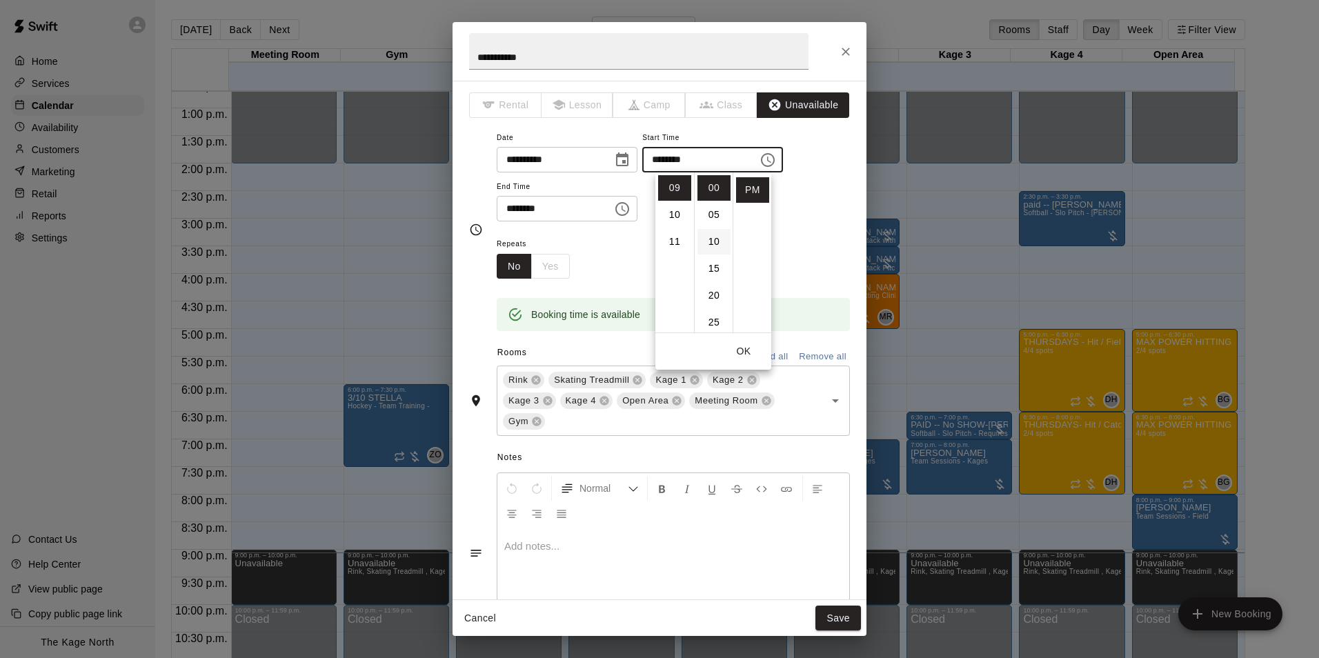
scroll to position [69, 0]
click at [719, 280] on li "30" at bounding box center [714, 281] width 33 height 26
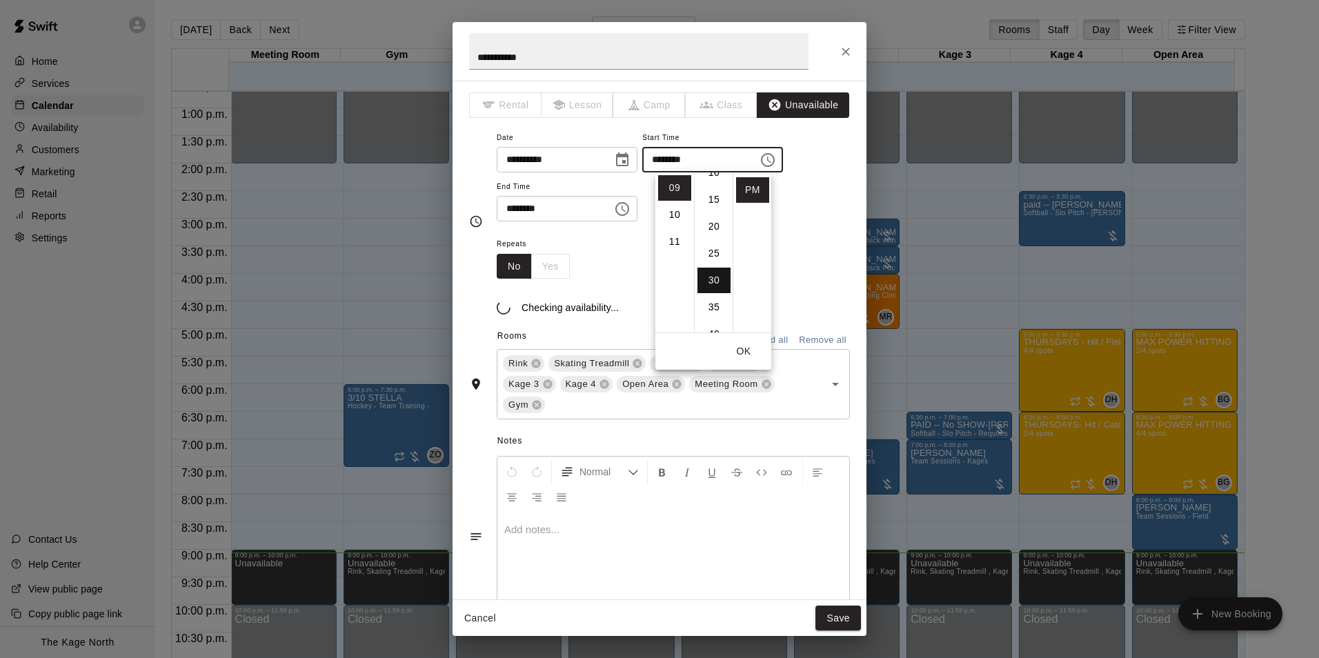
type input "********"
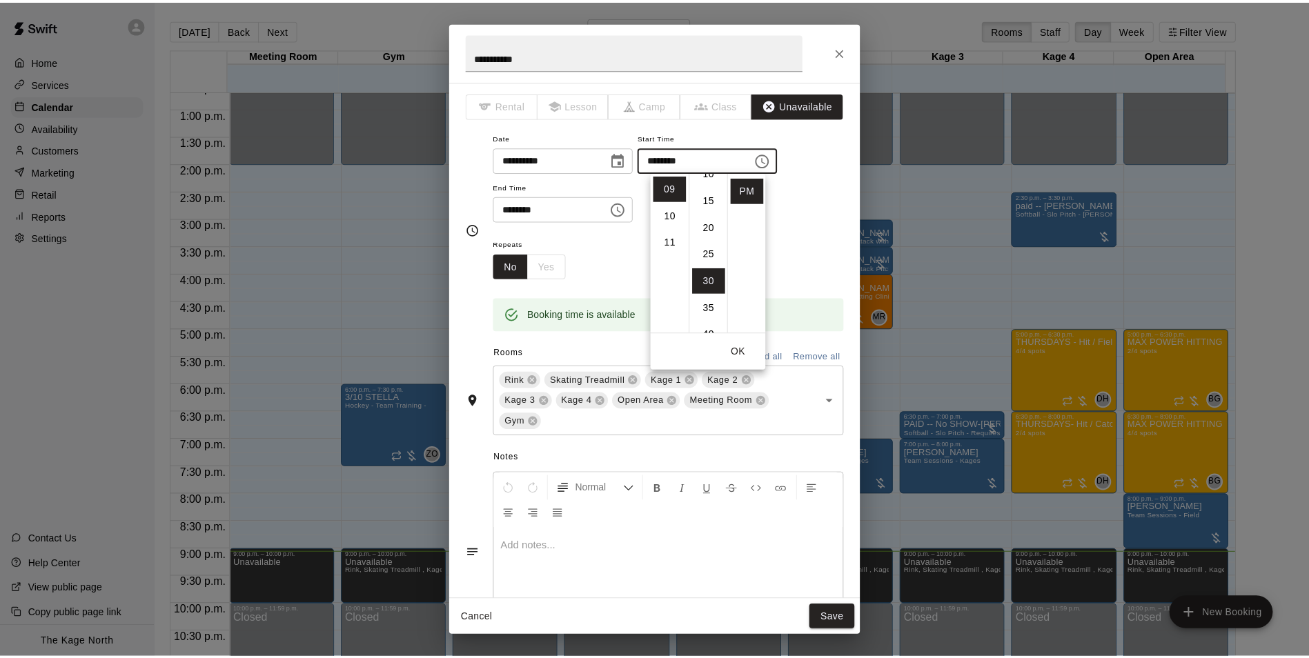
scroll to position [161, 0]
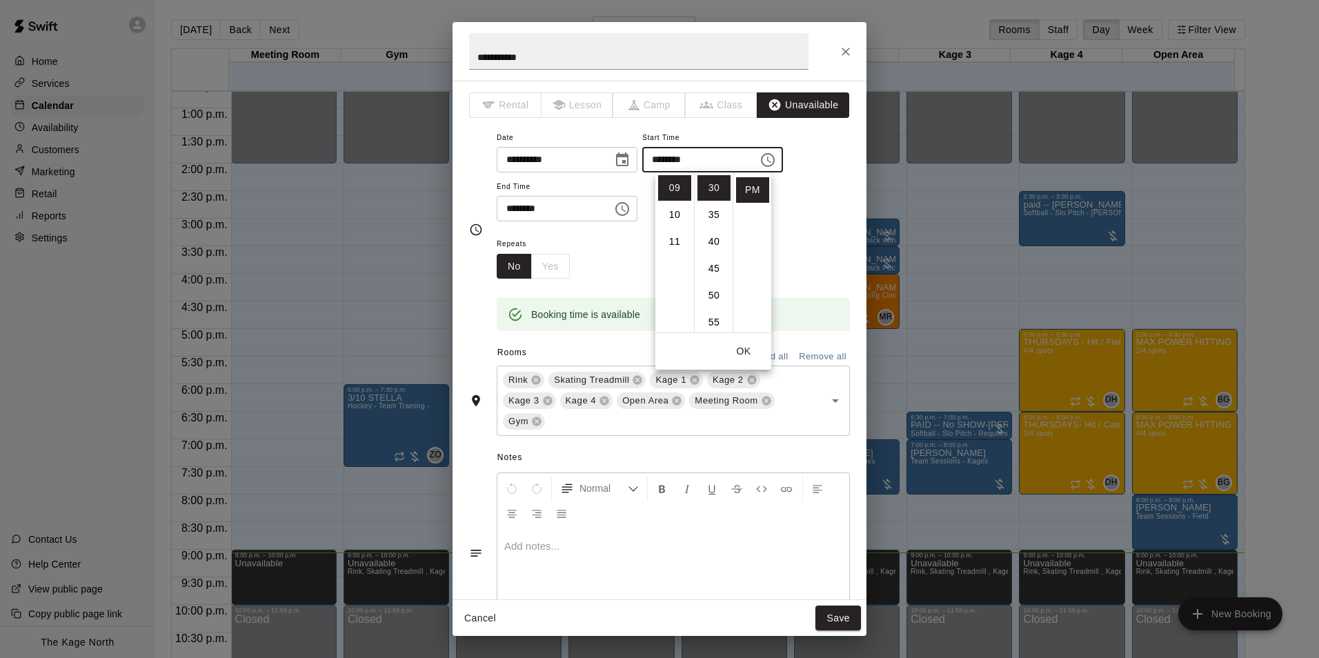
click at [749, 352] on button "OK" at bounding box center [744, 352] width 44 height 26
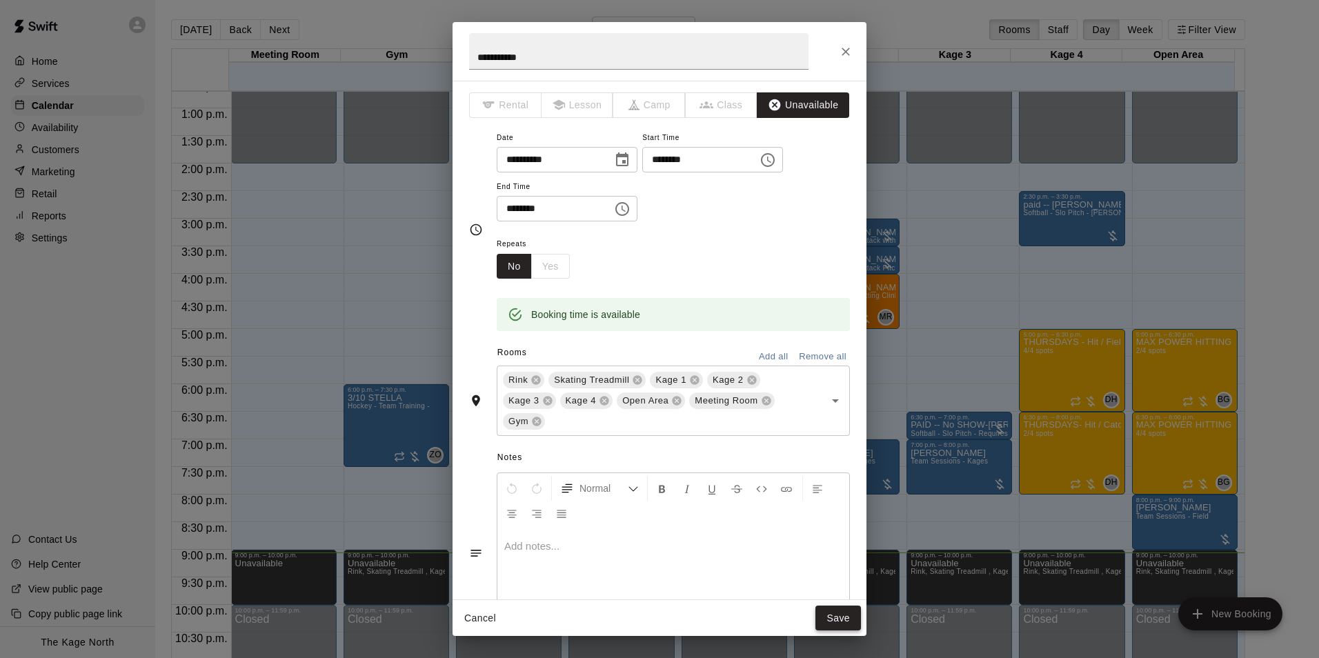
click at [836, 618] on button "Save" at bounding box center [839, 619] width 46 height 26
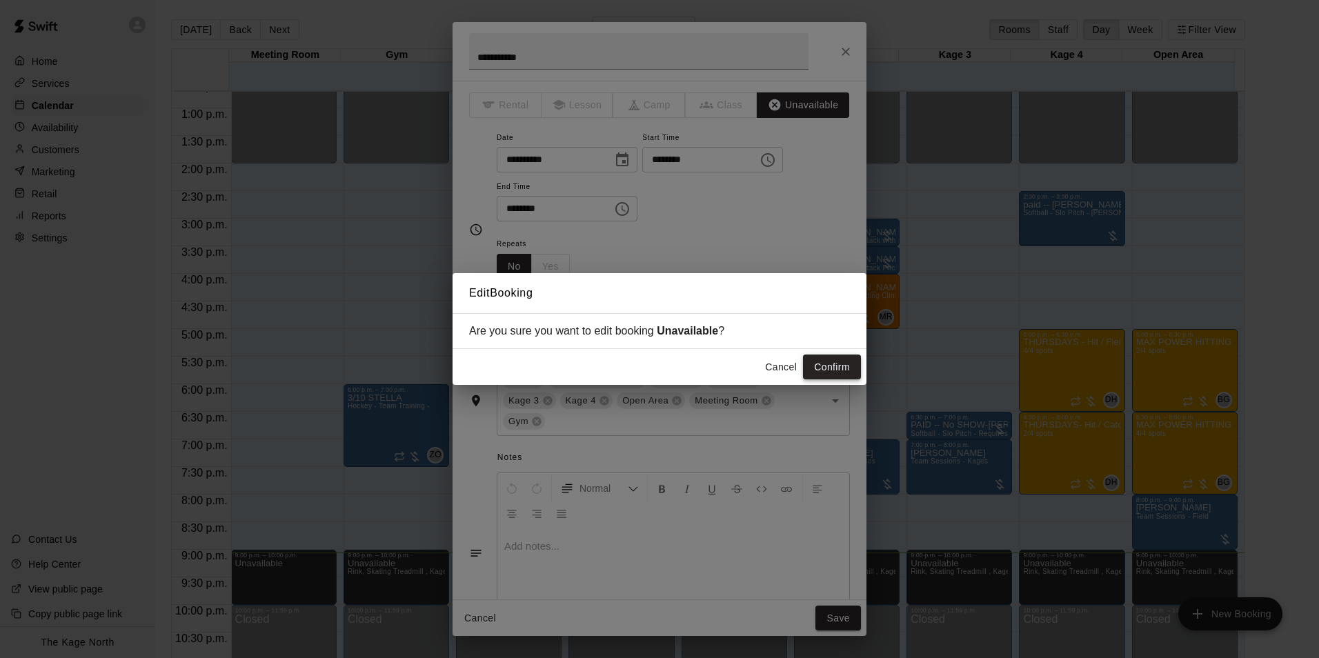
click at [833, 371] on button "Confirm" at bounding box center [832, 368] width 58 height 26
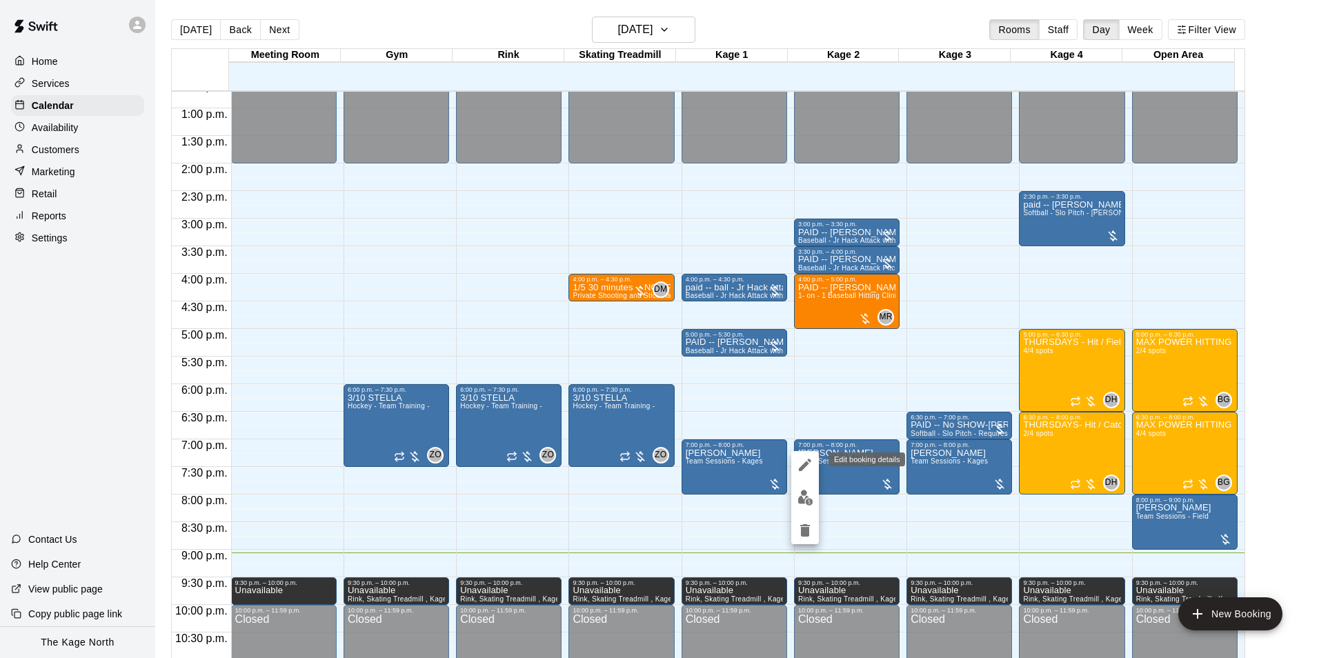
click at [808, 466] on icon "edit" at bounding box center [805, 465] width 17 height 17
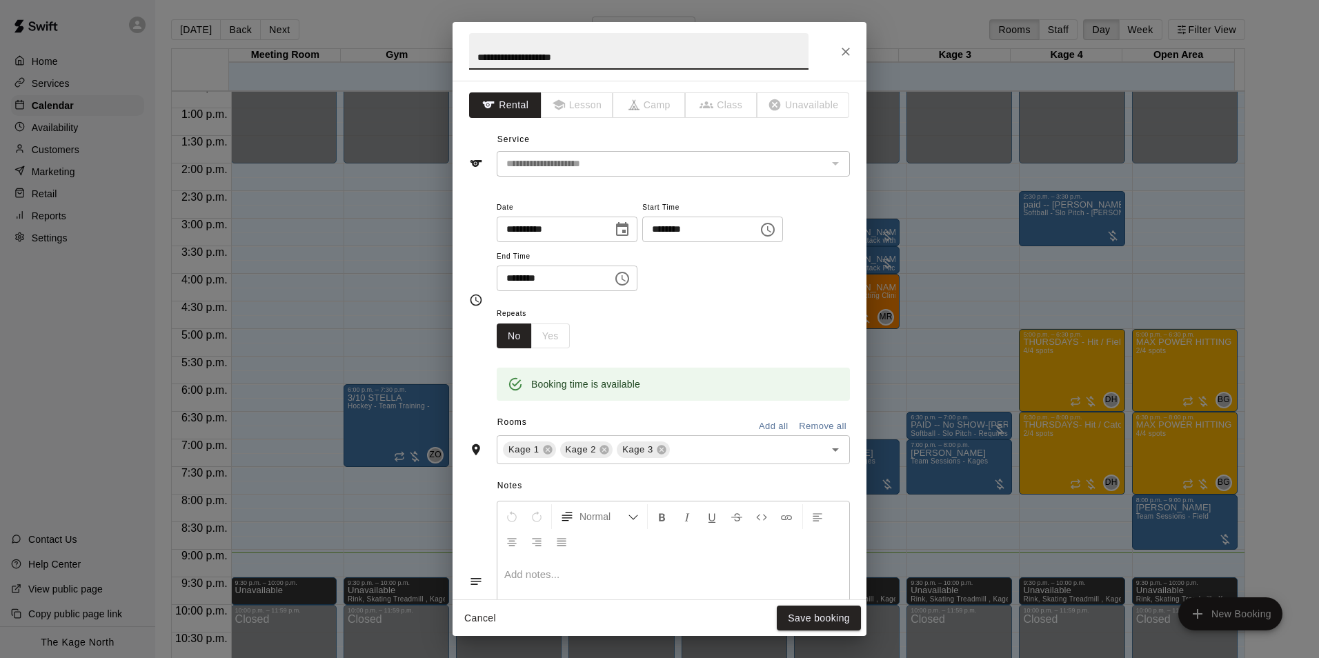
click at [476, 61] on input "**********" at bounding box center [638, 51] width 339 height 37
type input "**********"
click at [831, 620] on button "Save booking" at bounding box center [819, 619] width 84 height 26
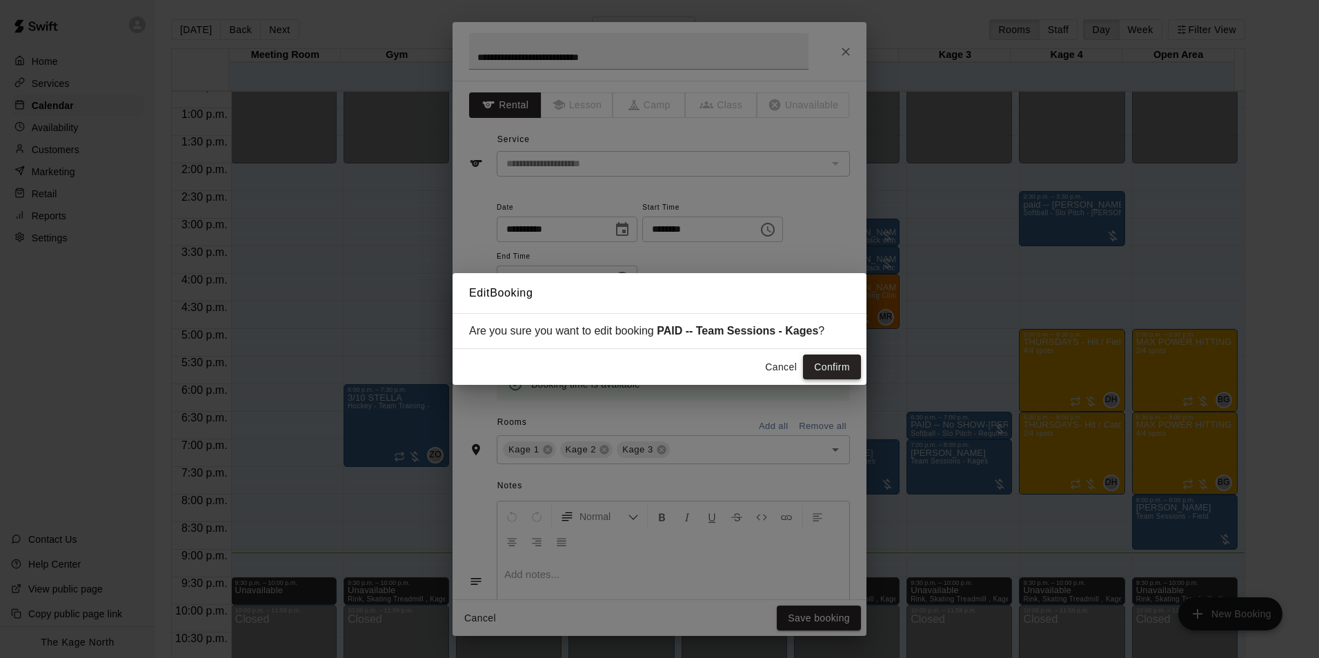
click at [828, 366] on button "Confirm" at bounding box center [832, 368] width 58 height 26
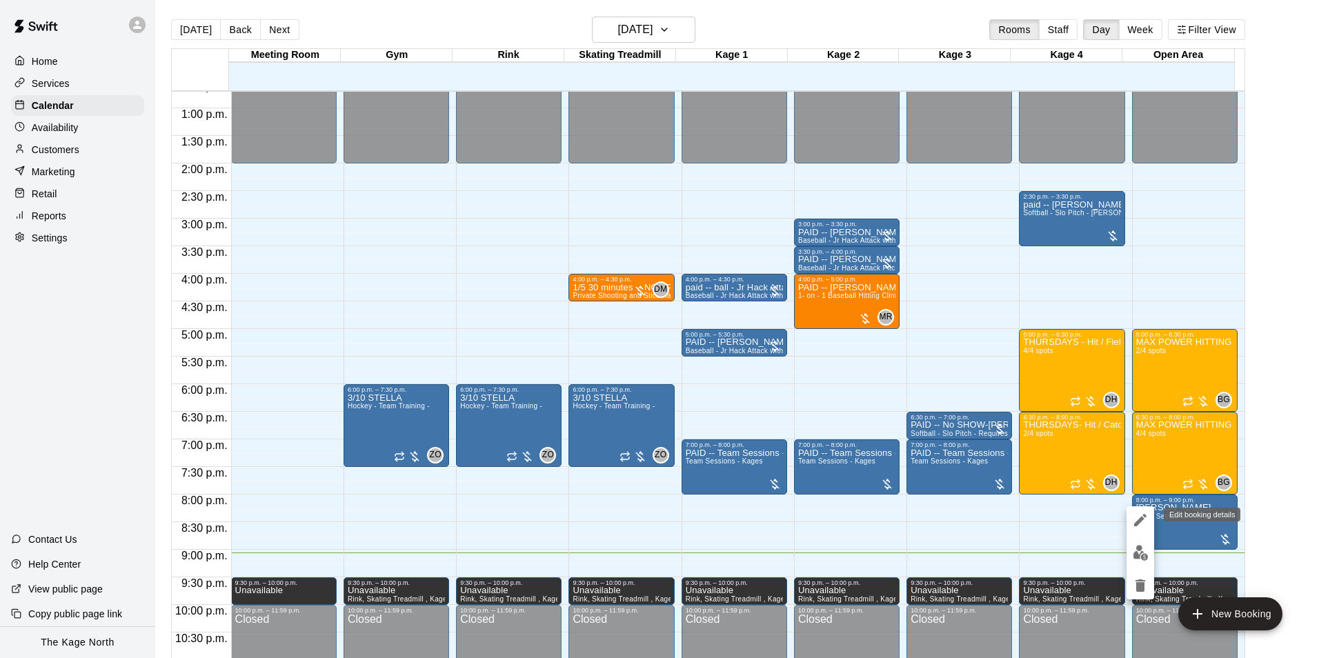
click at [1141, 520] on icon "edit" at bounding box center [1140, 520] width 12 height 12
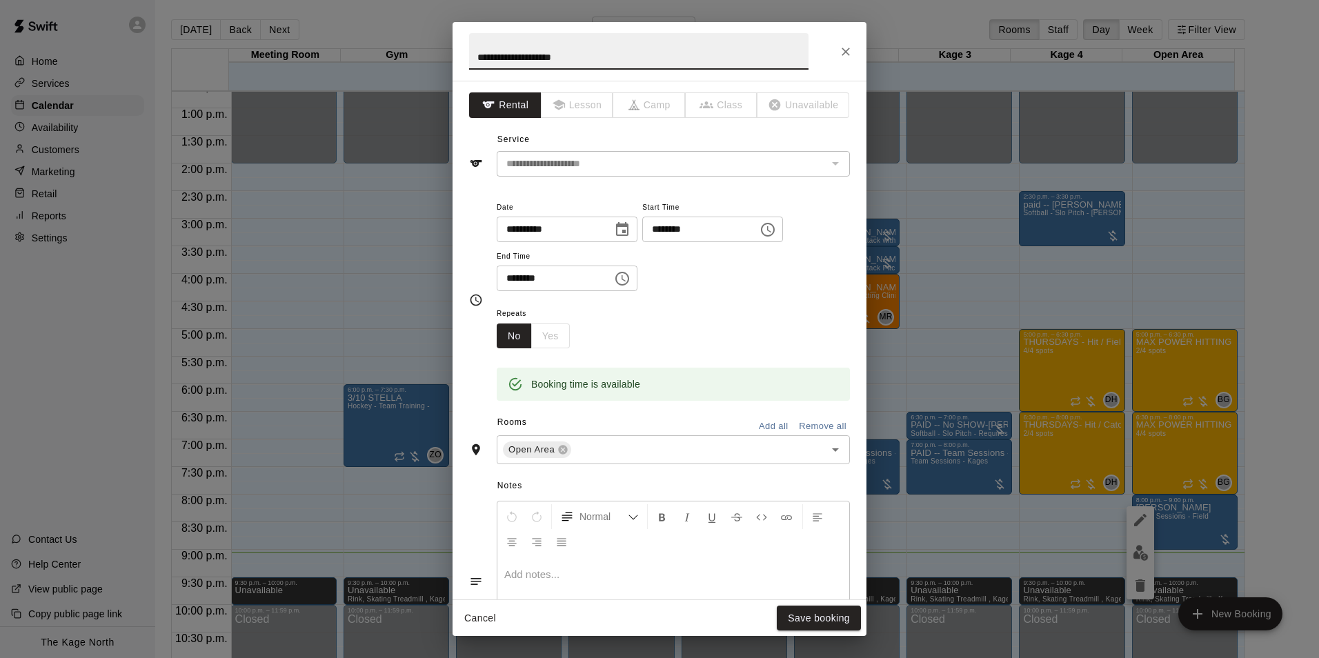
click at [475, 55] on input "**********" at bounding box center [638, 51] width 339 height 37
type input "**********"
click at [846, 620] on button "Save booking" at bounding box center [819, 619] width 84 height 26
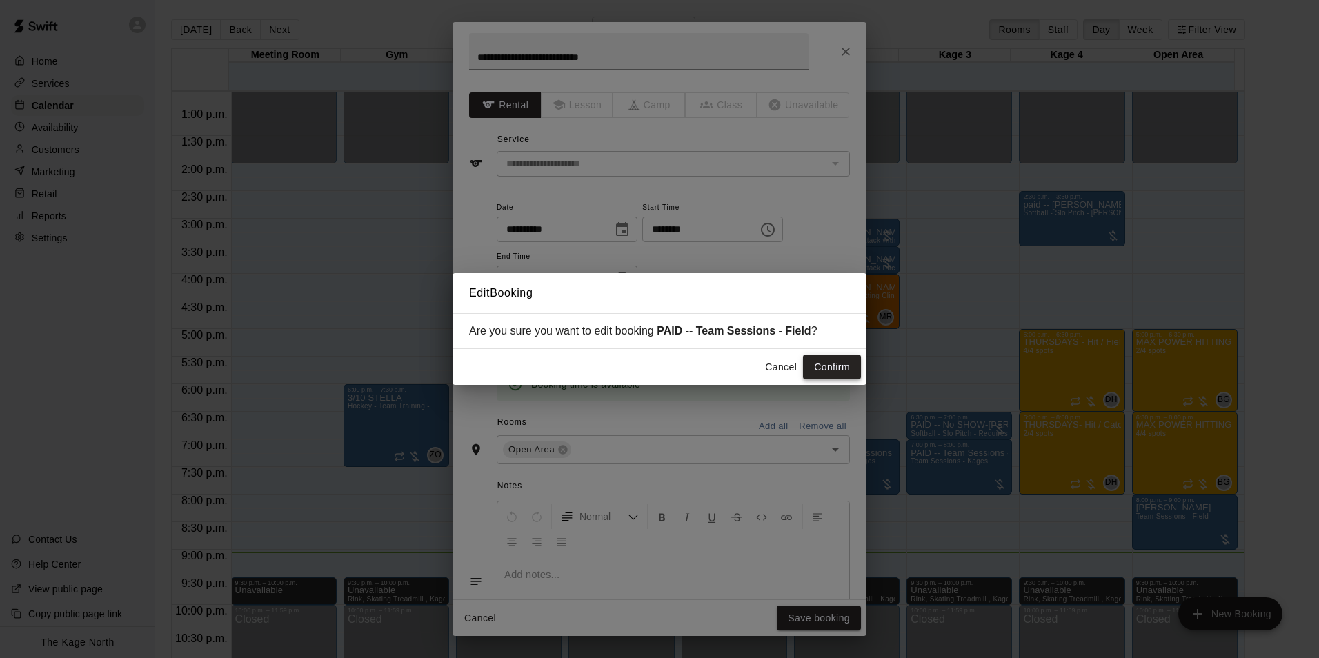
click at [825, 366] on button "Confirm" at bounding box center [832, 368] width 58 height 26
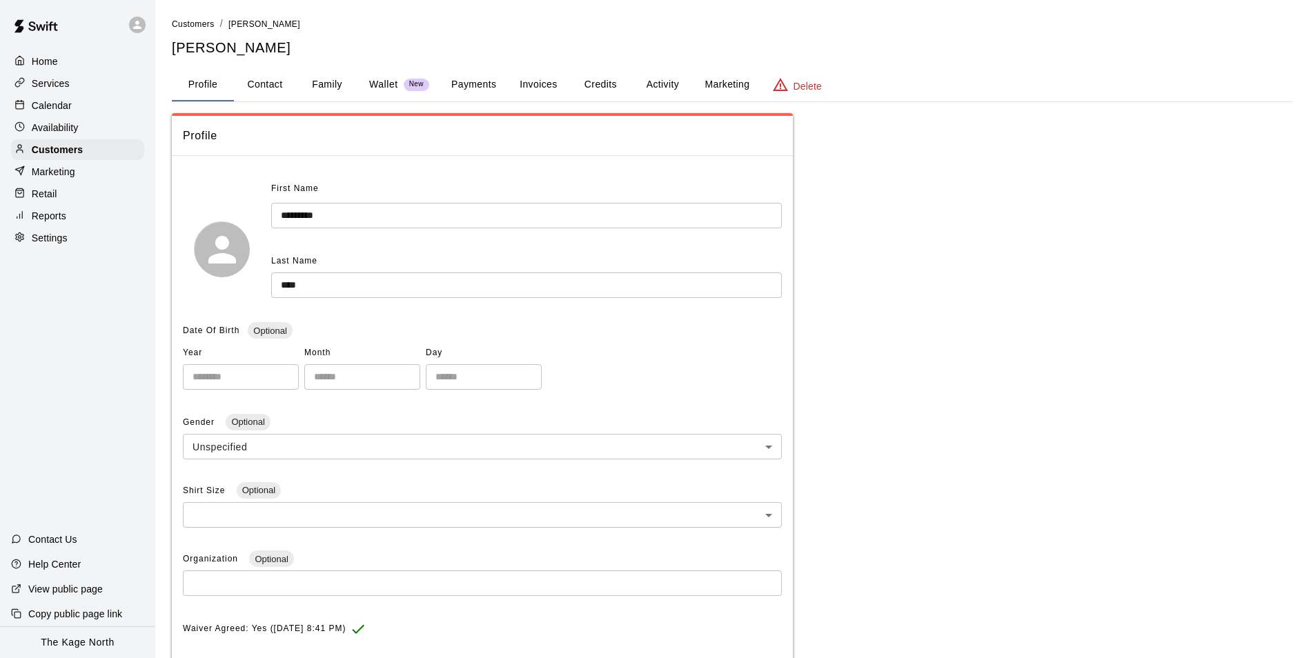
click at [319, 83] on button "Family" at bounding box center [327, 84] width 62 height 33
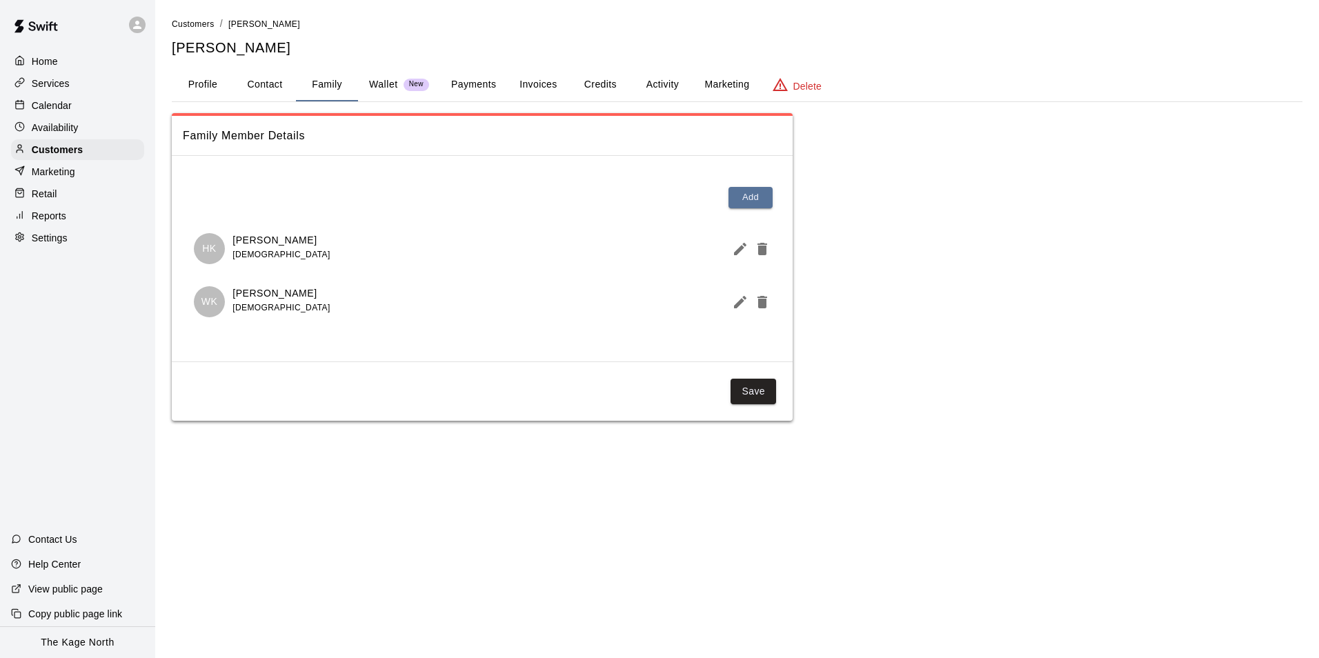
click at [738, 255] on icon "Edit Member" at bounding box center [740, 249] width 17 height 17
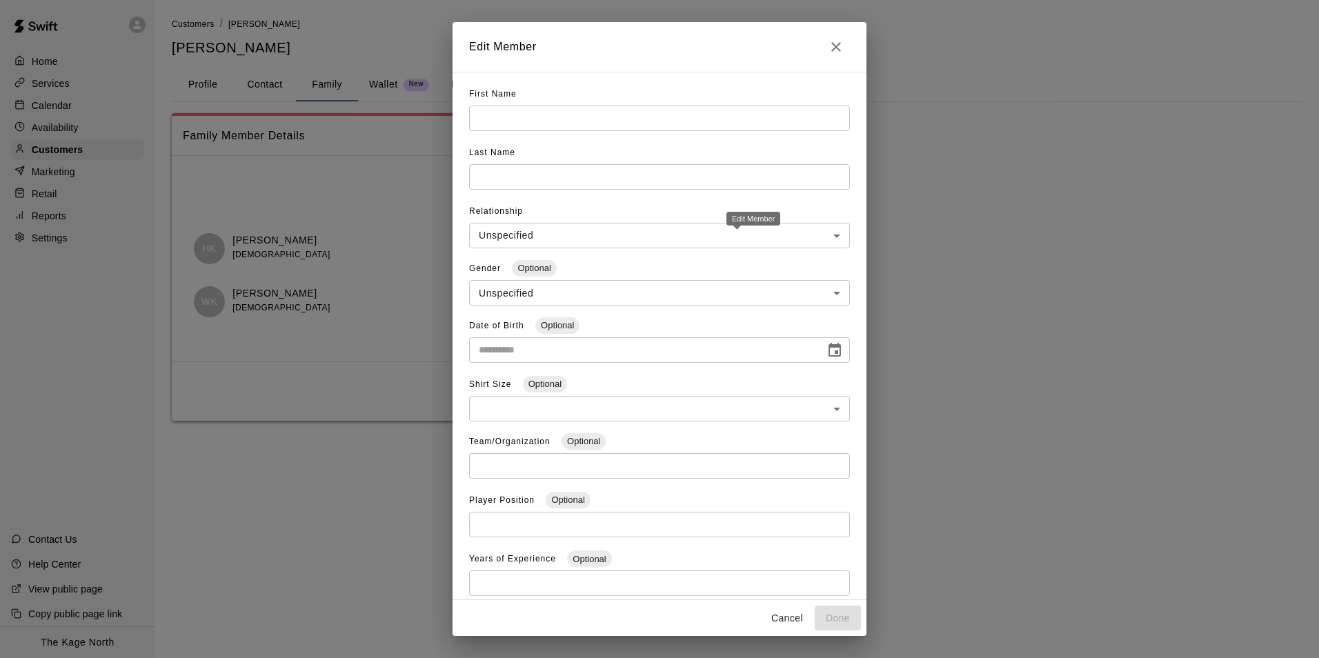
type input "*****"
type input "****"
type input "*****"
type input "****"
type input "**"
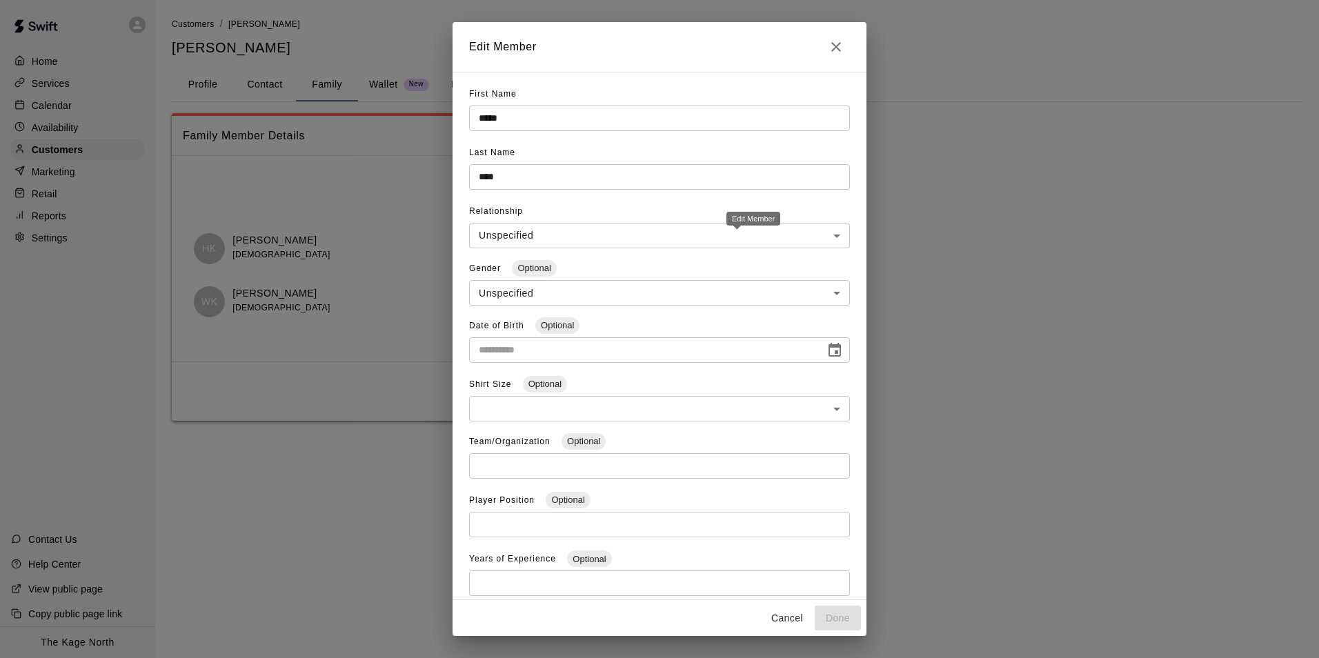
type input "**********"
click at [838, 46] on icon "Close" at bounding box center [836, 47] width 10 height 10
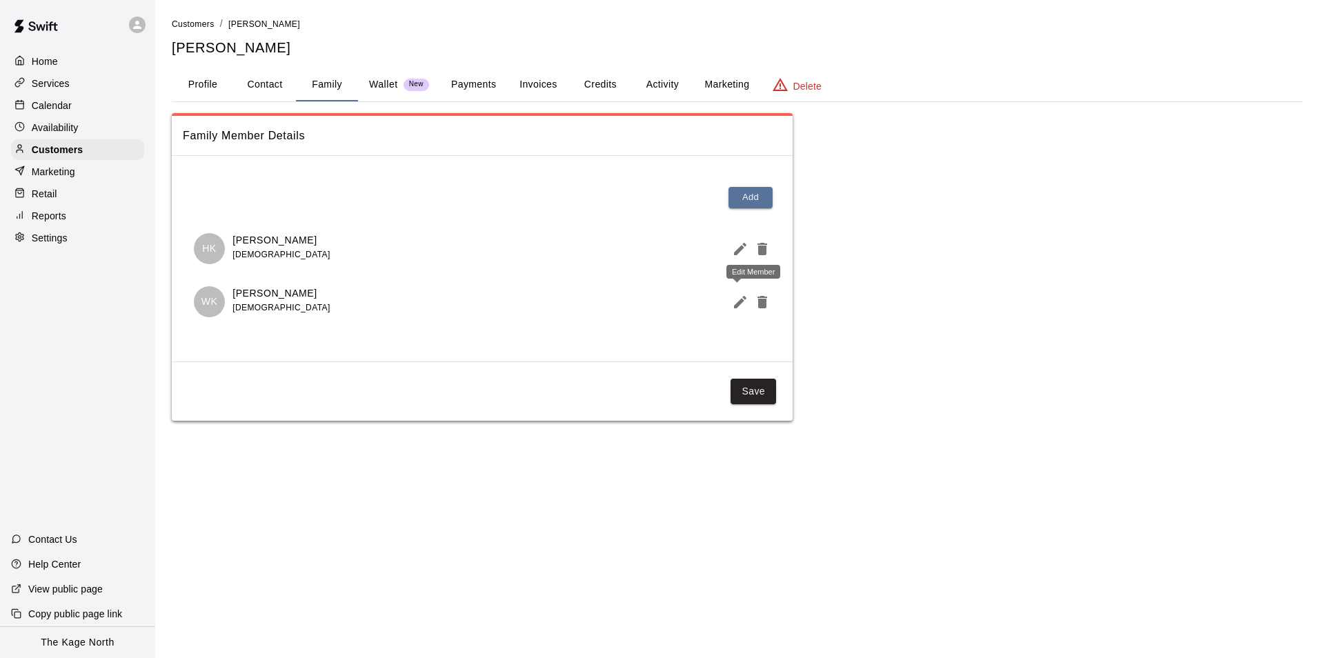
click at [740, 302] on icon "Edit Member" at bounding box center [740, 302] width 12 height 12
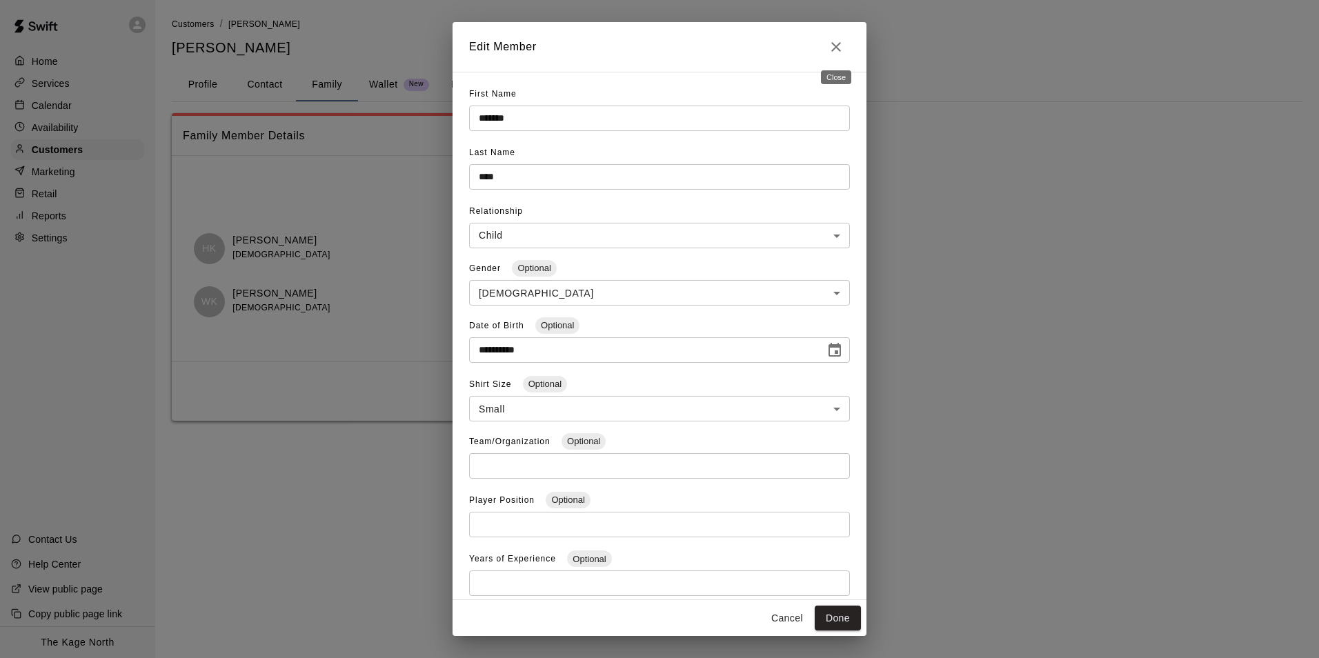
click at [836, 49] on icon "Close" at bounding box center [836, 47] width 17 height 17
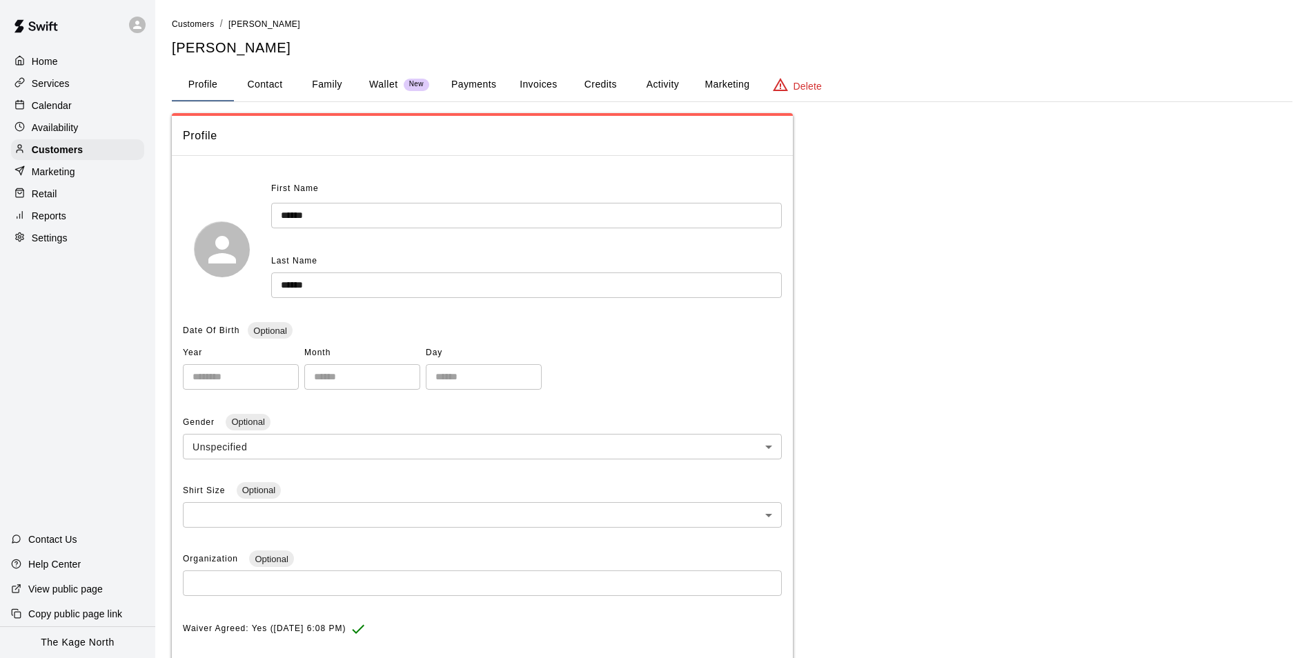
click at [326, 86] on button "Family" at bounding box center [327, 84] width 62 height 33
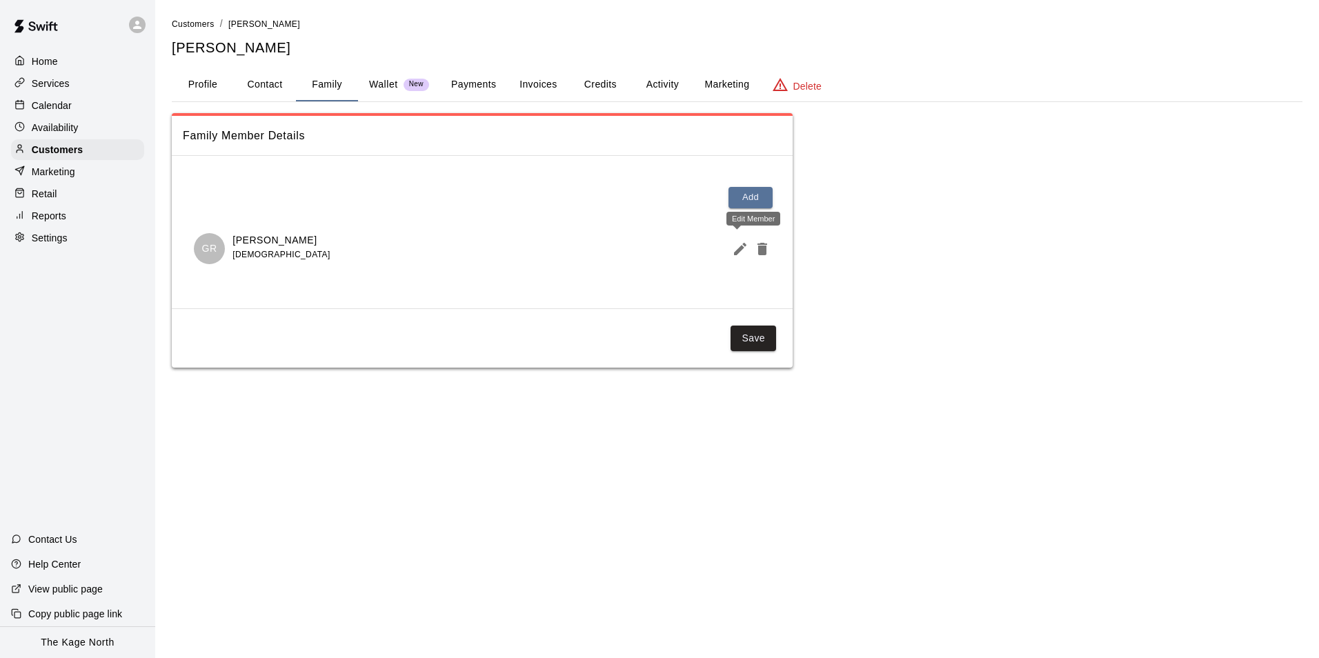
click at [740, 247] on icon "Edit Member" at bounding box center [740, 249] width 12 height 12
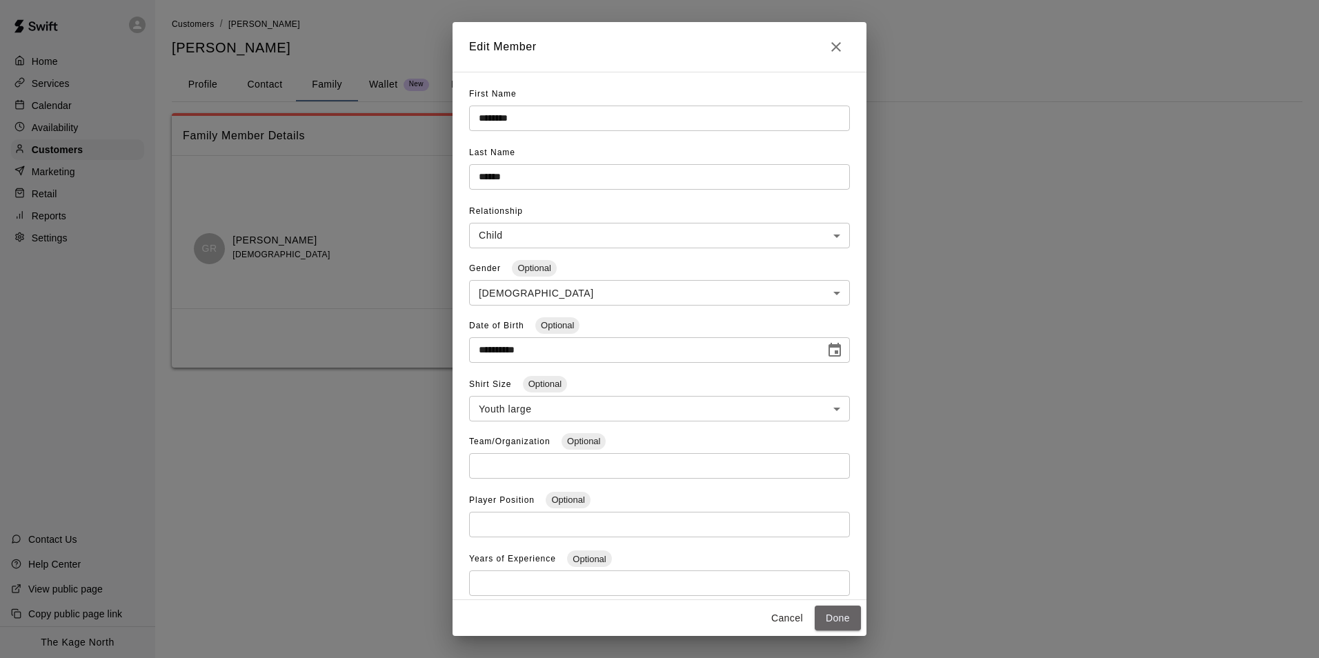
drag, startPoint x: 852, startPoint y: 614, endPoint x: 879, endPoint y: 591, distance: 35.3
click at [852, 614] on button "Done" at bounding box center [838, 619] width 46 height 26
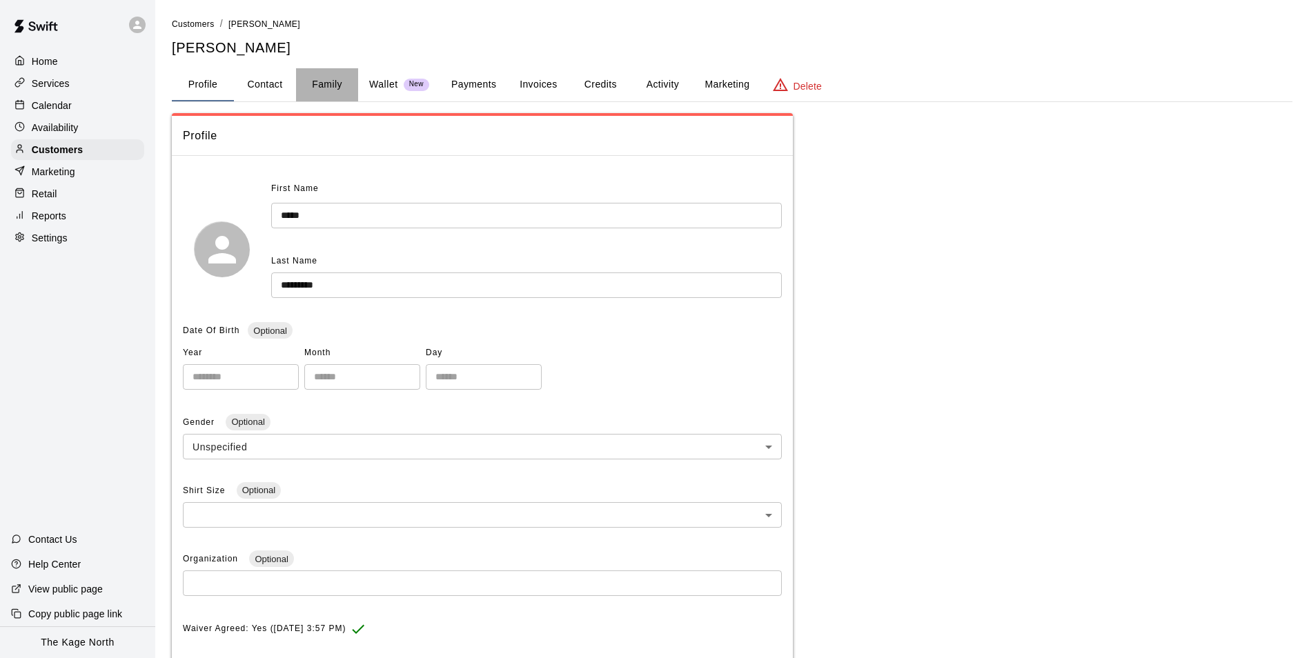
drag, startPoint x: 314, startPoint y: 86, endPoint x: 331, endPoint y: 97, distance: 19.9
click at [314, 86] on button "Family" at bounding box center [327, 84] width 62 height 33
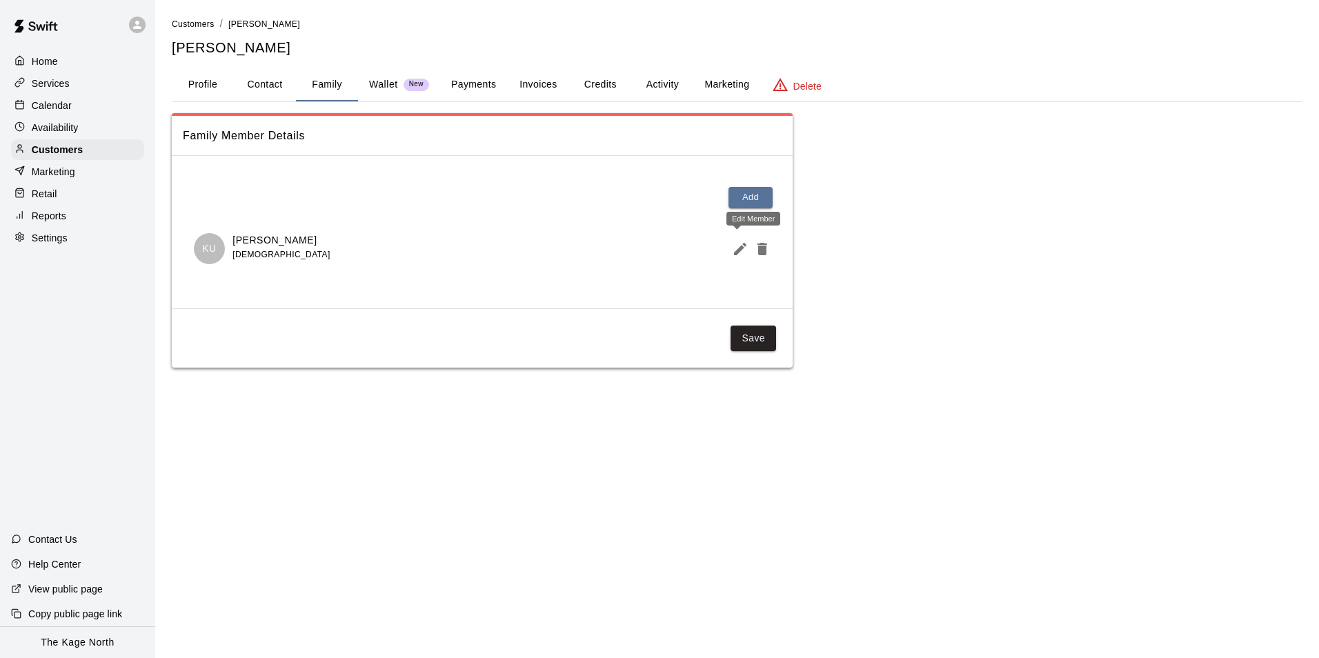
click at [744, 253] on icon "Edit Member" at bounding box center [740, 249] width 17 height 17
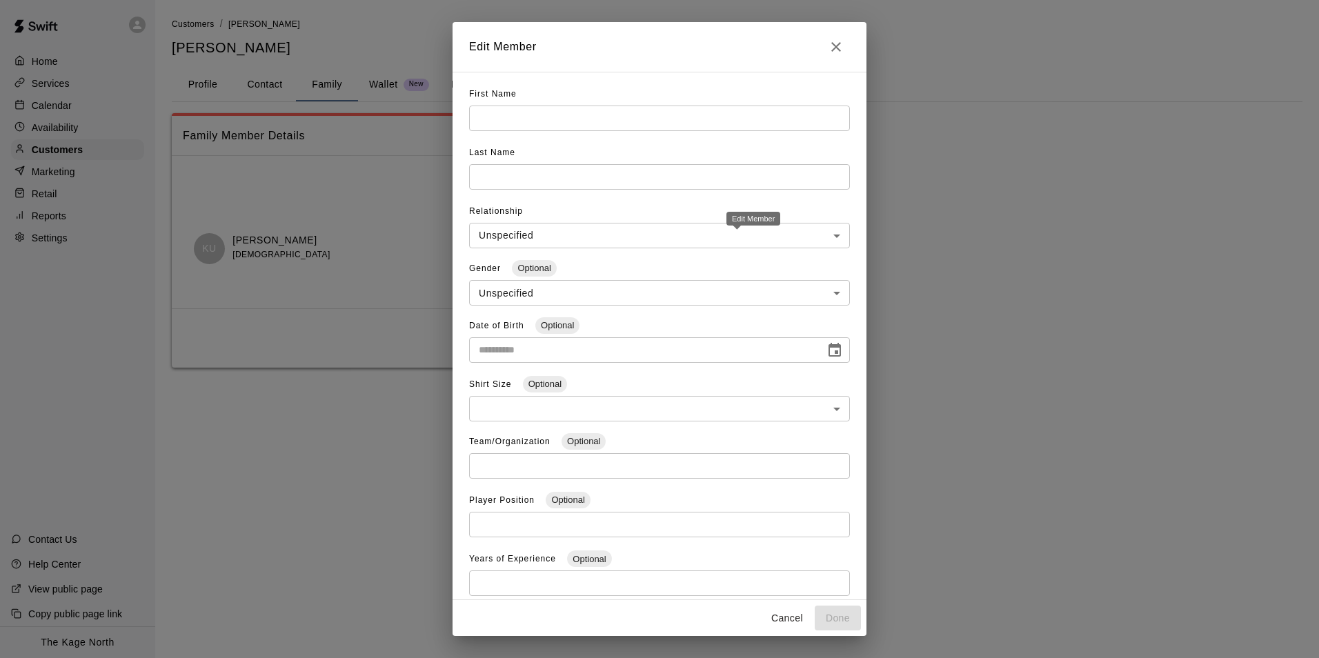
type input "****"
type input "*********"
type input "*****"
type input "****"
type input "**"
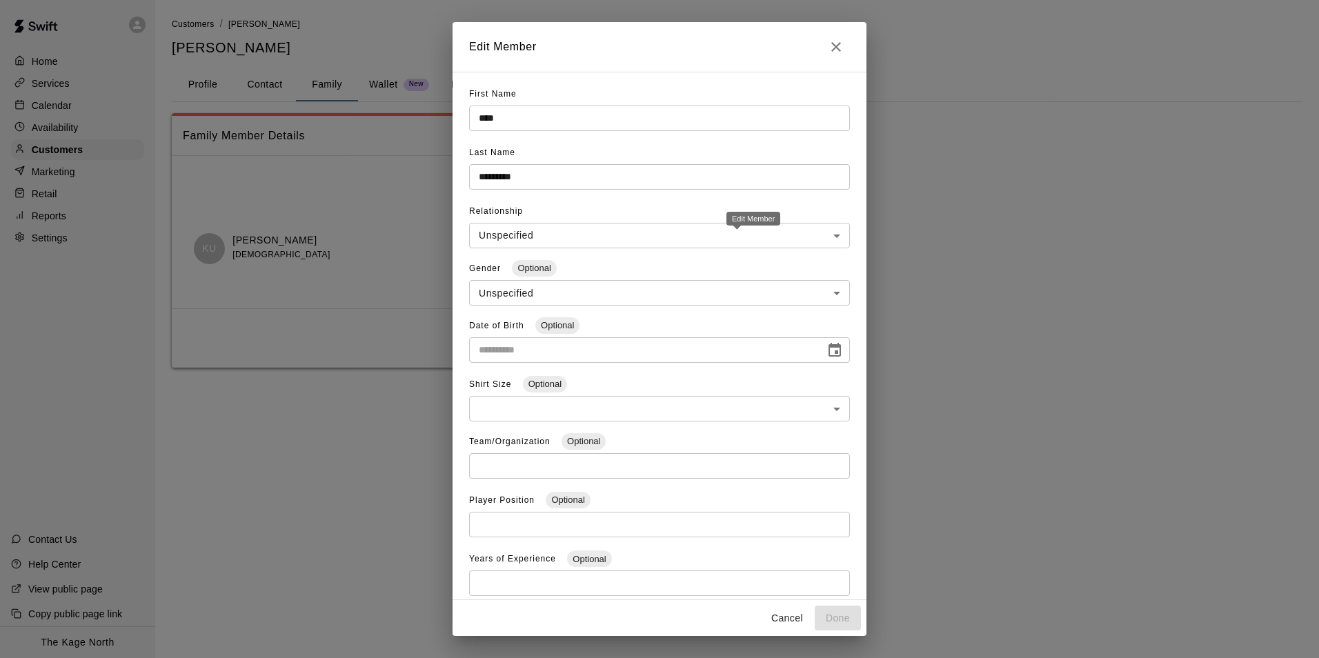
type input "**********"
drag, startPoint x: 834, startPoint y: 47, endPoint x: 952, endPoint y: 126, distance: 142.2
click at [834, 47] on icon "Close" at bounding box center [836, 47] width 17 height 17
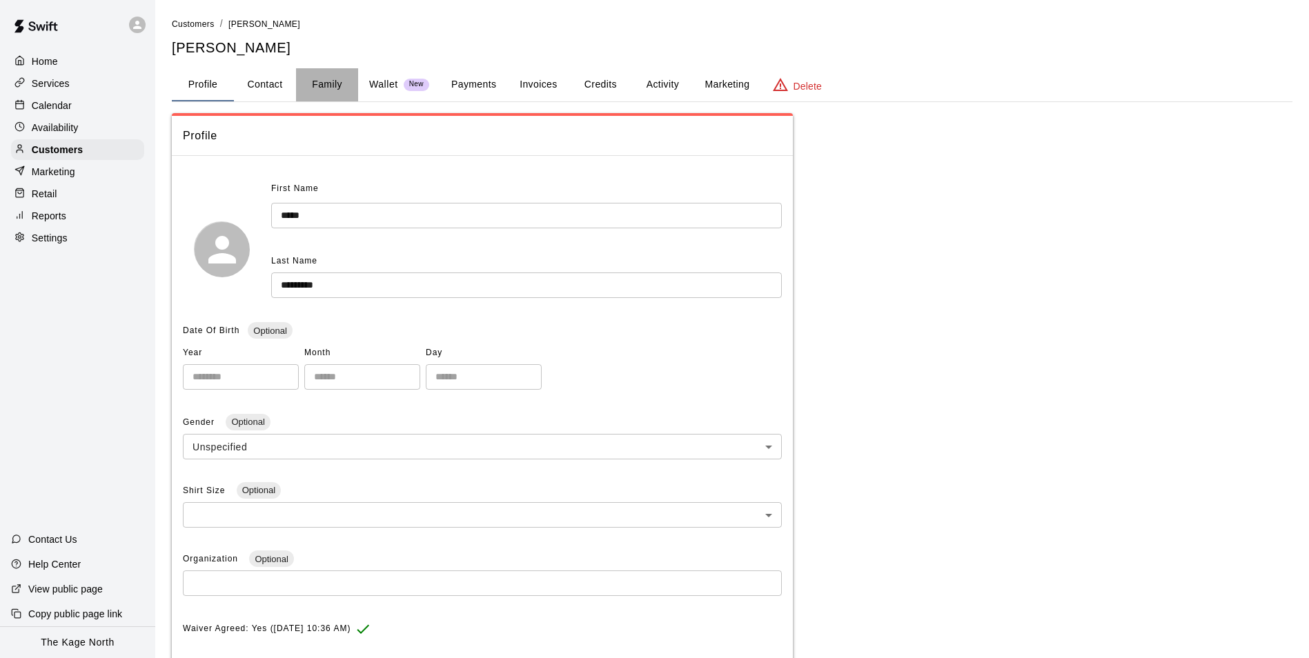
click at [316, 87] on button "Family" at bounding box center [327, 84] width 62 height 33
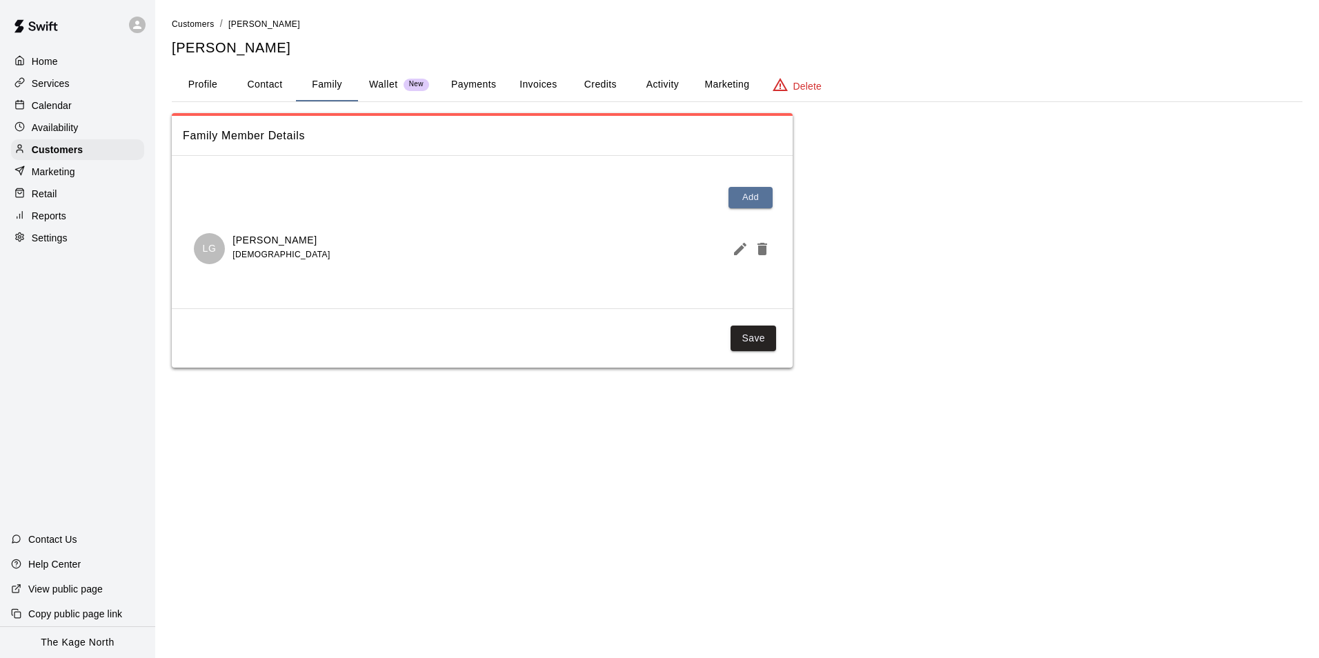
click at [749, 244] on div at bounding box center [749, 249] width 44 height 28
click at [742, 248] on icon "Edit Member" at bounding box center [740, 249] width 12 height 12
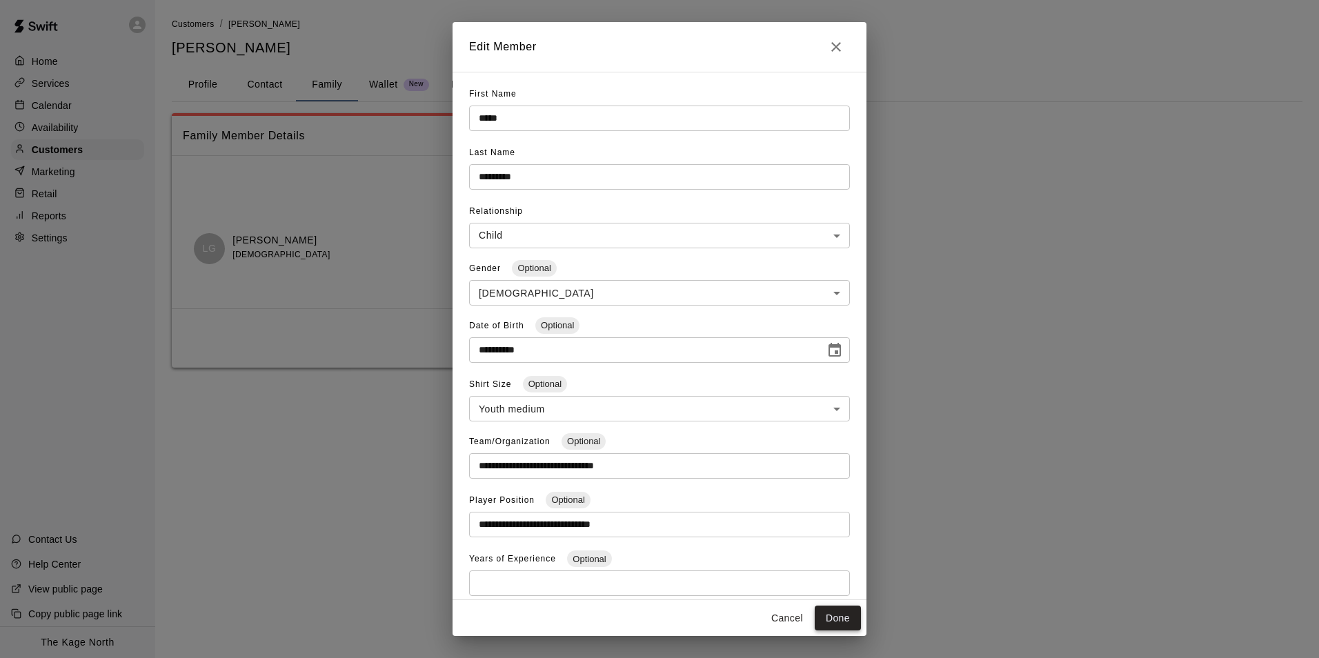
click at [840, 624] on button "Done" at bounding box center [838, 619] width 46 height 26
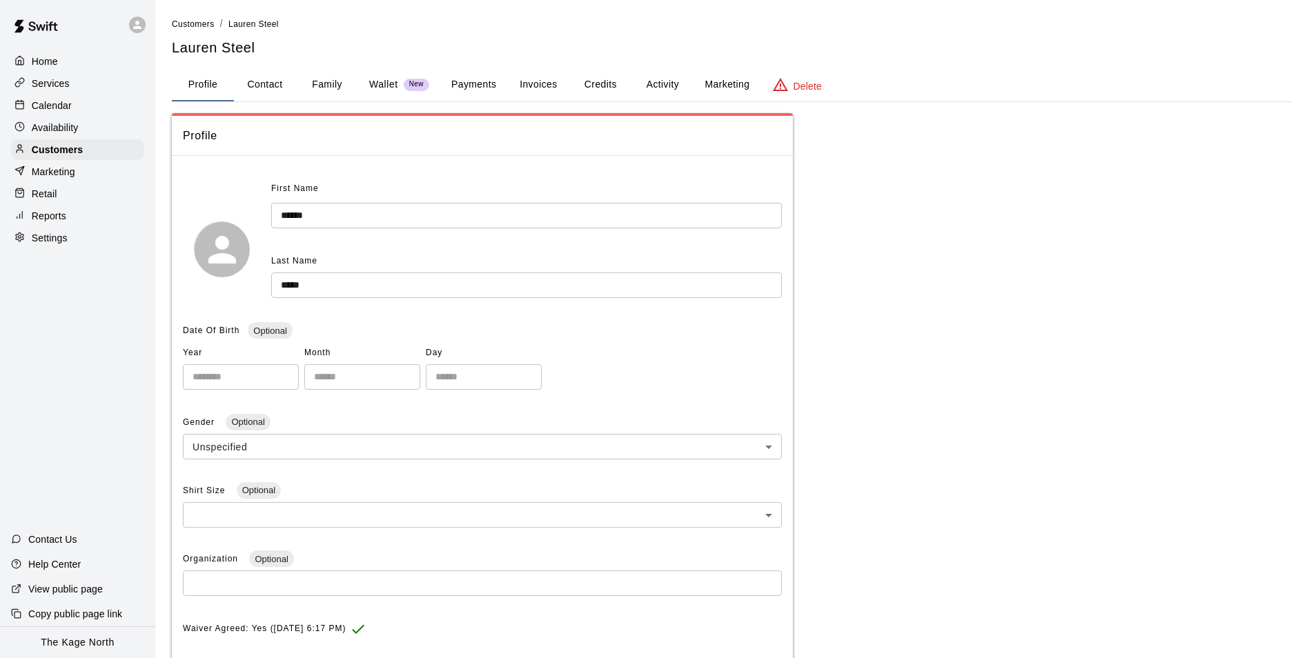
click at [330, 87] on button "Family" at bounding box center [327, 84] width 62 height 33
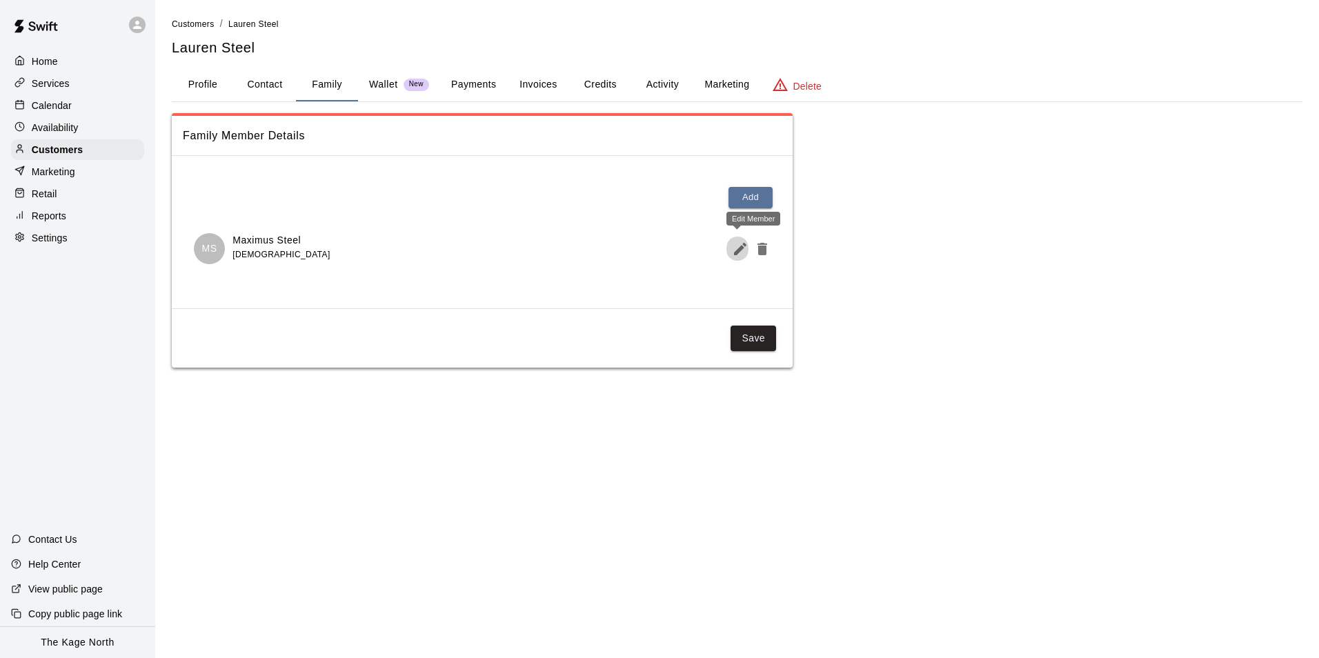
click at [729, 248] on button "Edit Member" at bounding box center [738, 249] width 22 height 28
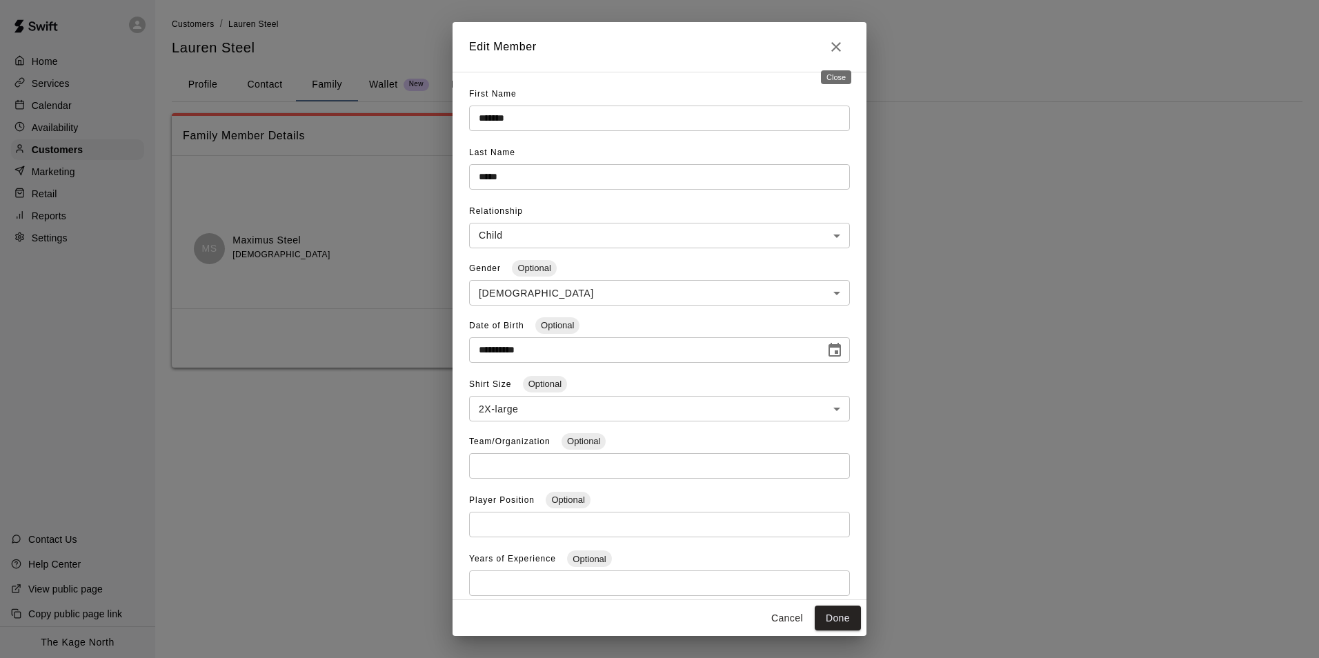
click at [829, 45] on icon "Close" at bounding box center [836, 47] width 17 height 17
